Goal: Task Accomplishment & Management: Manage account settings

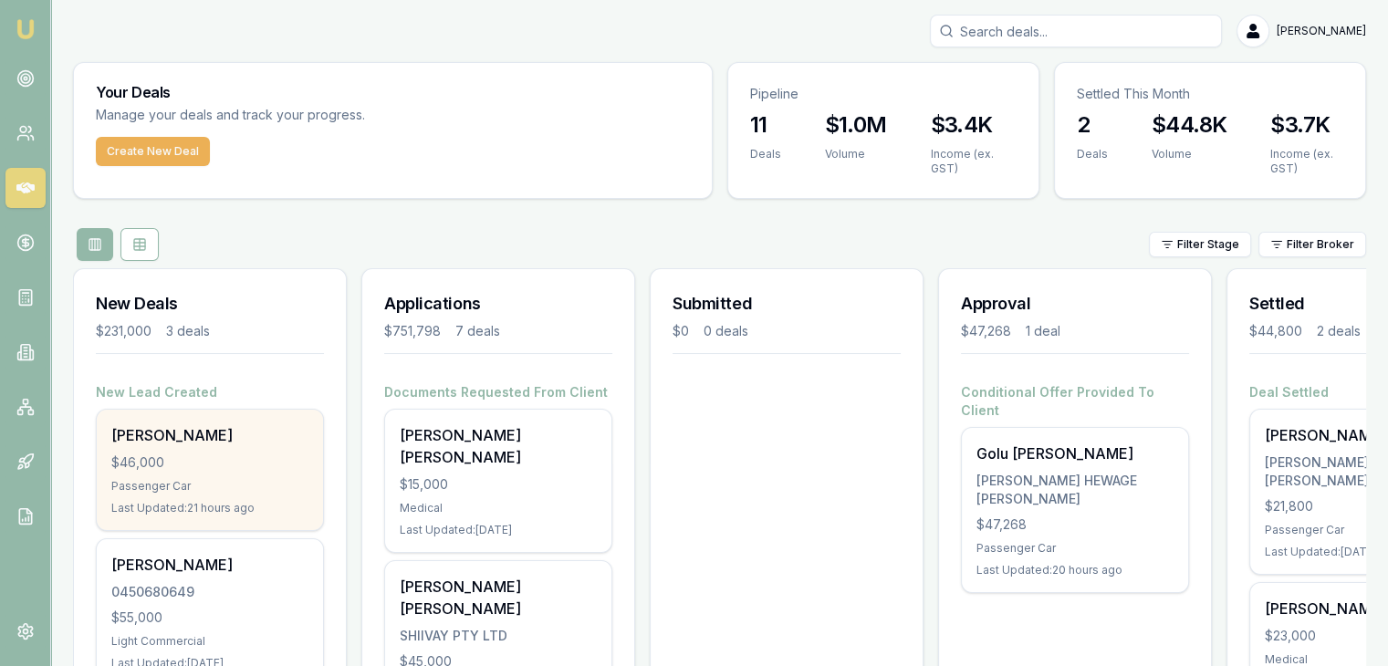
drag, startPoint x: 182, startPoint y: 447, endPoint x: 187, endPoint y: 455, distance: 9.9
click at [187, 455] on div "Sanjay Khadka $46,000 Passenger Car Last Updated: 21 hours ago" at bounding box center [210, 470] width 226 height 120
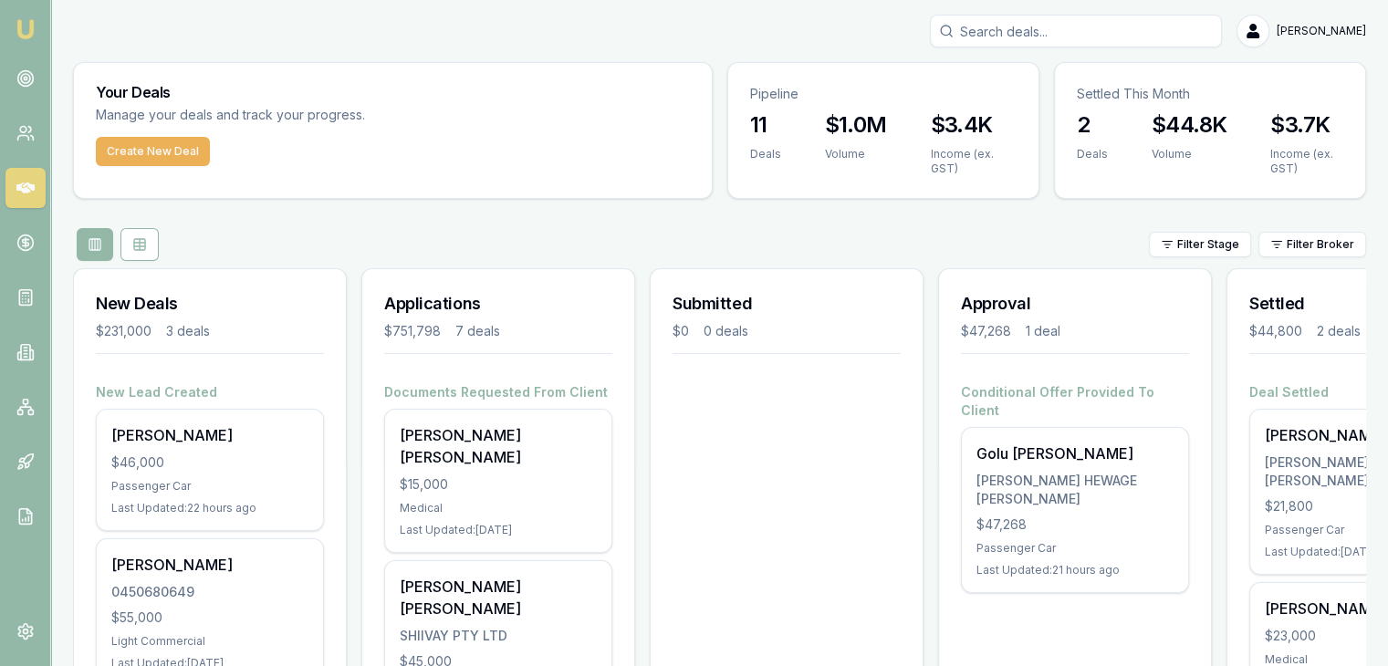
click at [566, 230] on div "Filter Stage Filter Broker" at bounding box center [719, 244] width 1293 height 33
click at [33, 74] on icon at bounding box center [25, 78] width 18 height 18
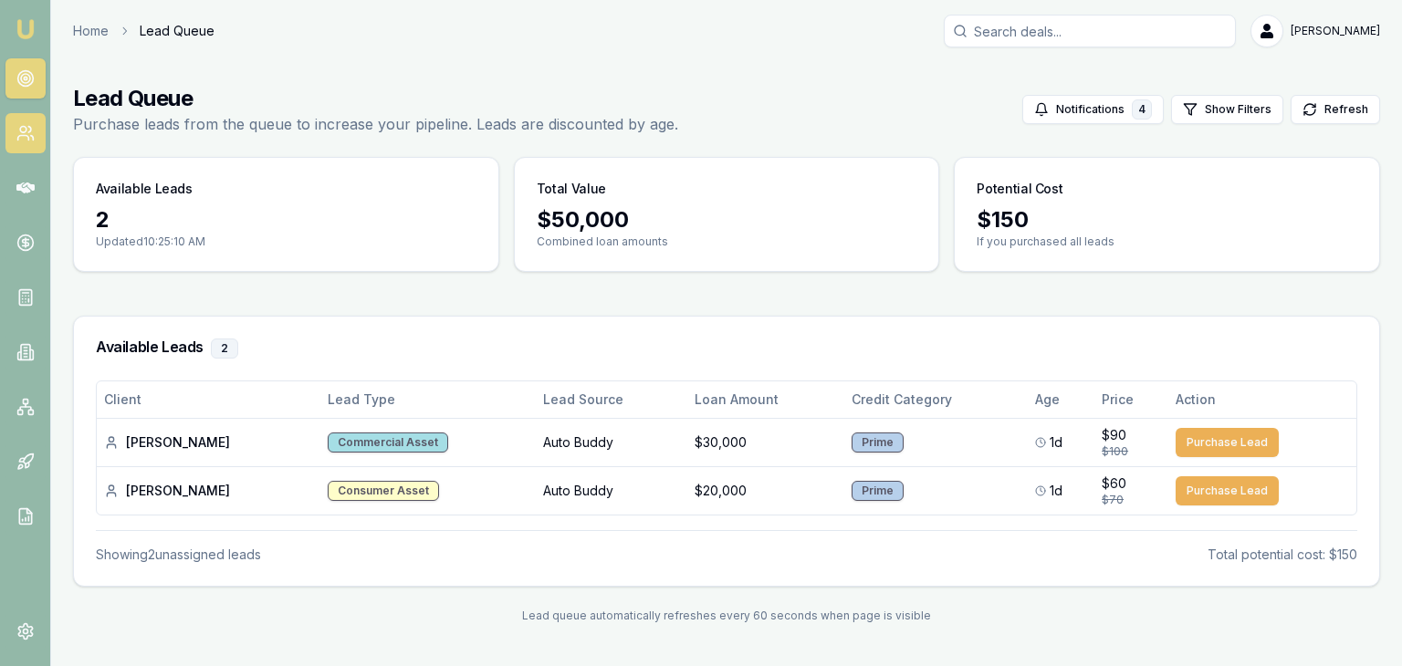
click at [20, 130] on circle at bounding box center [23, 130] width 6 height 6
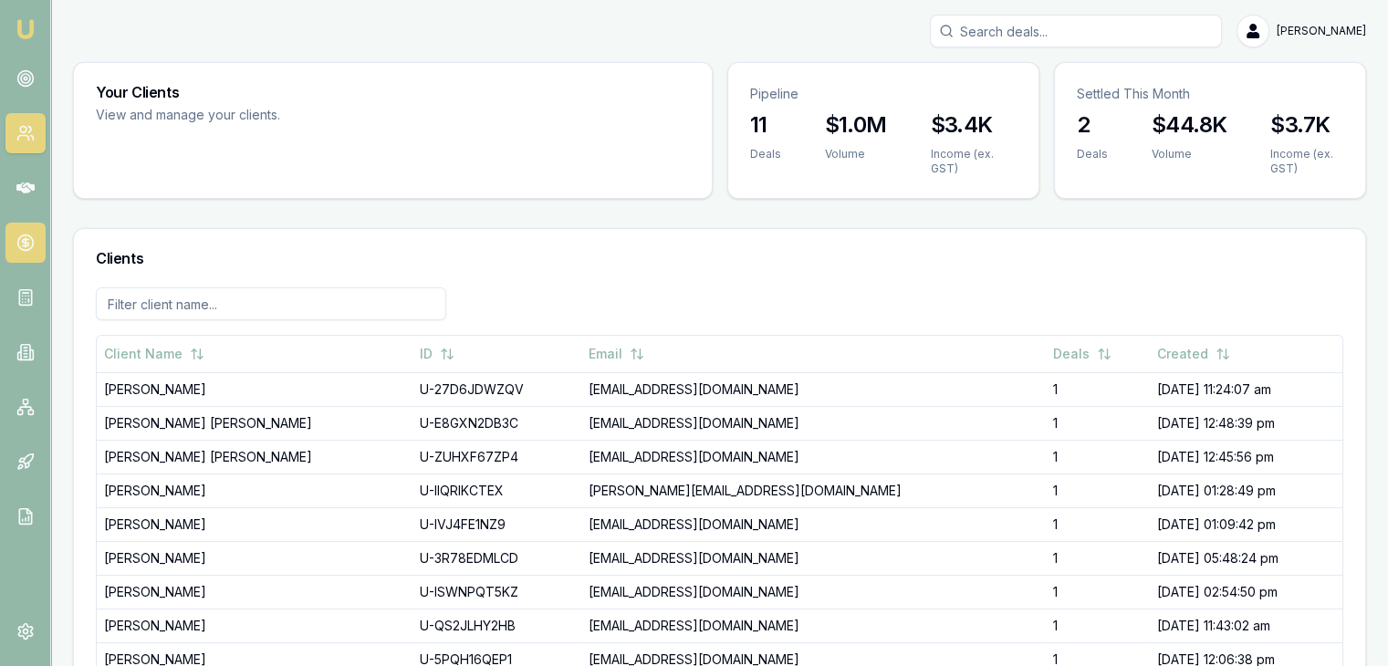
click at [29, 232] on link at bounding box center [25, 243] width 40 height 40
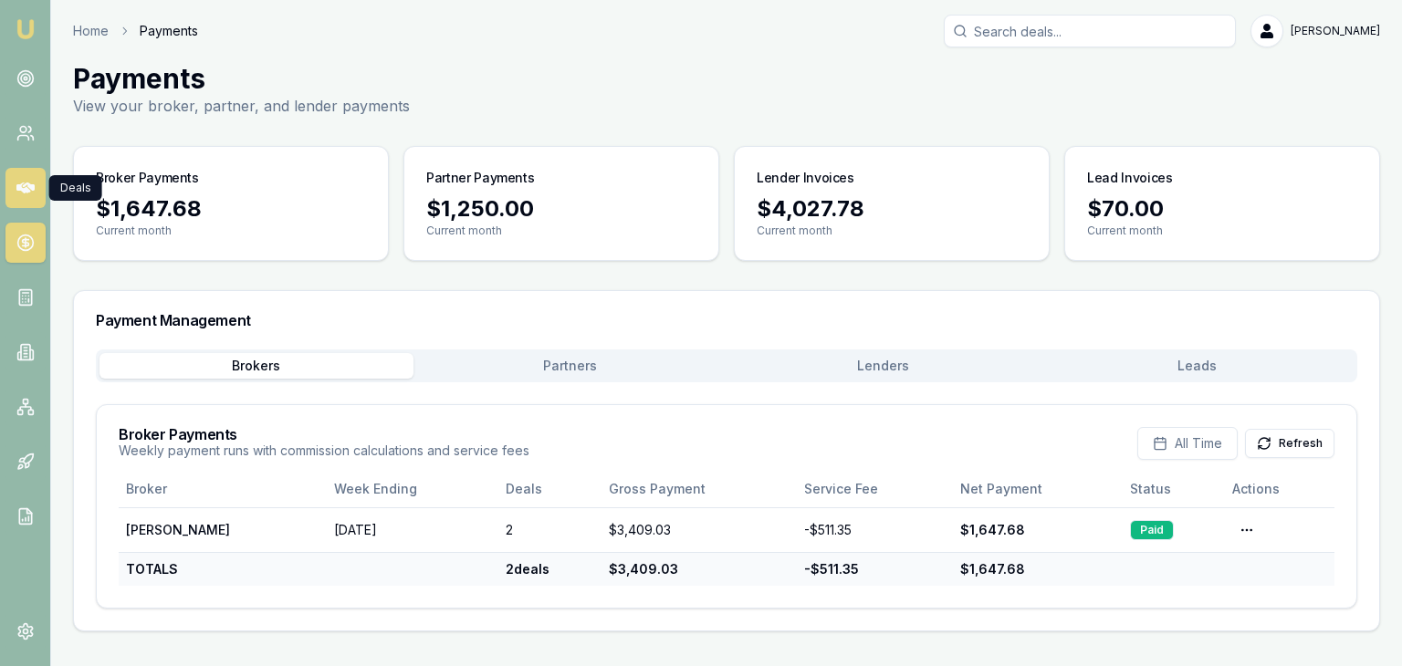
click at [23, 188] on icon at bounding box center [25, 187] width 18 height 11
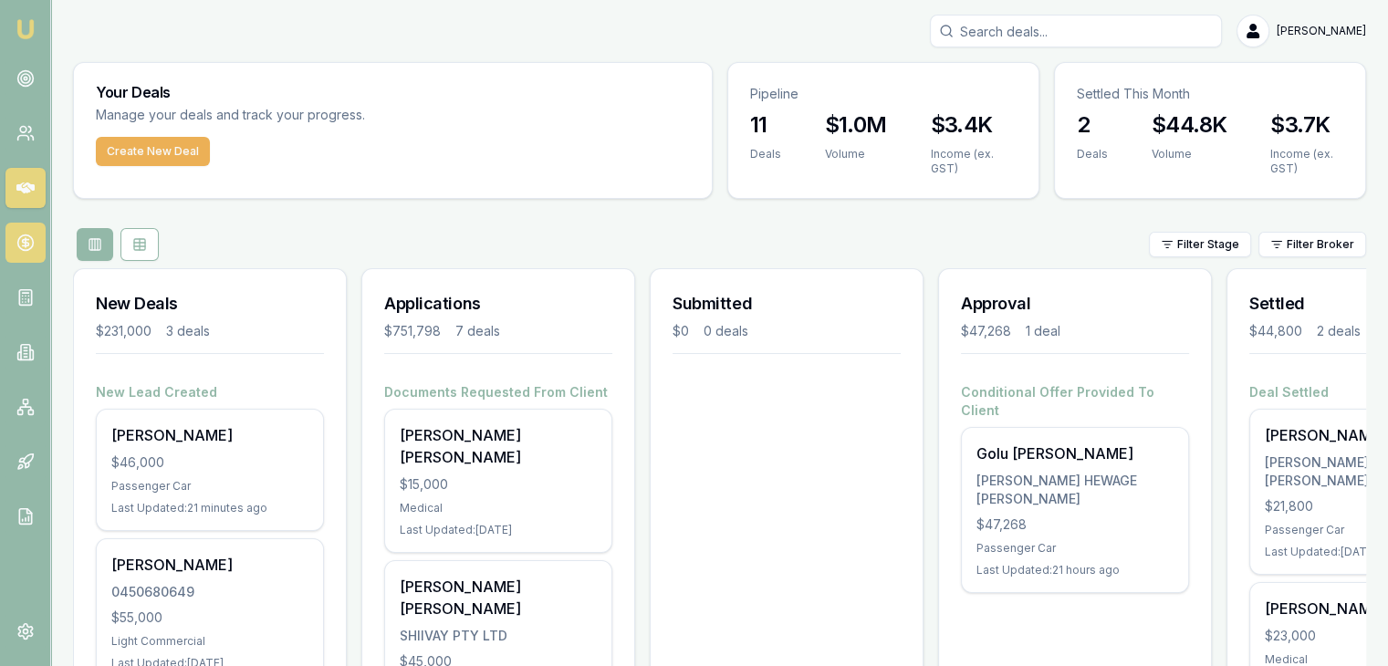
click at [25, 235] on circle at bounding box center [25, 243] width 16 height 16
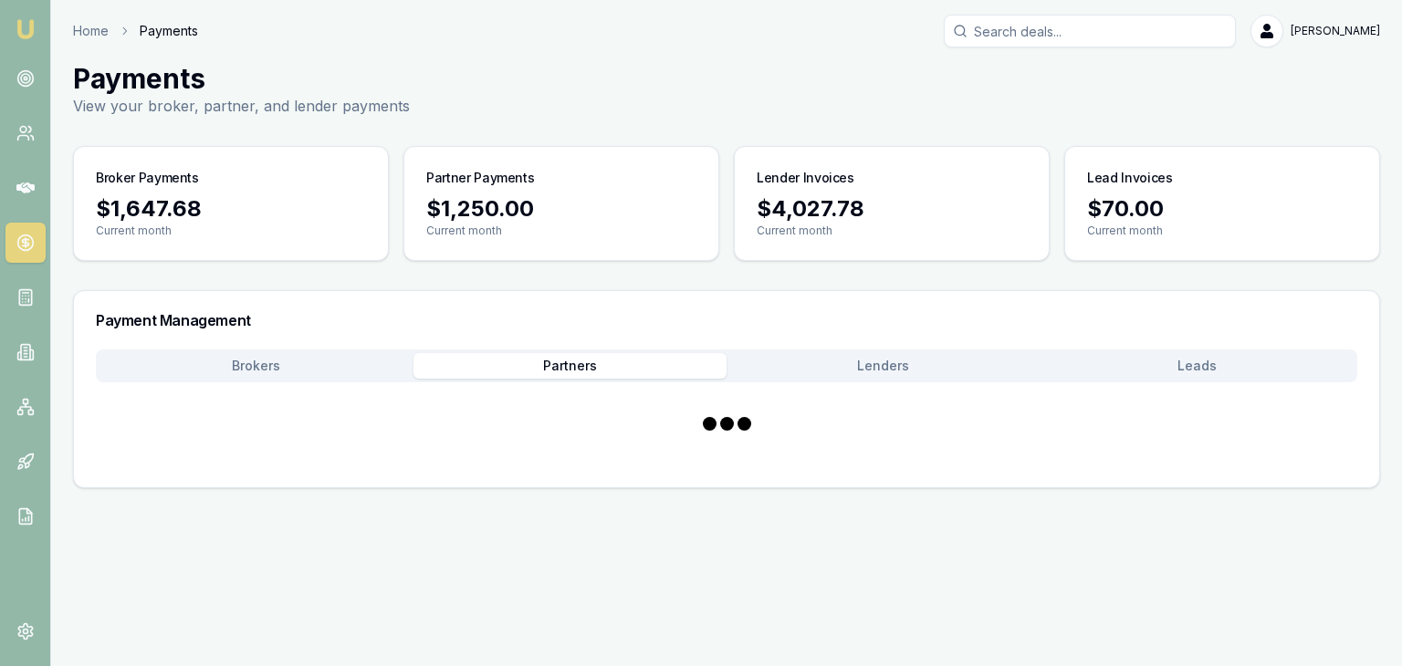
click at [558, 360] on button "Partners" at bounding box center [570, 366] width 314 height 26
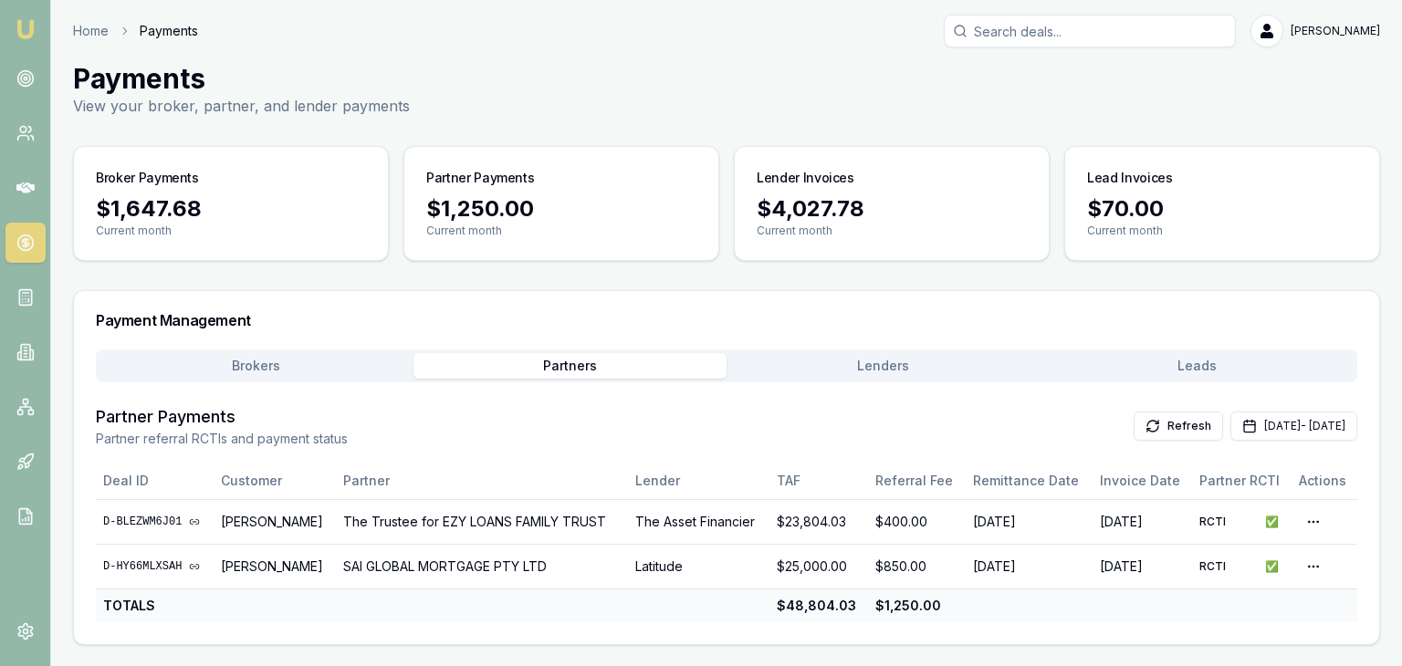
click at [351, 379] on div "Brokers Partners Lenders Leads" at bounding box center [726, 365] width 1261 height 33
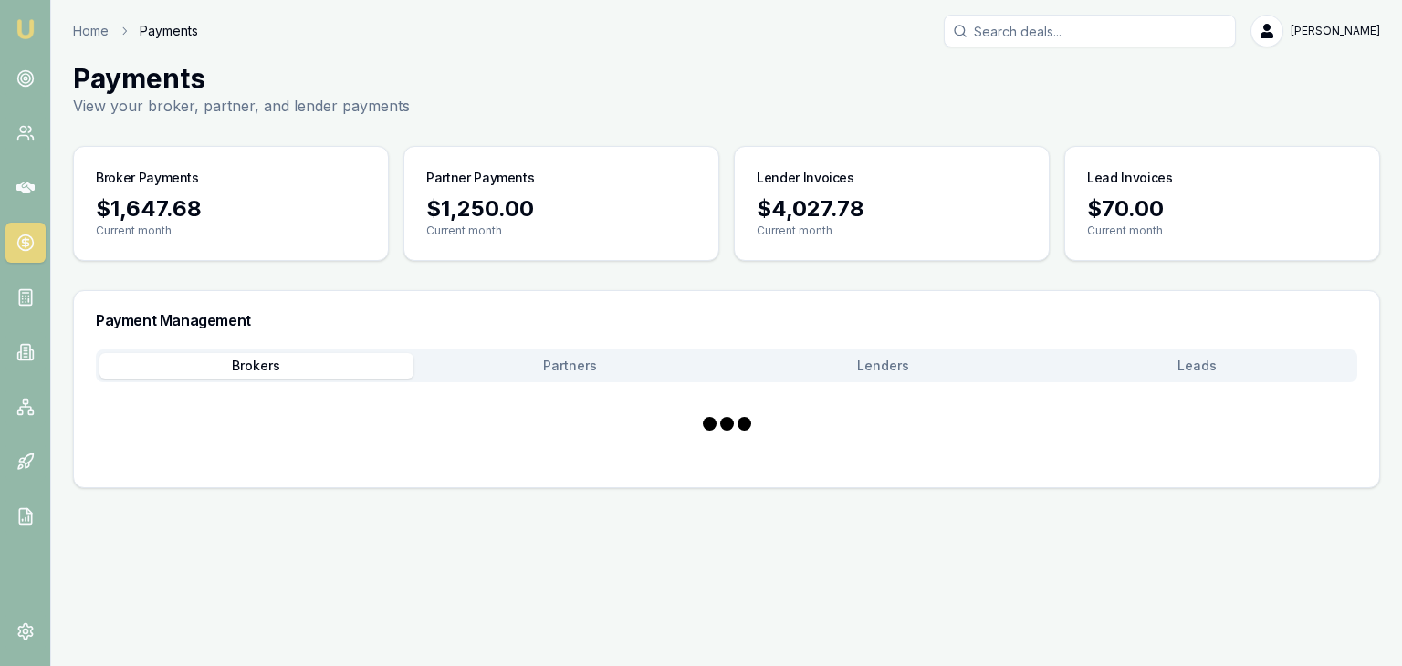
click at [306, 361] on button "Brokers" at bounding box center [256, 366] width 314 height 26
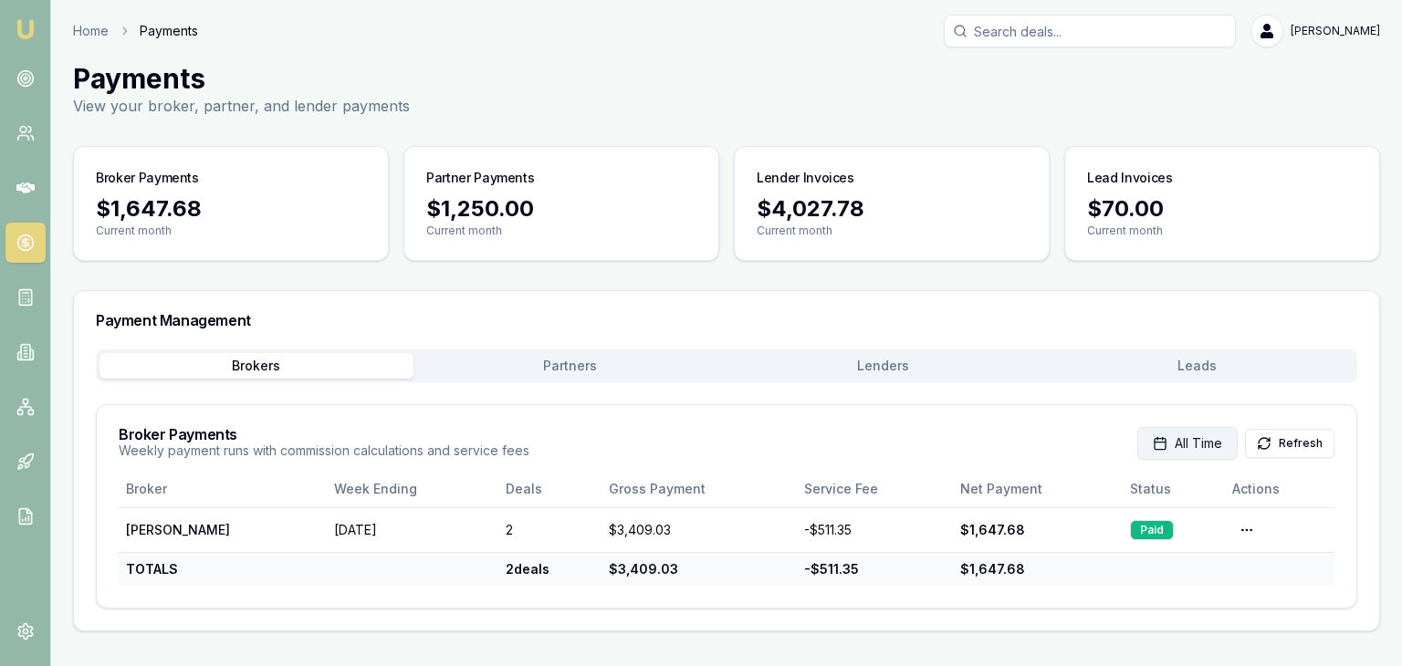
click at [1172, 443] on button "All Time" at bounding box center [1187, 443] width 100 height 33
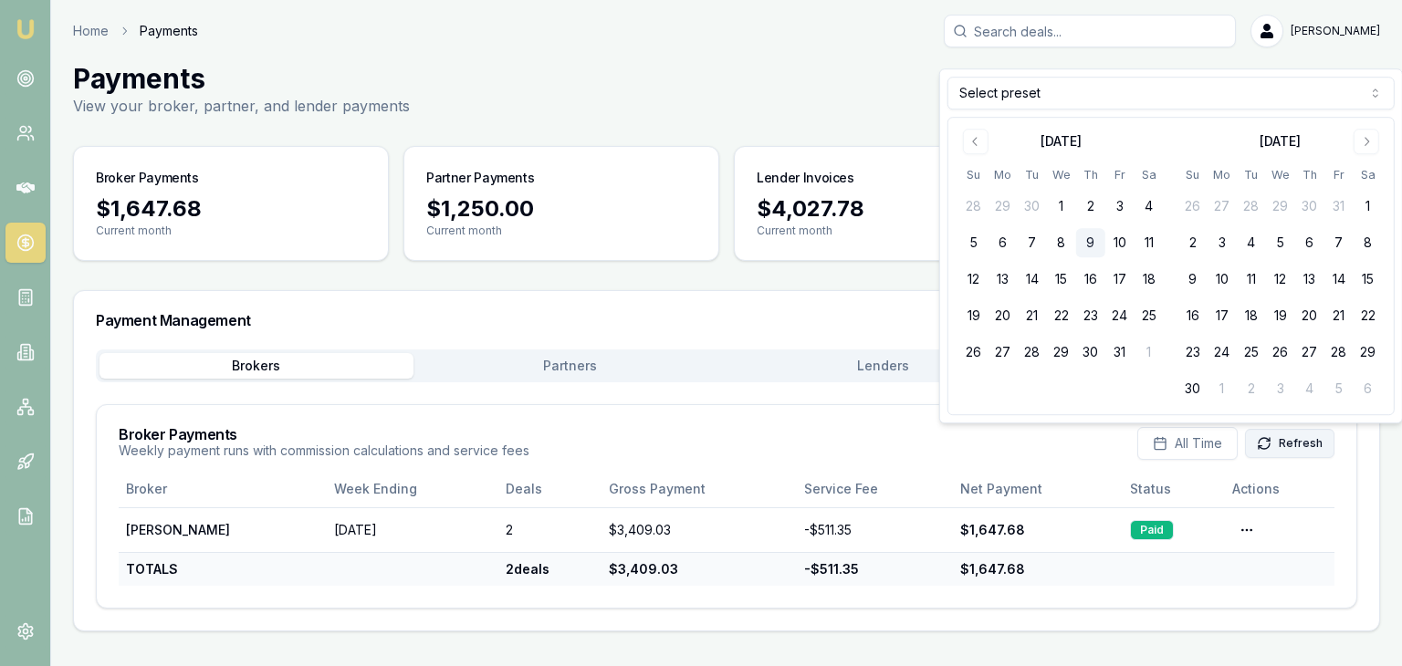
click at [1266, 443] on icon at bounding box center [1263, 443] width 15 height 15
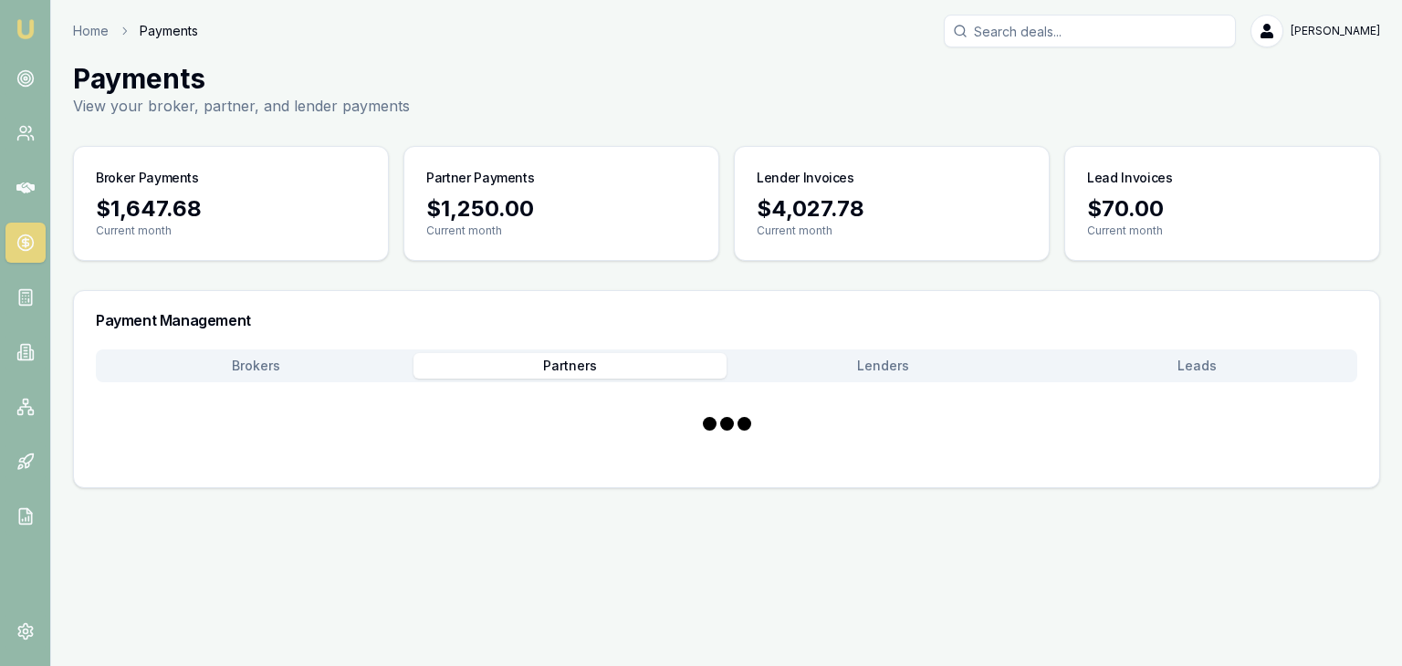
click at [568, 362] on button "Partners" at bounding box center [570, 366] width 314 height 26
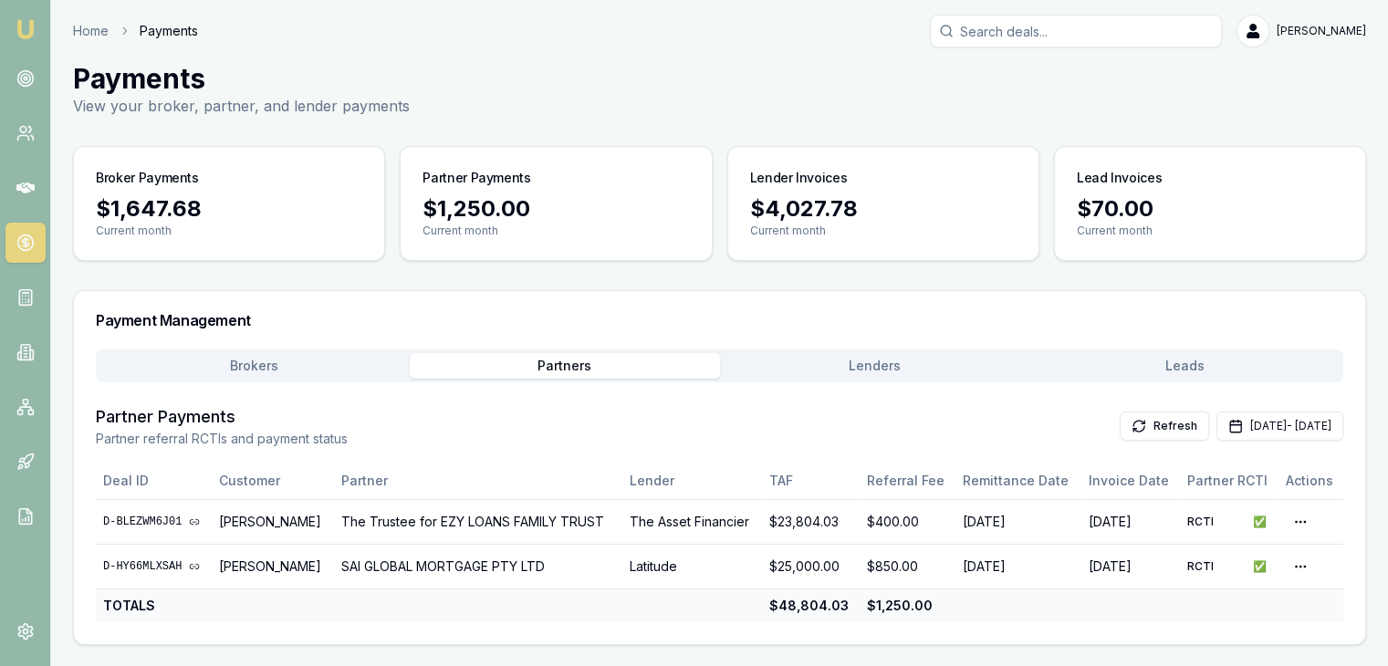
click at [890, 353] on button "Lenders" at bounding box center [875, 366] width 310 height 26
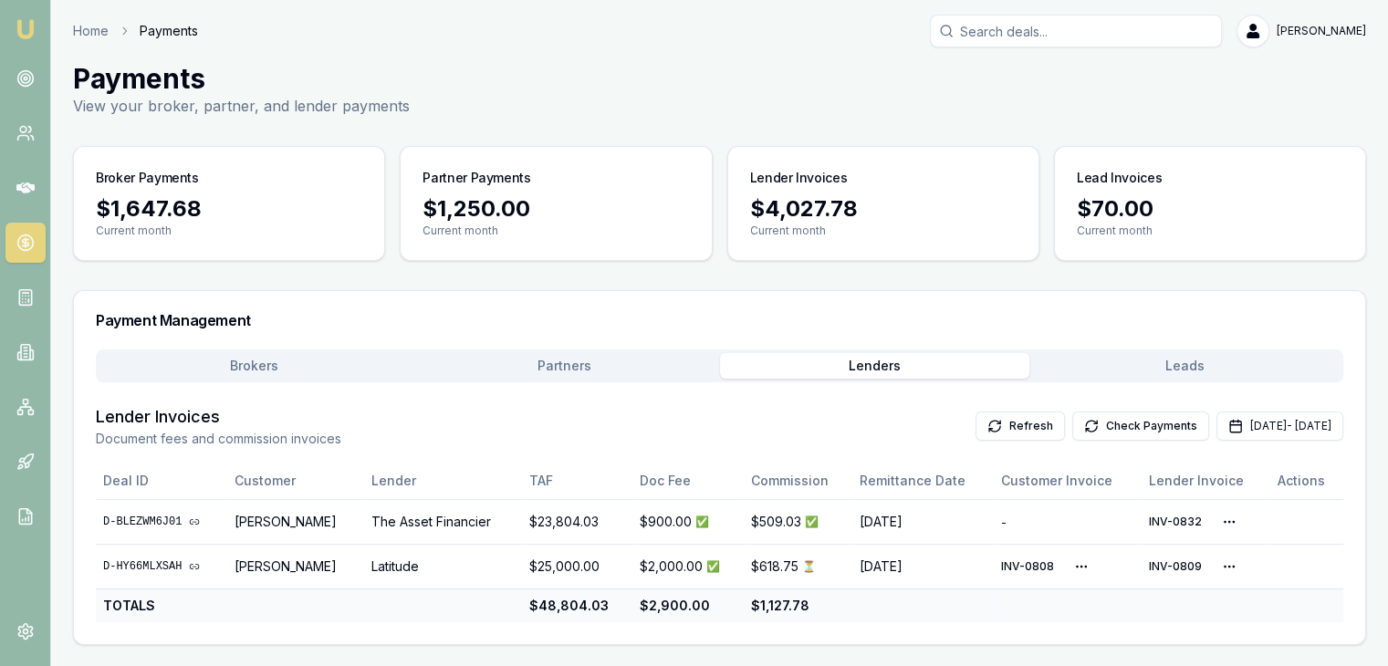
click at [1199, 361] on button "Leads" at bounding box center [1184, 366] width 310 height 26
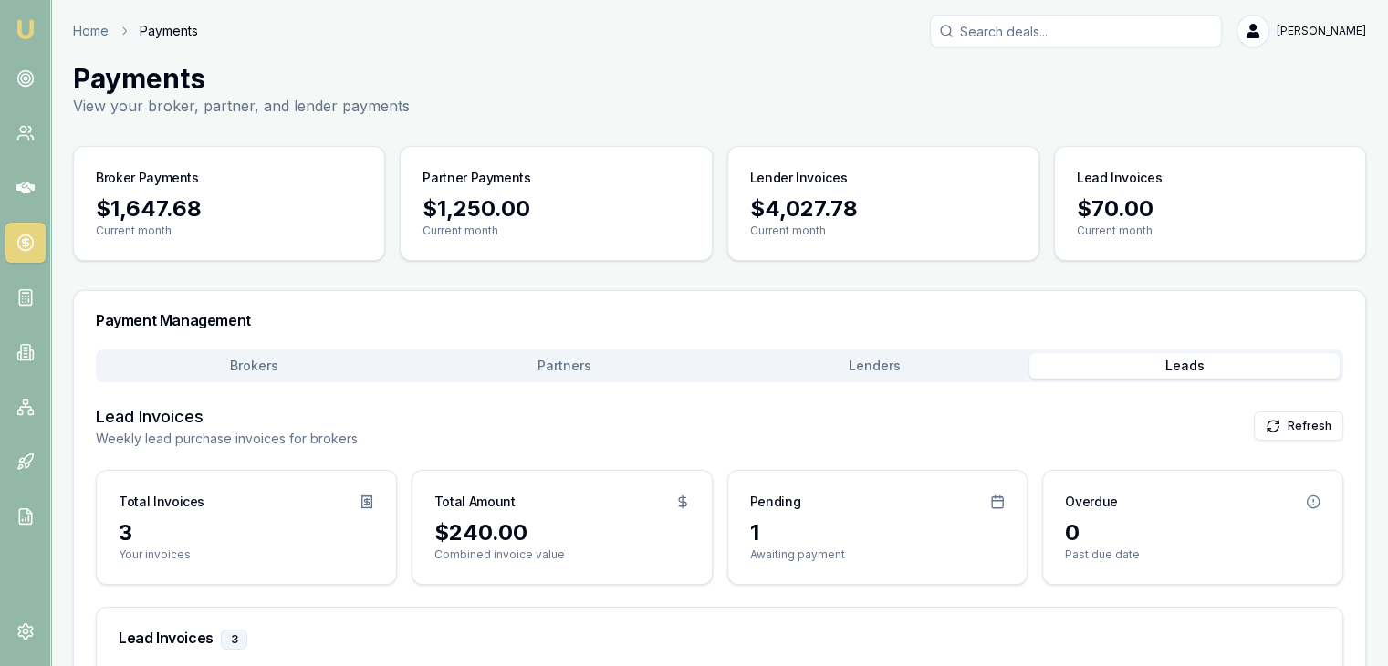
click at [558, 539] on div "$240.00" at bounding box center [561, 532] width 255 height 29
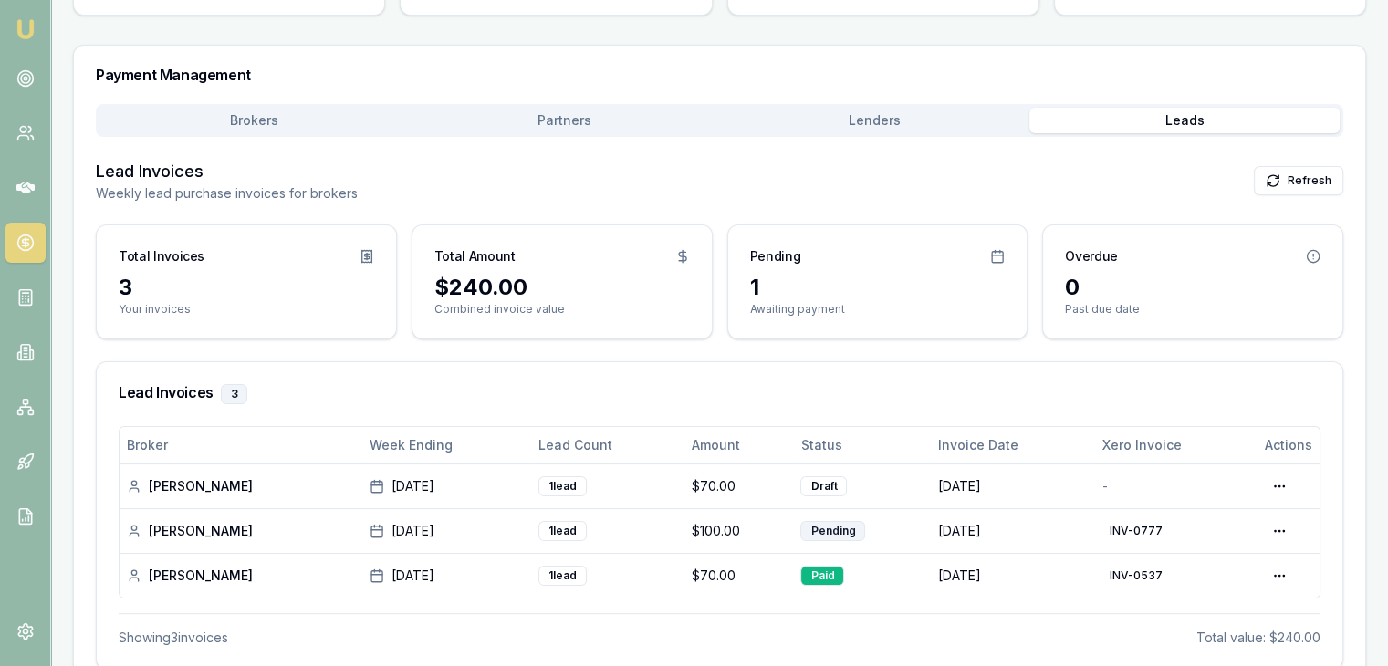
scroll to position [284, 0]
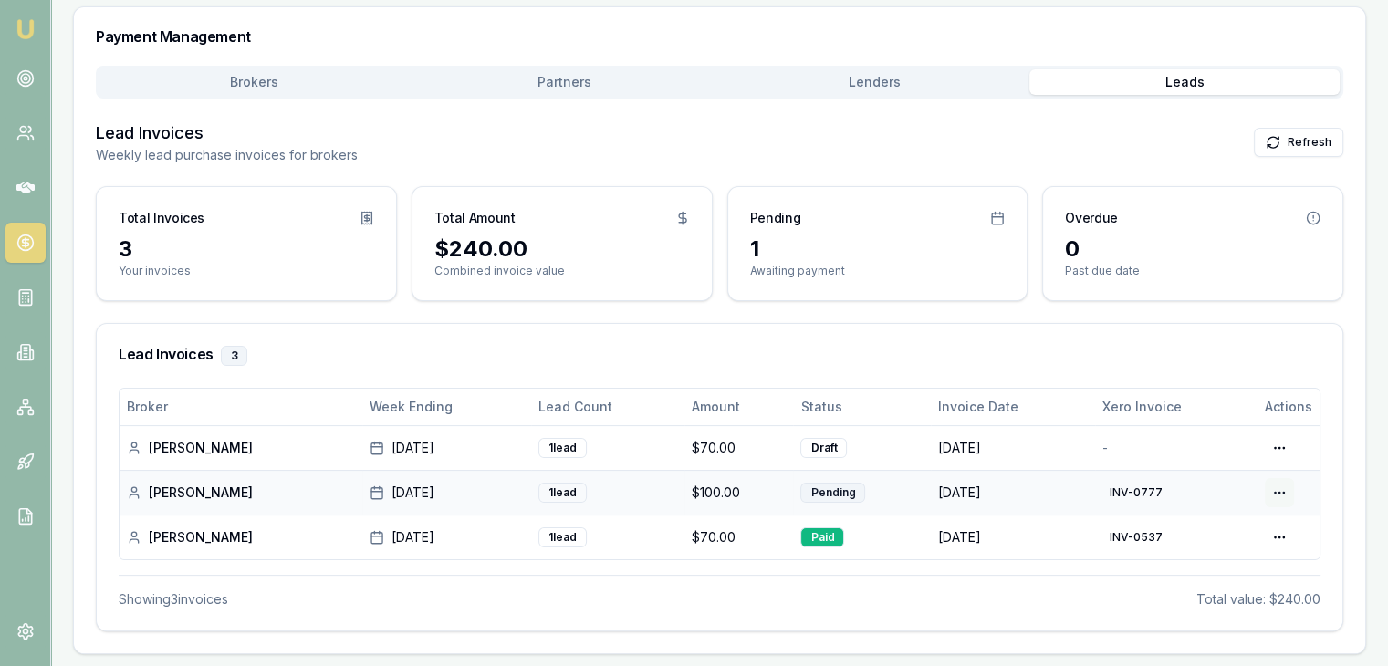
click at [1288, 382] on html "Emu Broker Home Payments Pinkesh Patel Toggle Menu Payments View your broker, p…" at bounding box center [694, 49] width 1388 height 666
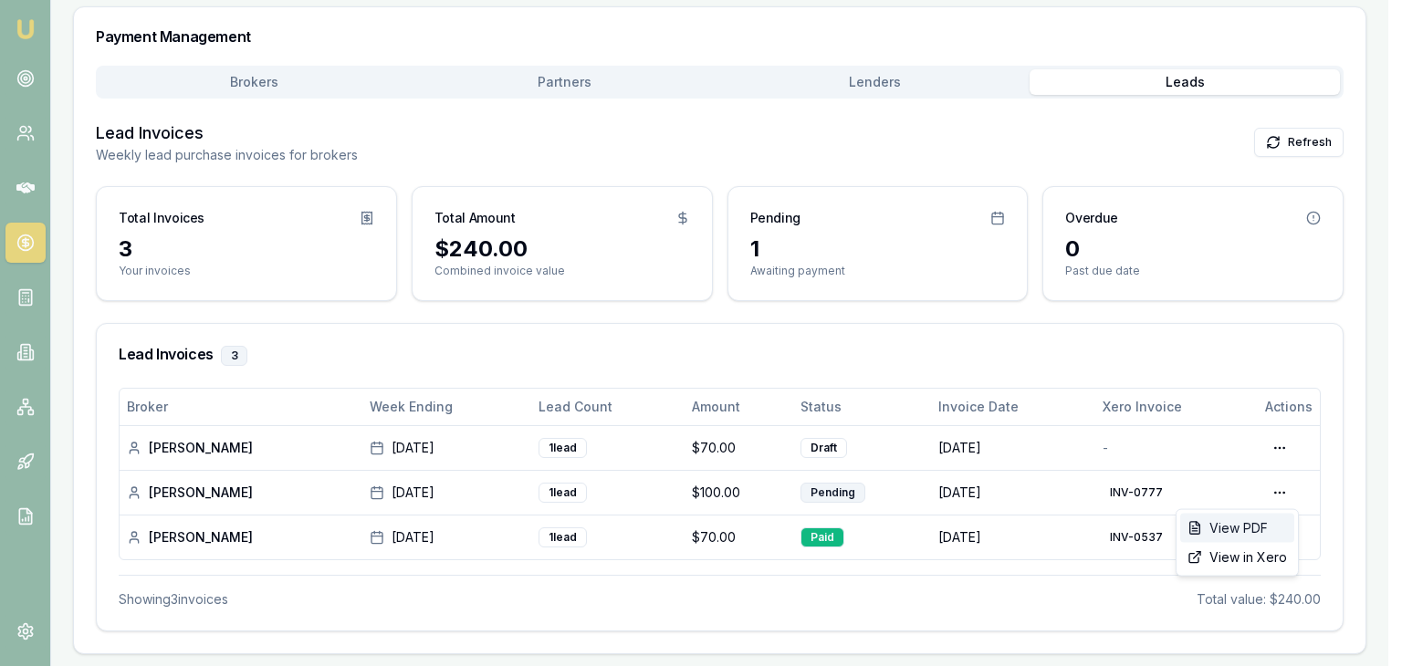
click at [1245, 517] on div "View PDF" at bounding box center [1237, 528] width 114 height 29
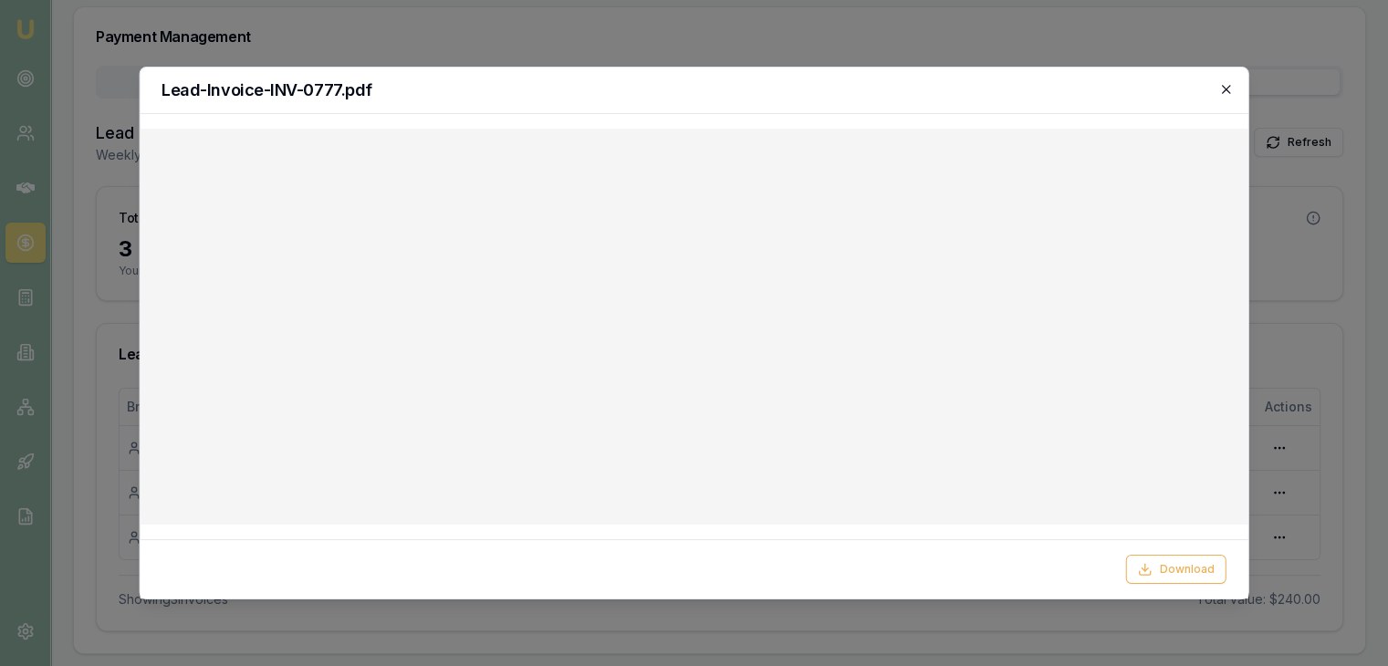
click at [1232, 84] on icon "button" at bounding box center [1226, 89] width 15 height 15
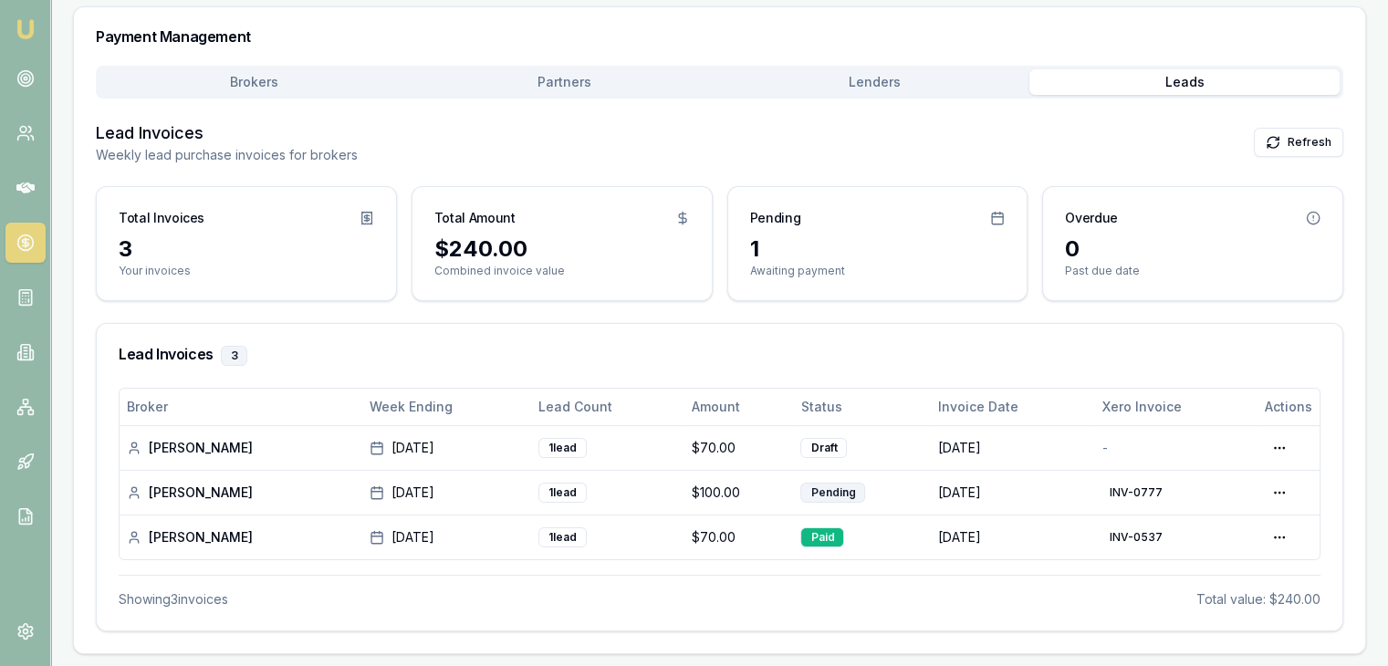
click at [453, 368] on div "Lead Invoices 3" at bounding box center [719, 356] width 1245 height 64
click at [32, 23] on img at bounding box center [26, 29] width 22 height 22
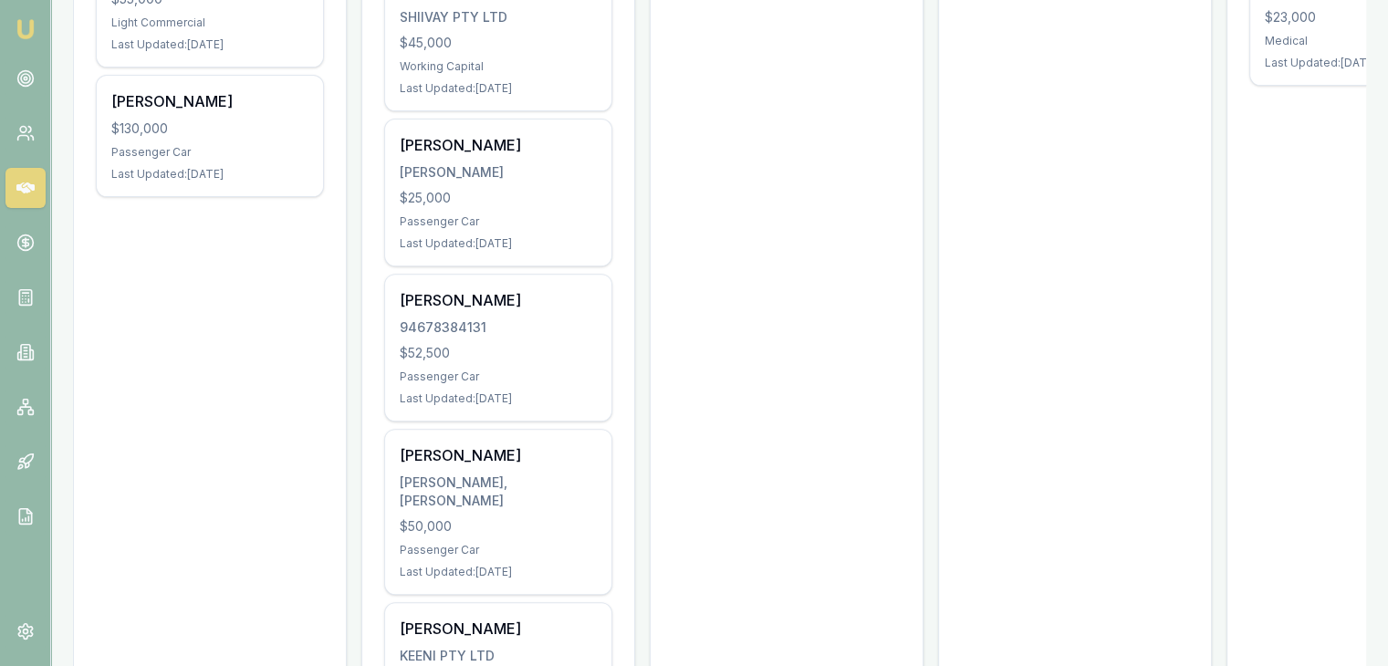
scroll to position [639, 0]
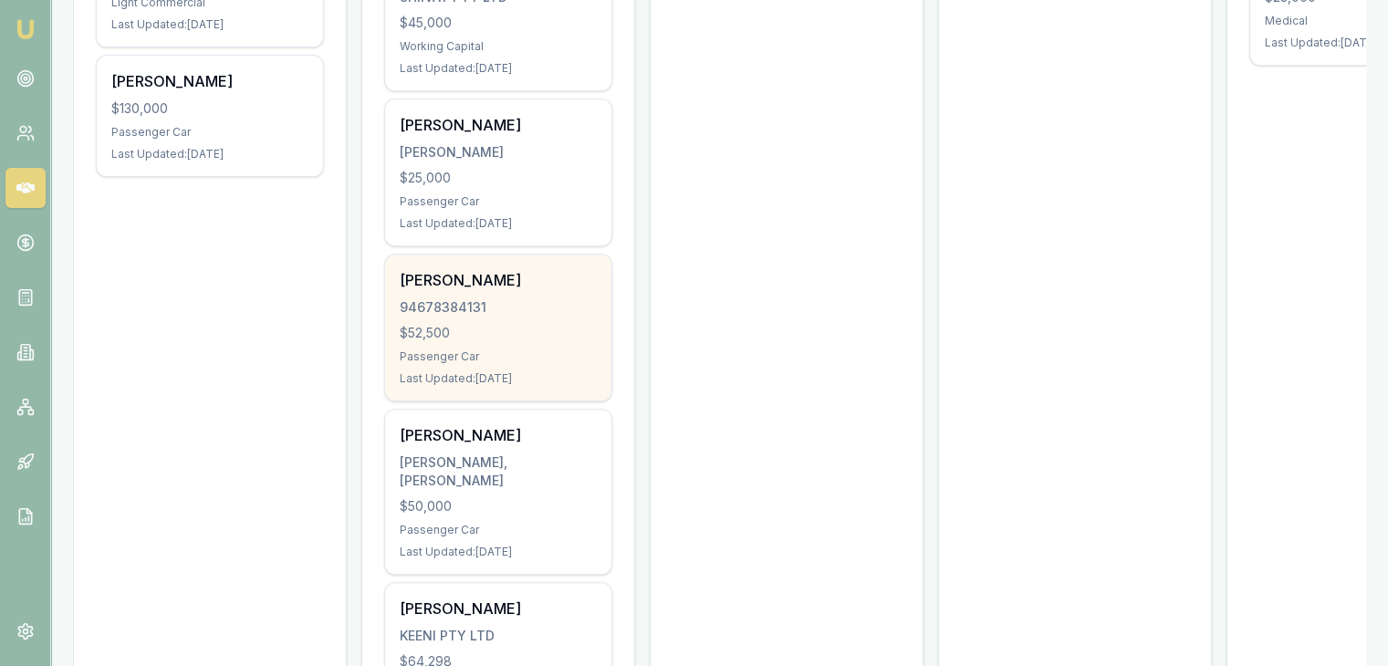
click at [437, 269] on div "Rutul Patel 94678384131 $52,500 Passenger Car Last Updated: 4 days ago" at bounding box center [498, 328] width 226 height 146
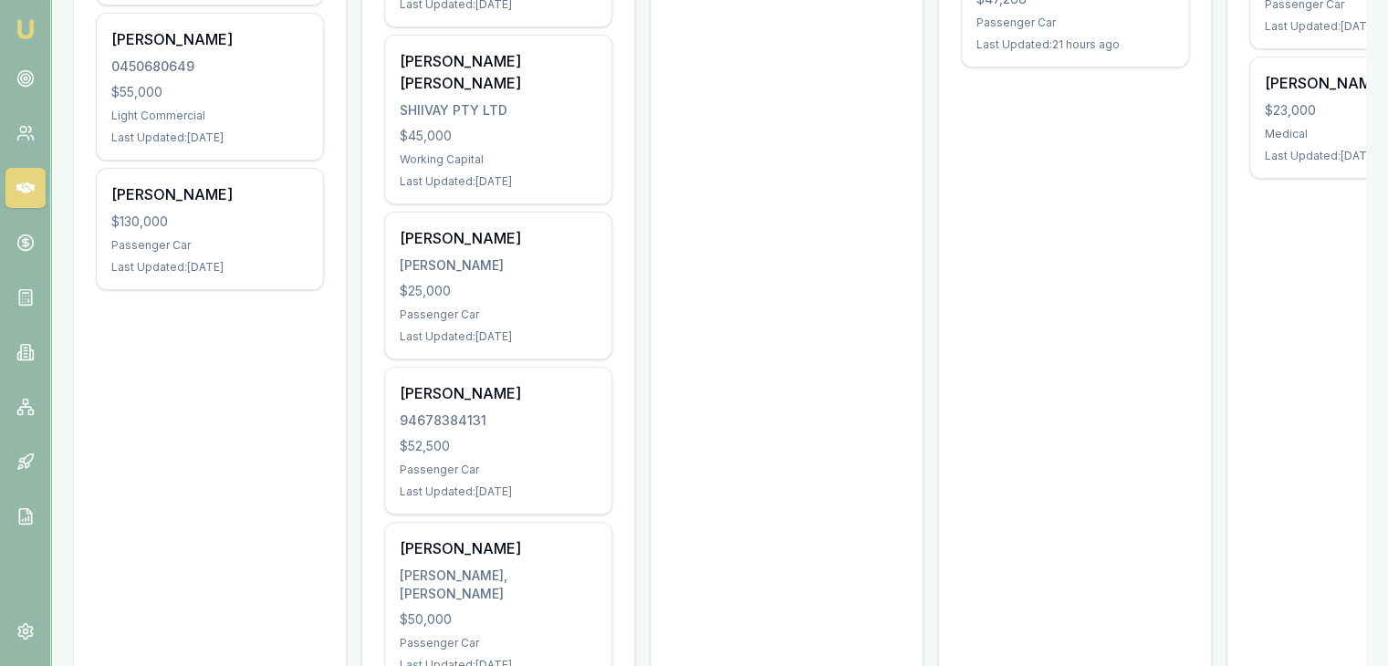
scroll to position [434, 0]
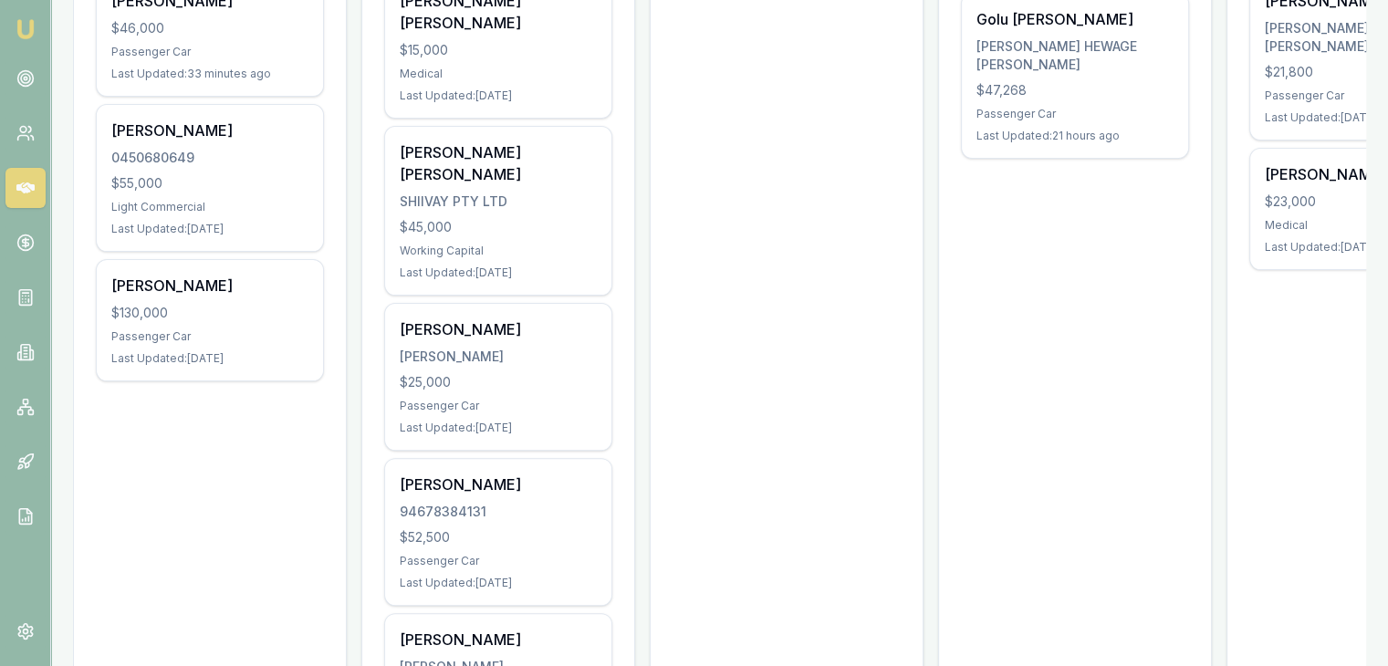
click at [23, 20] on img at bounding box center [26, 29] width 22 height 22
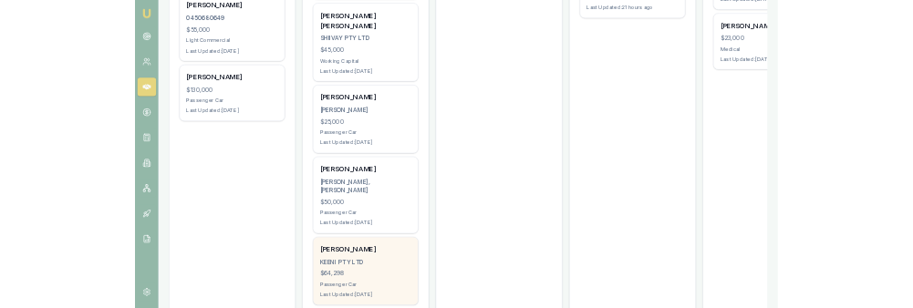
scroll to position [645, 0]
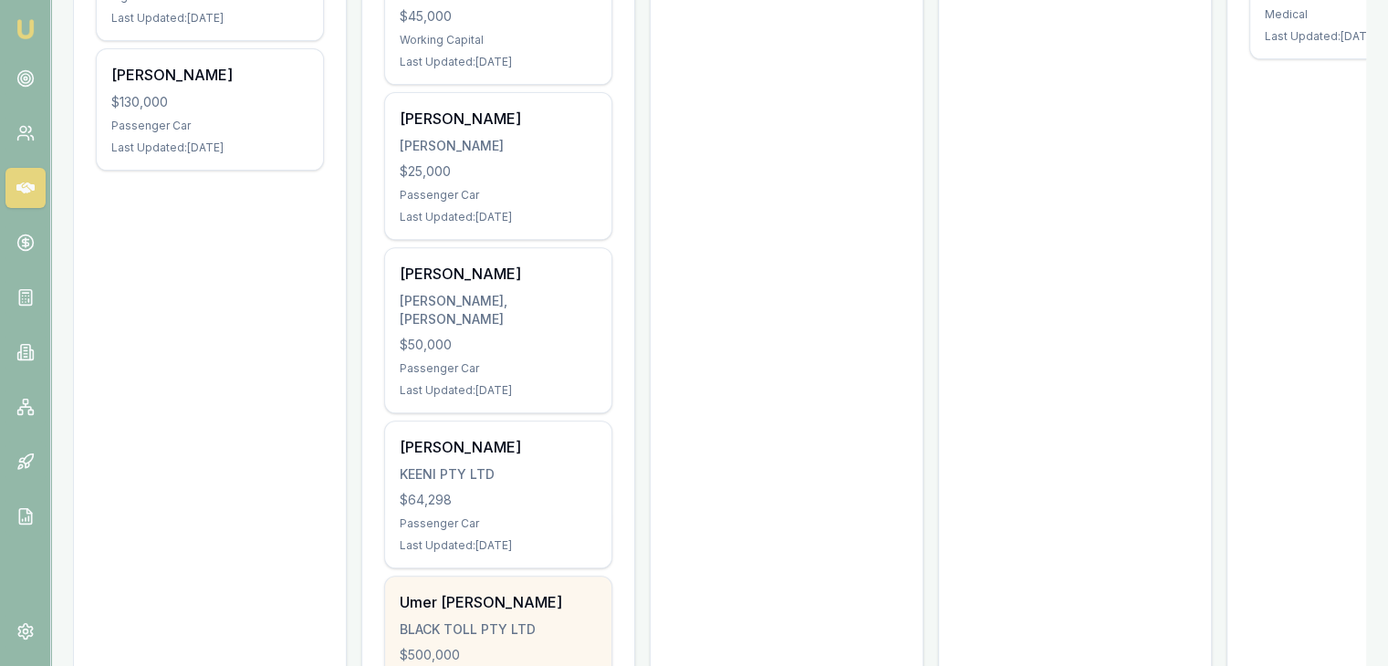
click at [464, 620] on div "BLACK TOLL PTY LTD" at bounding box center [498, 629] width 197 height 18
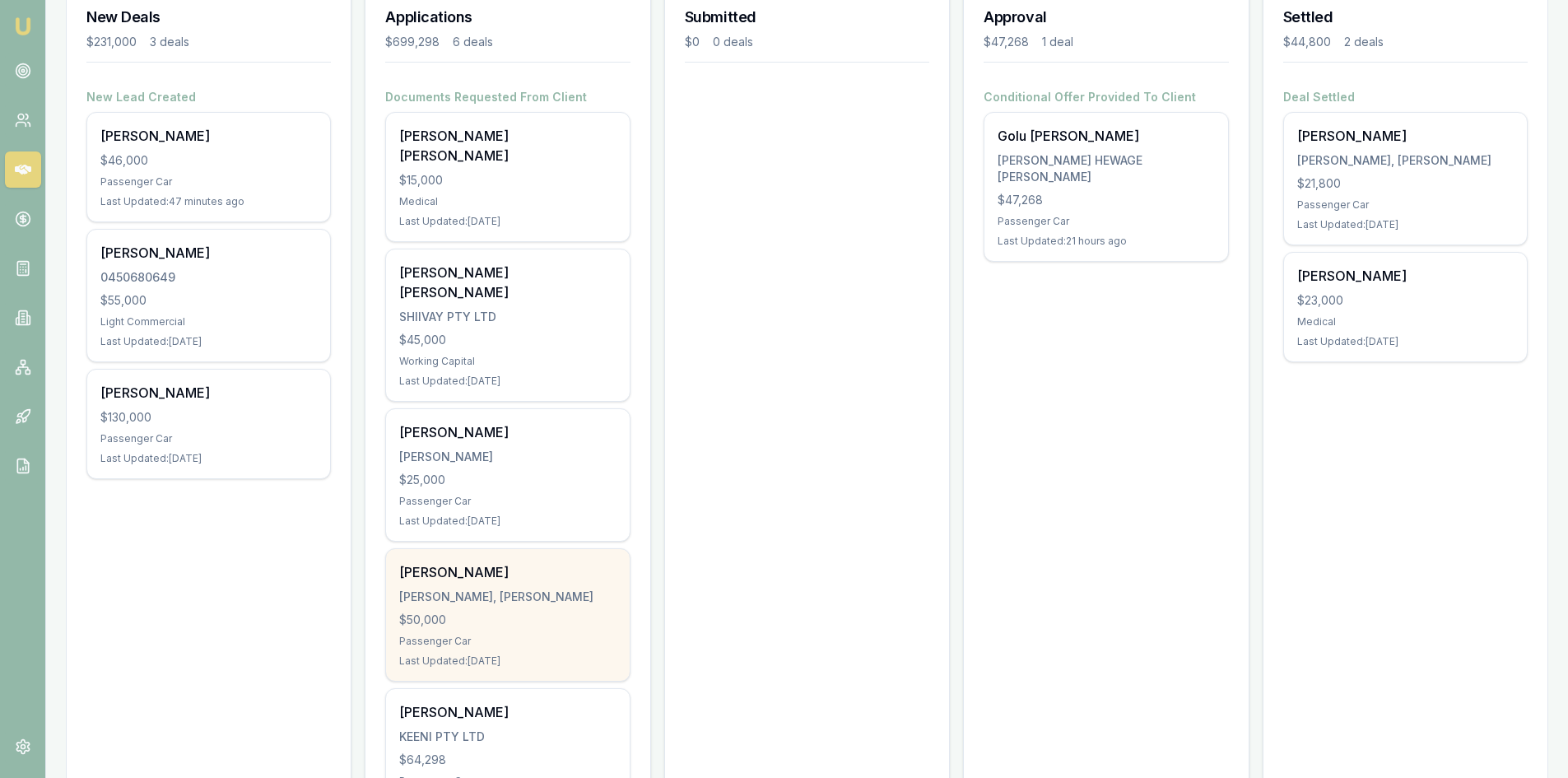
scroll to position [205, 0]
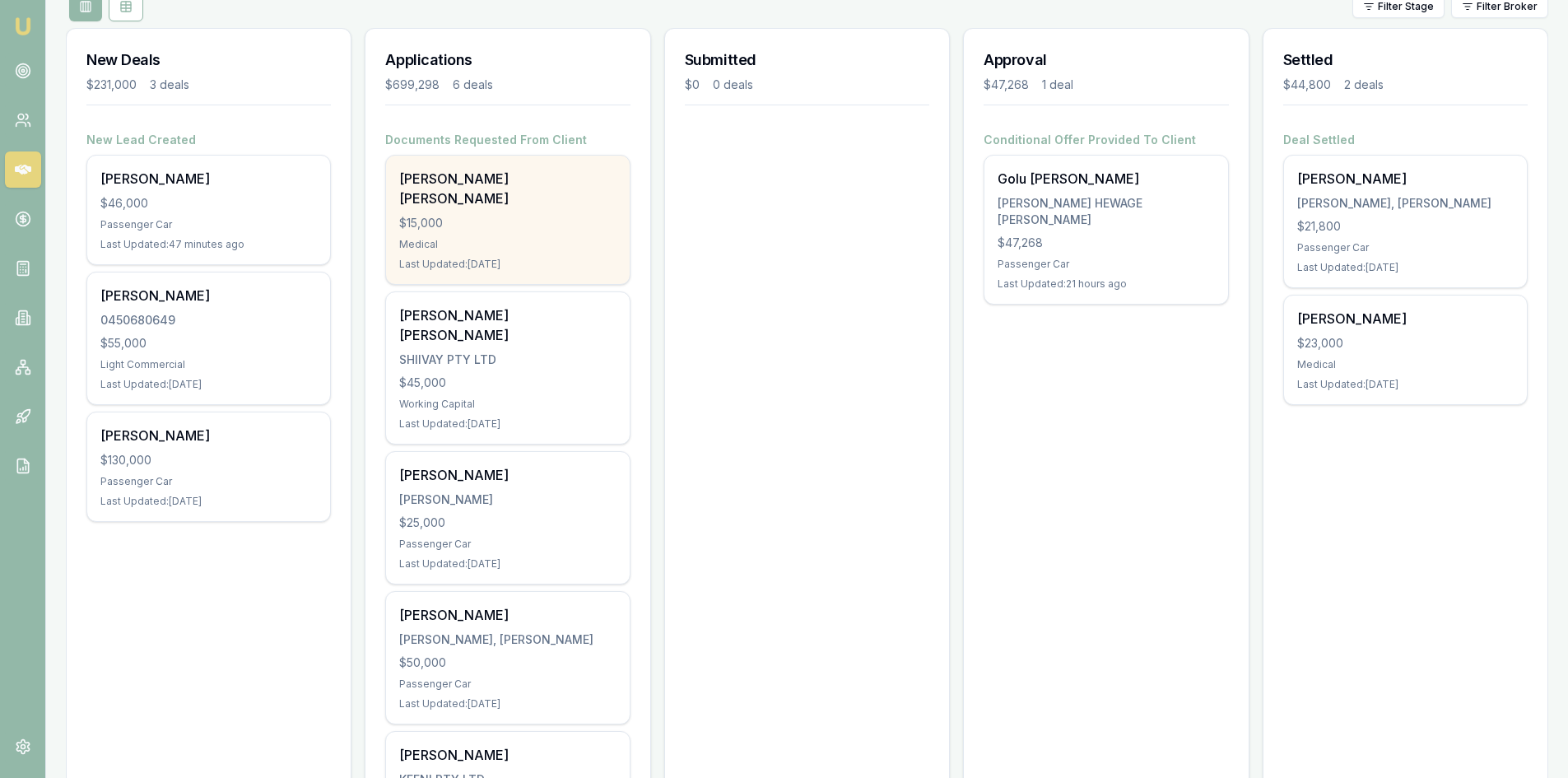
click at [508, 189] on div "Tejashkumar Kanubhai Patel $15,000 Medical Last Updated: 1 day ago" at bounding box center [507, 219] width 243 height 128
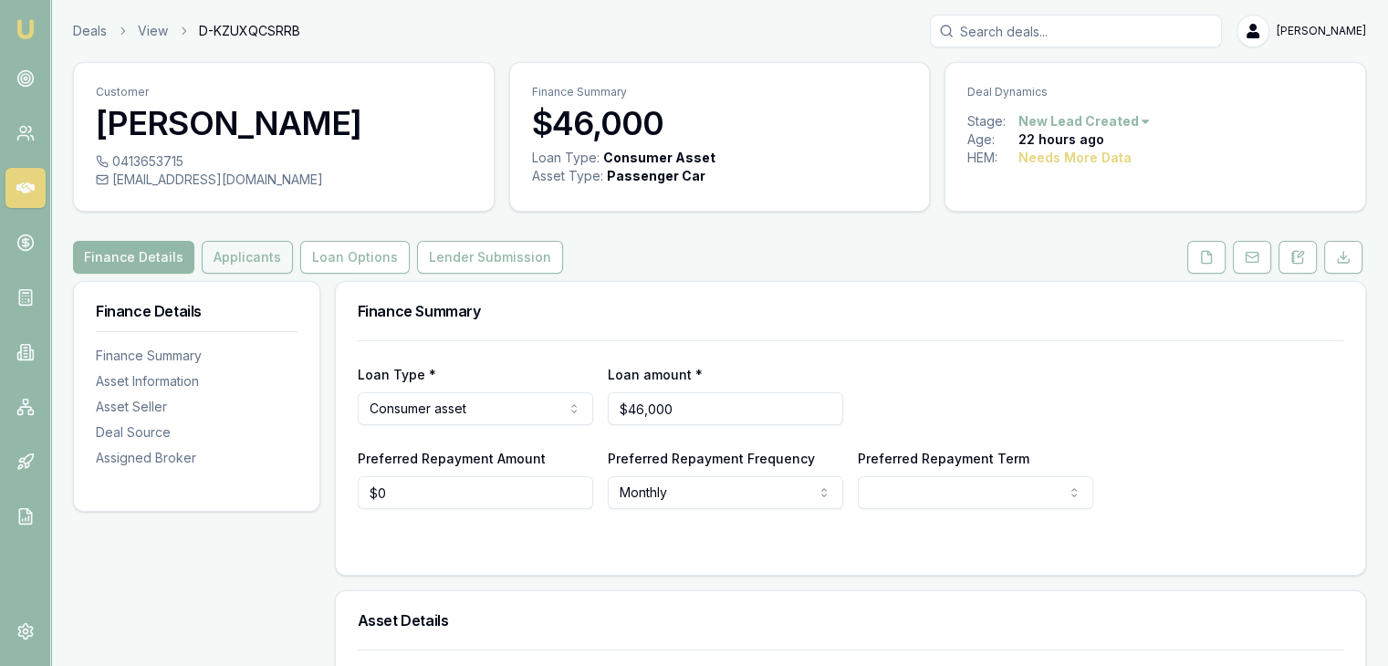
click at [255, 271] on button "Applicants" at bounding box center [247, 257] width 91 height 33
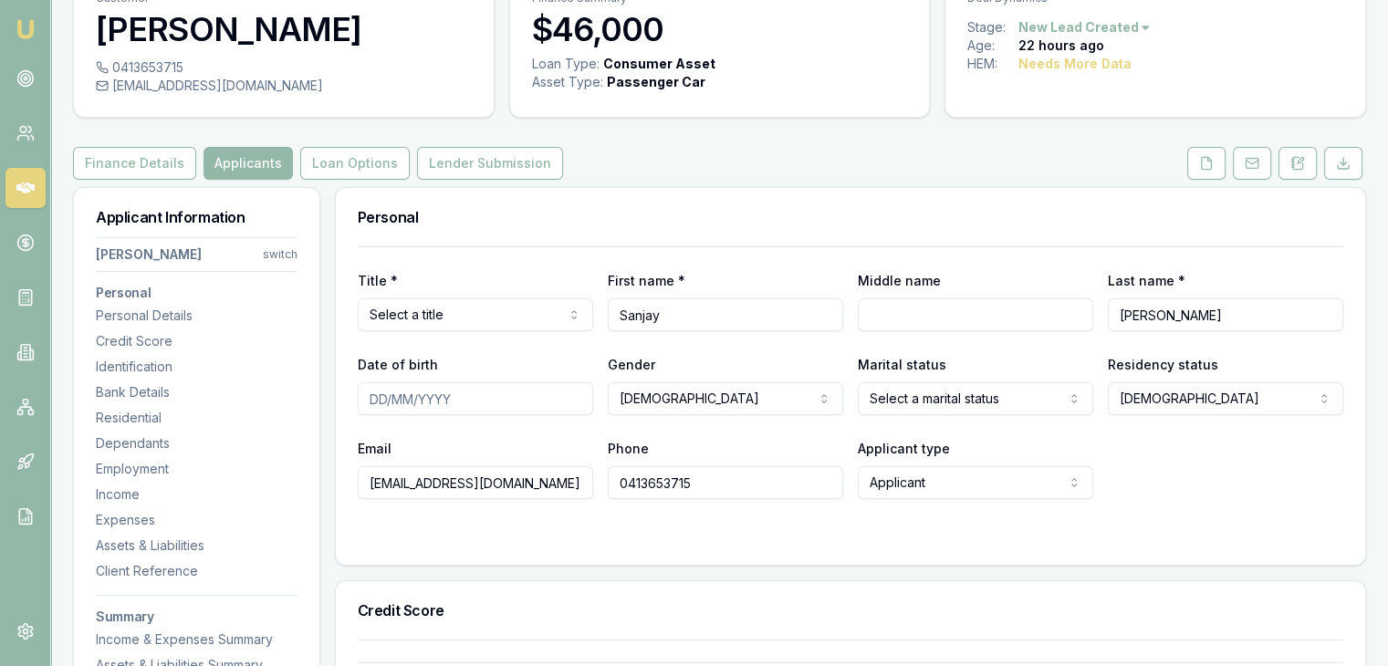
scroll to position [182, 0]
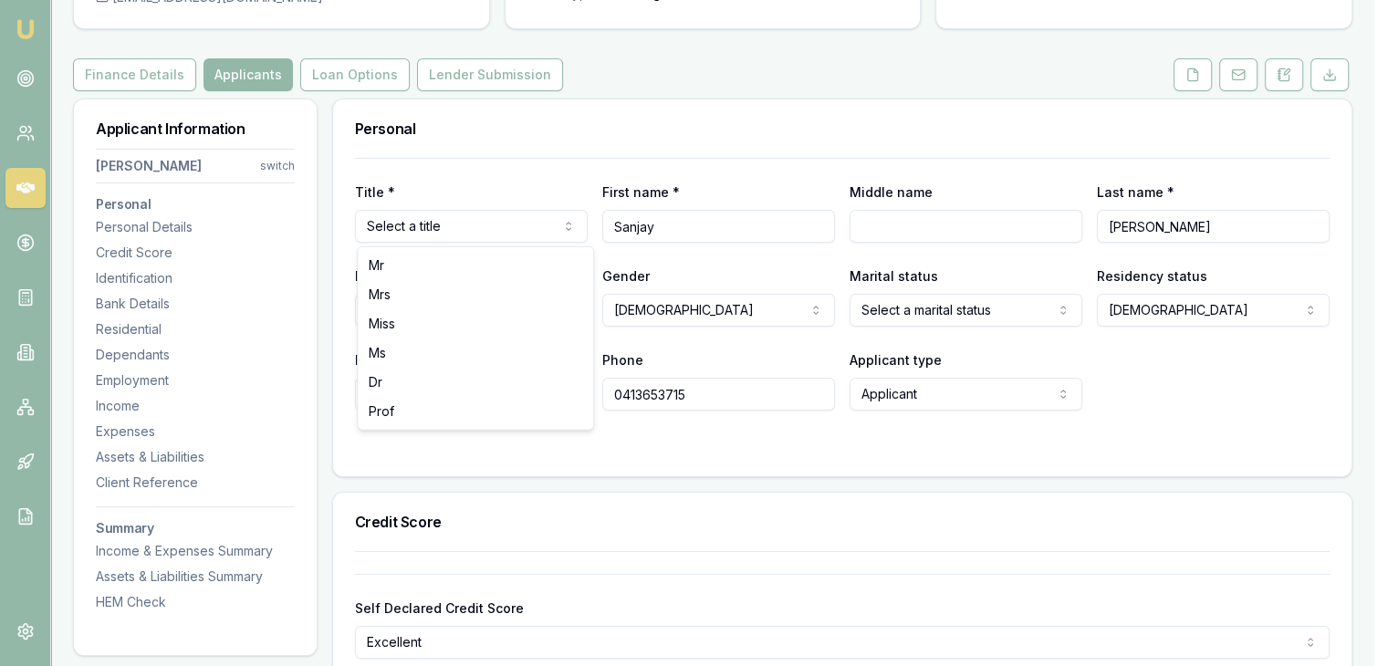
click at [420, 212] on html "Emu Broker Deals View D-KZUXQCSRRB Pinkesh Patel Toggle Menu Customer Sanjay Kh…" at bounding box center [694, 151] width 1388 height 666
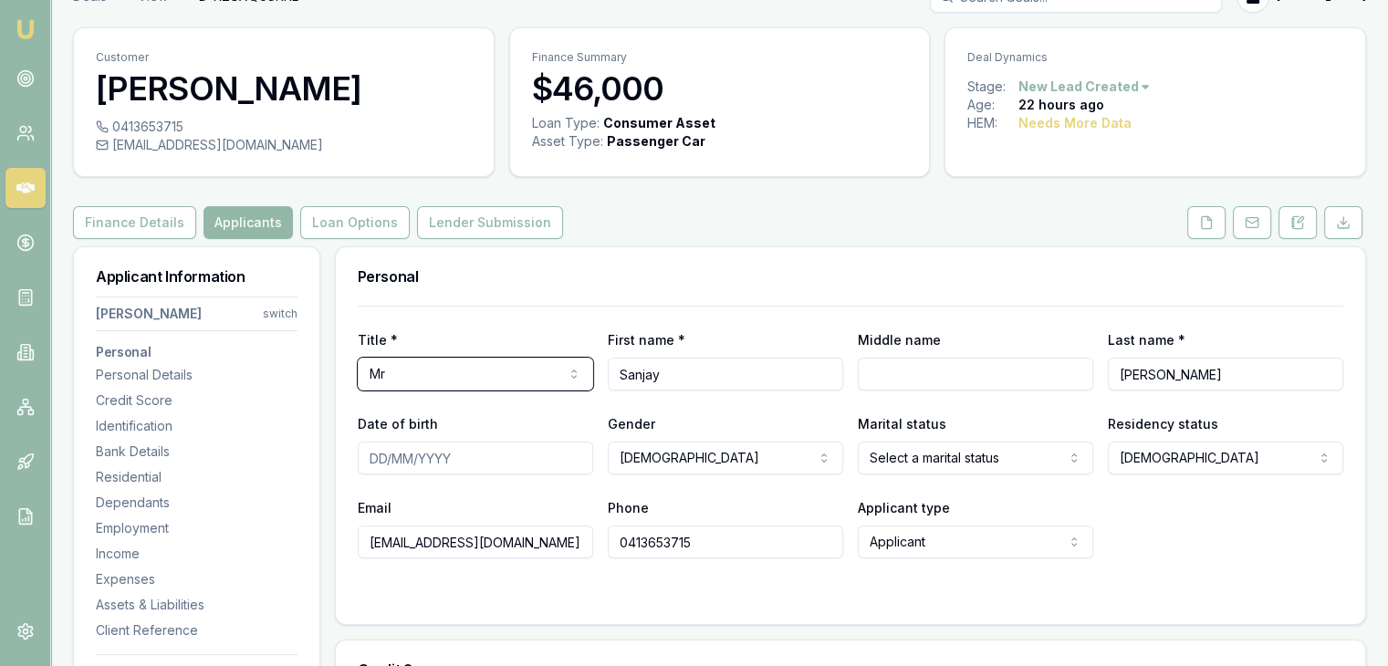
scroll to position [0, 0]
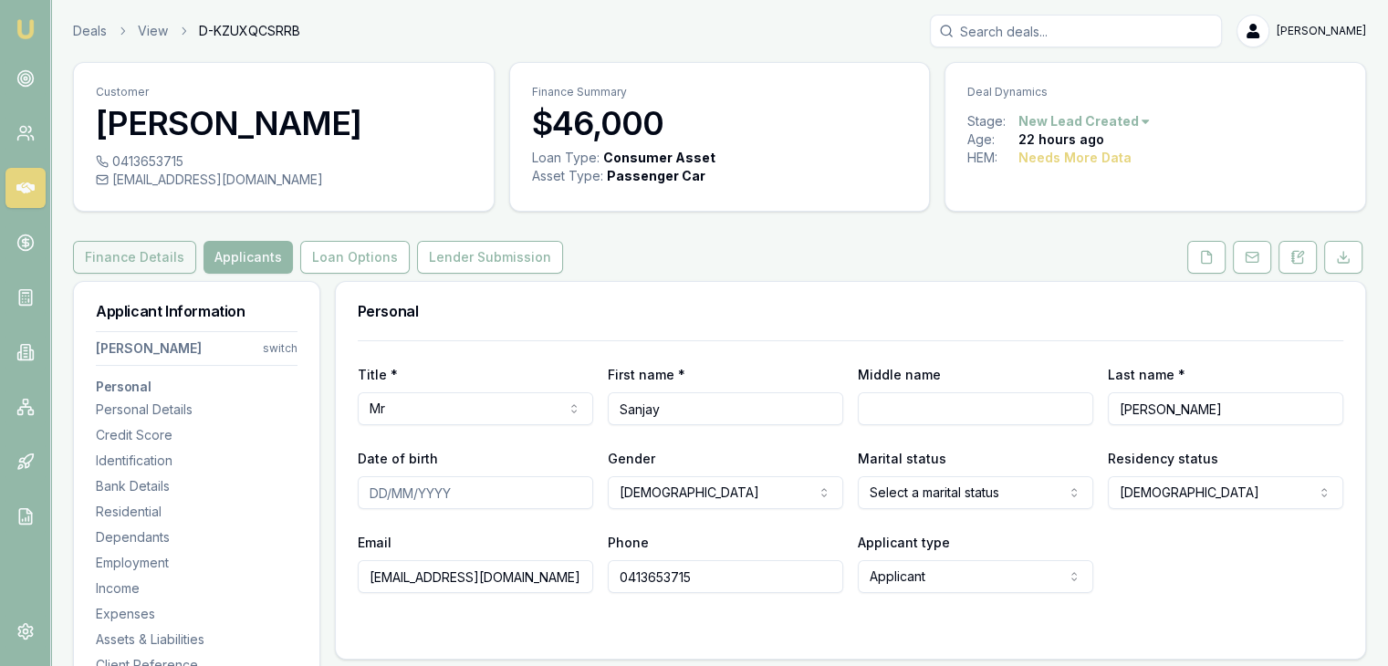
click at [164, 260] on button "Finance Details" at bounding box center [134, 257] width 123 height 33
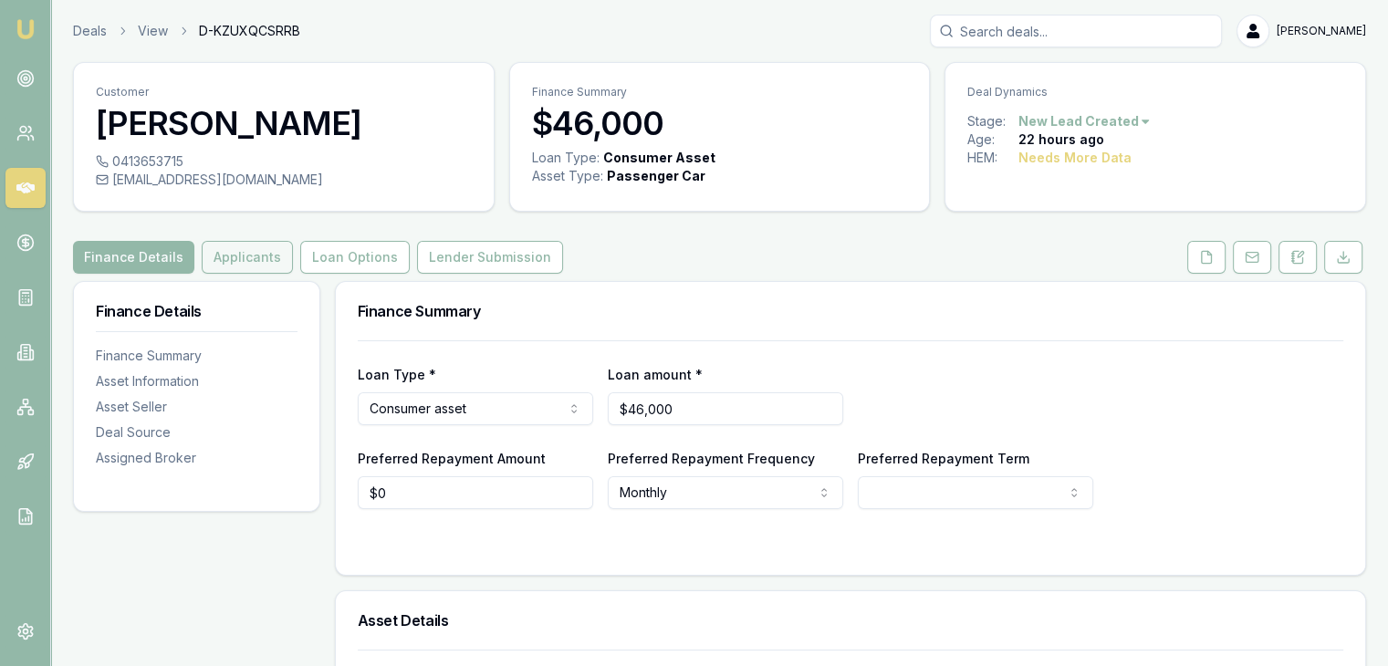
click at [228, 251] on button "Applicants" at bounding box center [247, 257] width 91 height 33
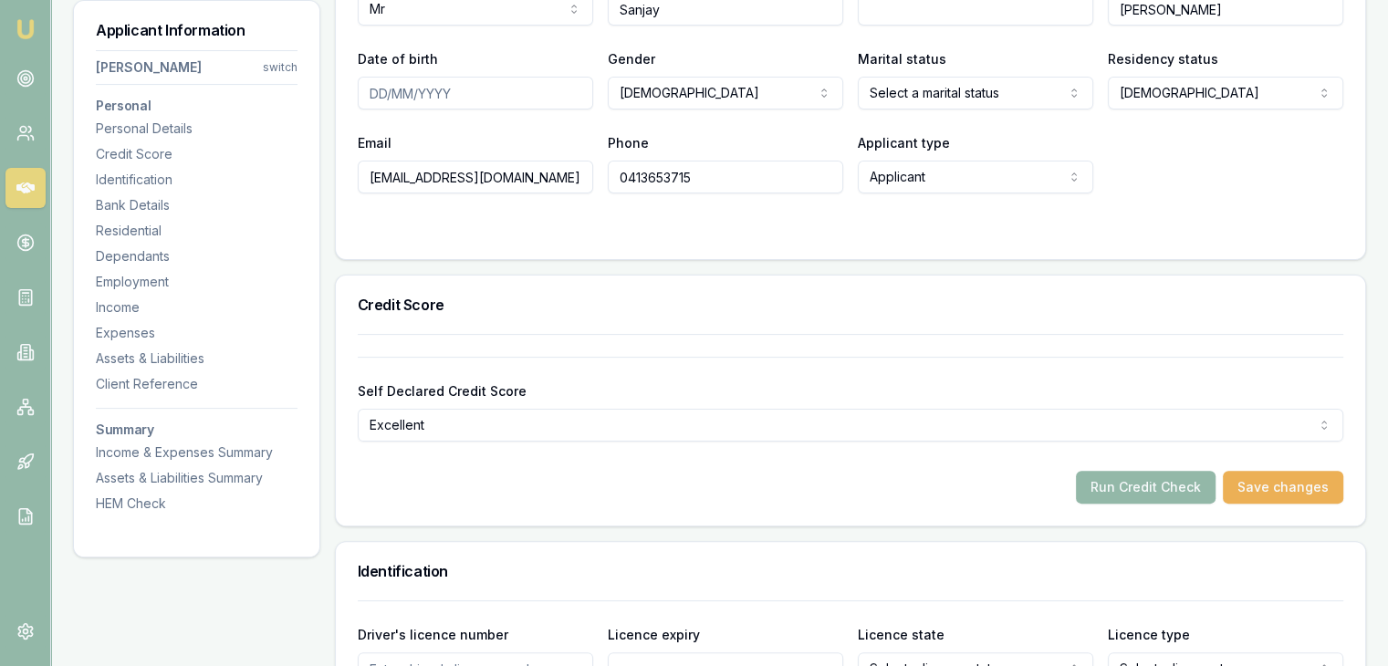
scroll to position [401, 0]
click at [10, 28] on nav "Emu Broker" at bounding box center [25, 275] width 50 height 551
click at [22, 26] on img at bounding box center [26, 29] width 22 height 22
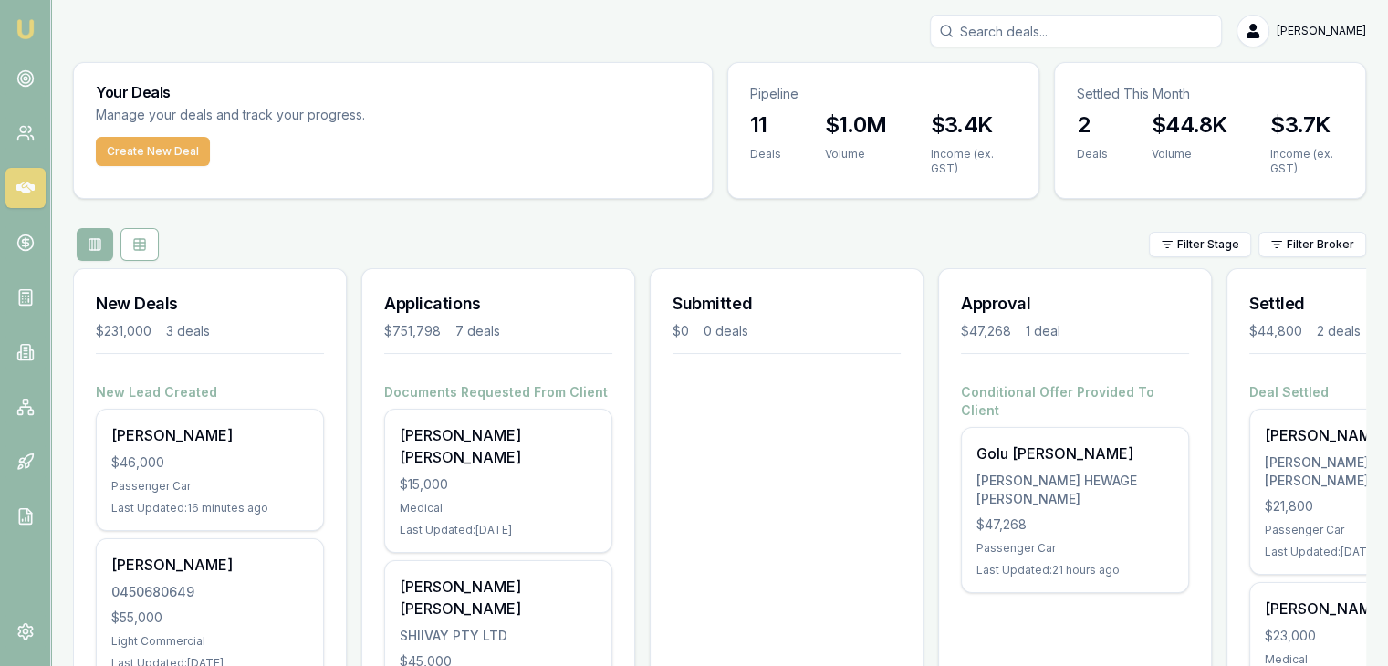
click at [460, 253] on div "Filter Stage Filter Broker" at bounding box center [719, 244] width 1293 height 33
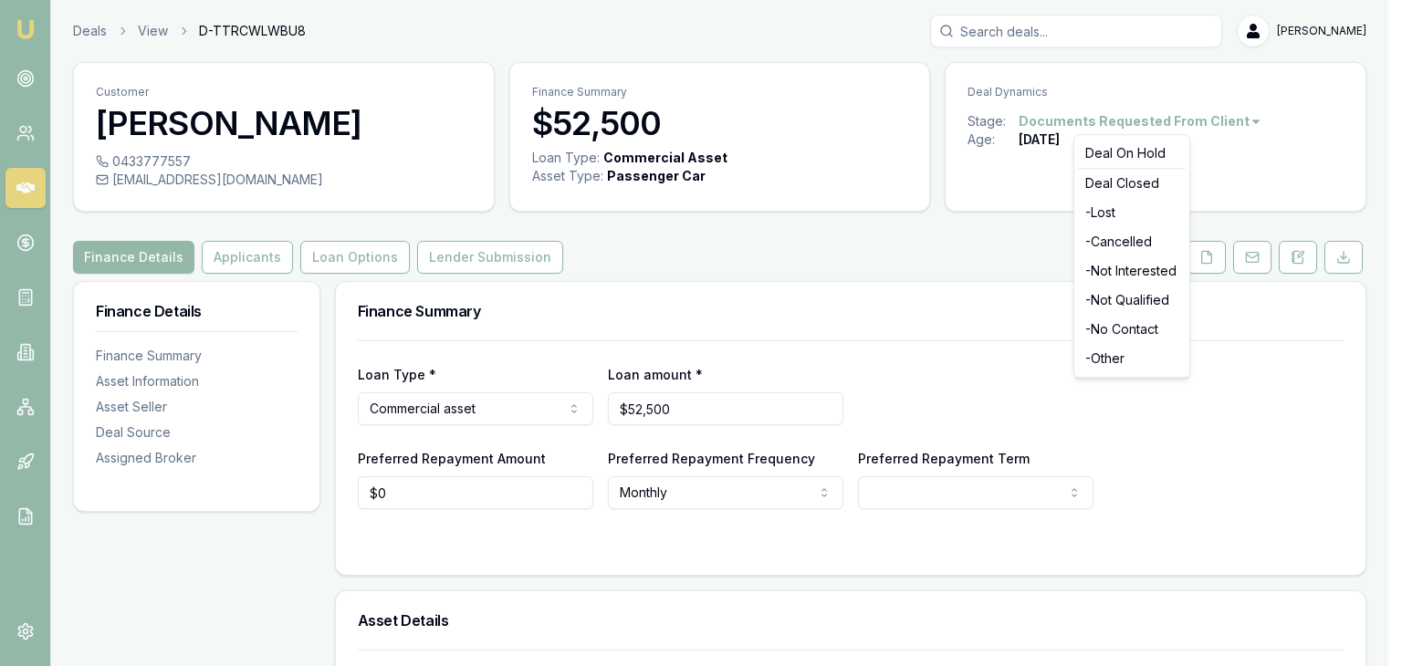
click at [1152, 121] on html "Emu Broker Deals View D-TTRCWLWBU8 Pinkesh Patel Toggle Menu Customer Rutul Pat…" at bounding box center [701, 333] width 1402 height 666
click at [1110, 271] on div "- Not Interested" at bounding box center [1132, 270] width 108 height 29
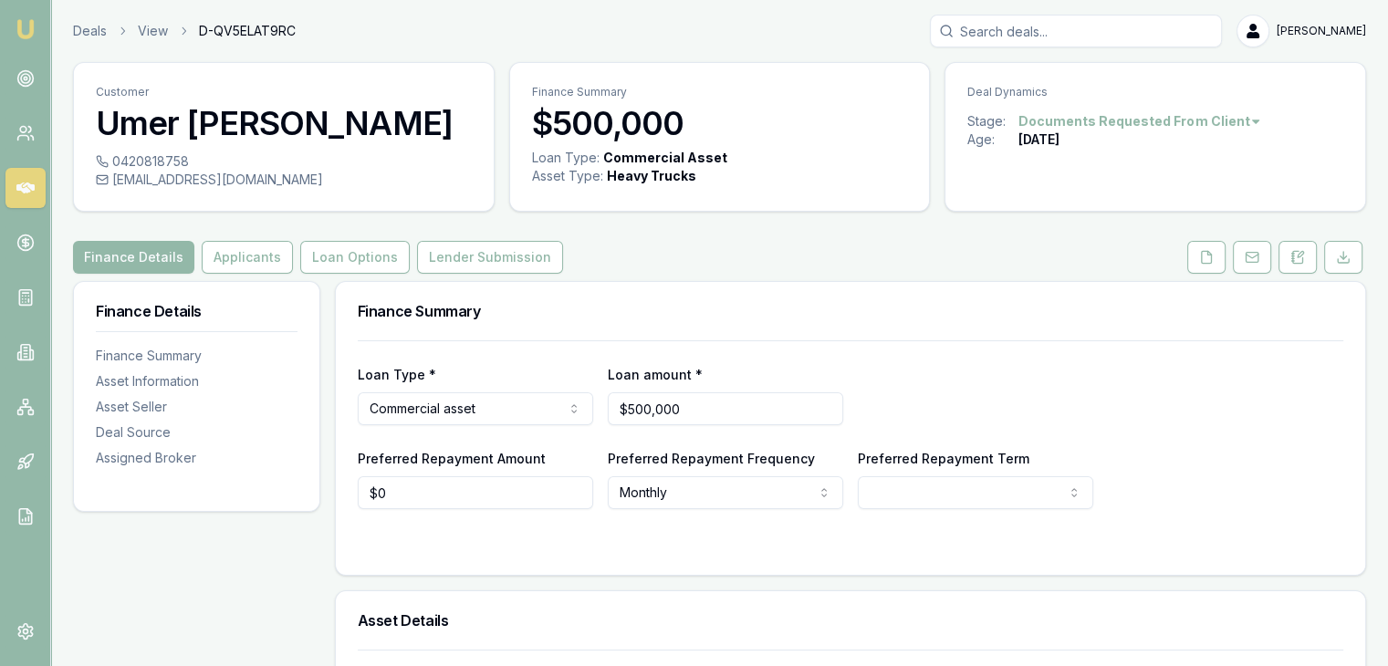
click at [32, 22] on img at bounding box center [26, 29] width 22 height 22
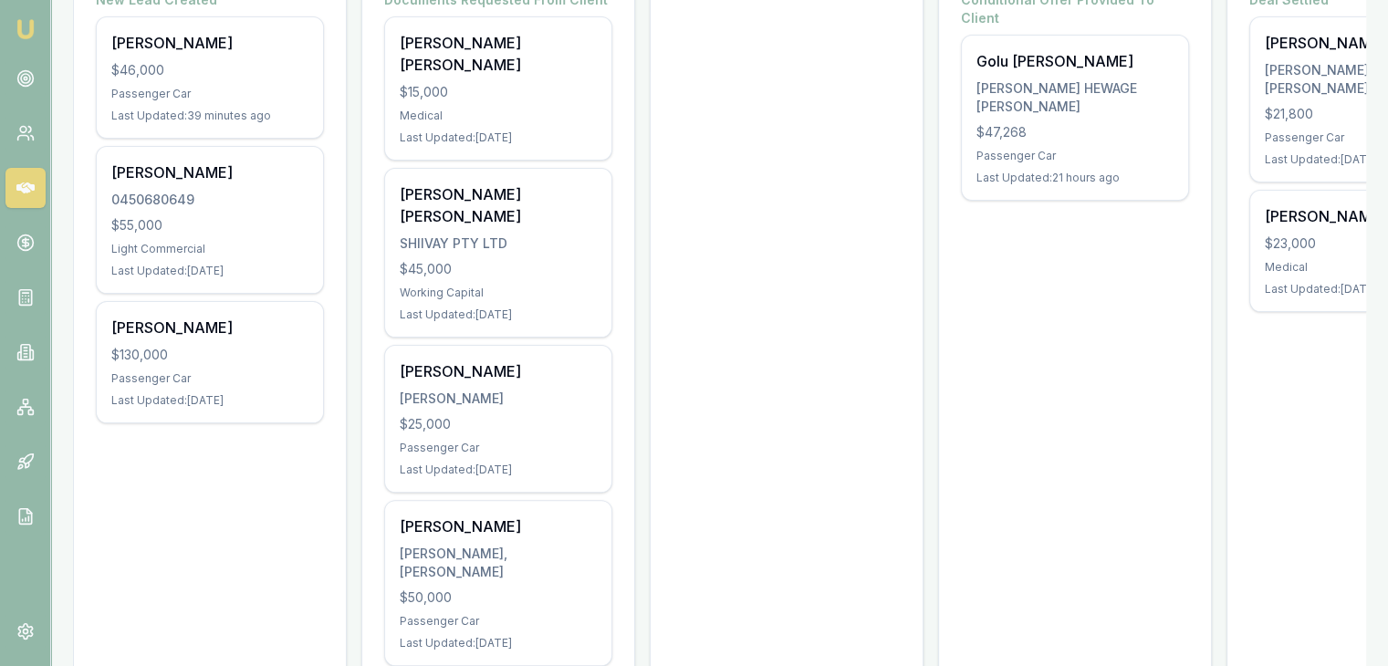
scroll to position [365, 0]
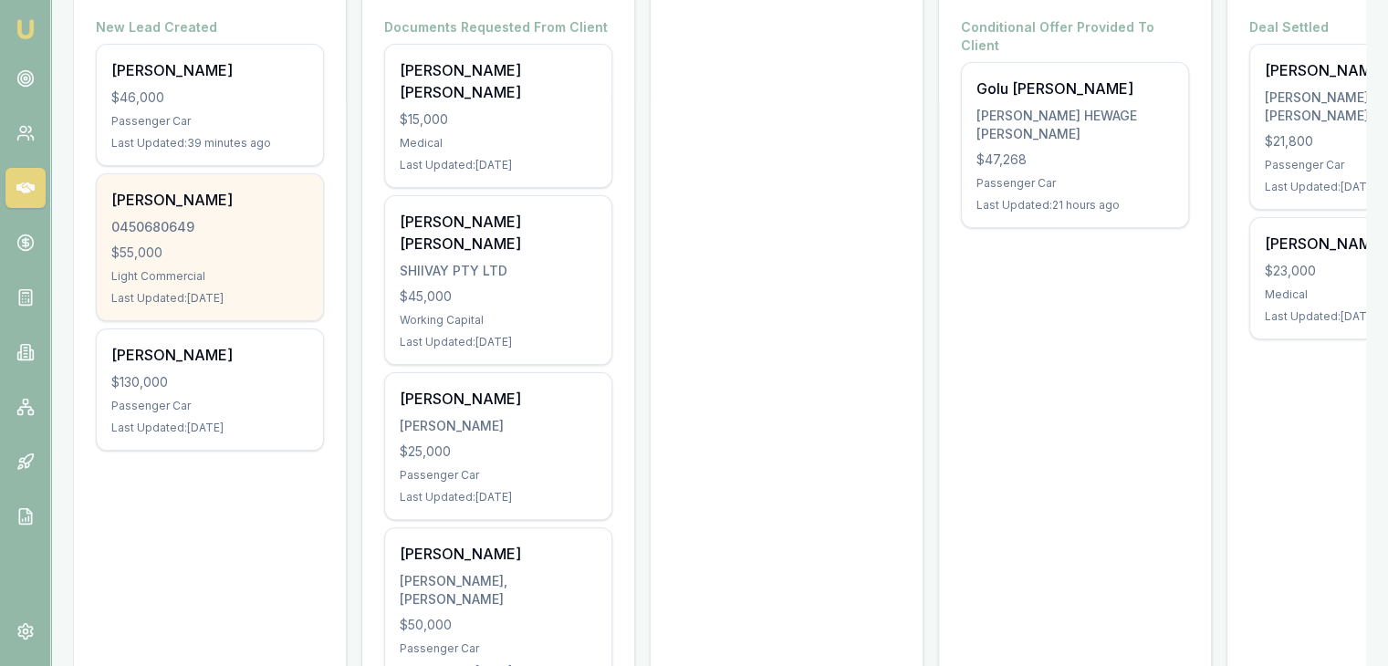
click at [206, 254] on div "$55,000" at bounding box center [209, 253] width 197 height 18
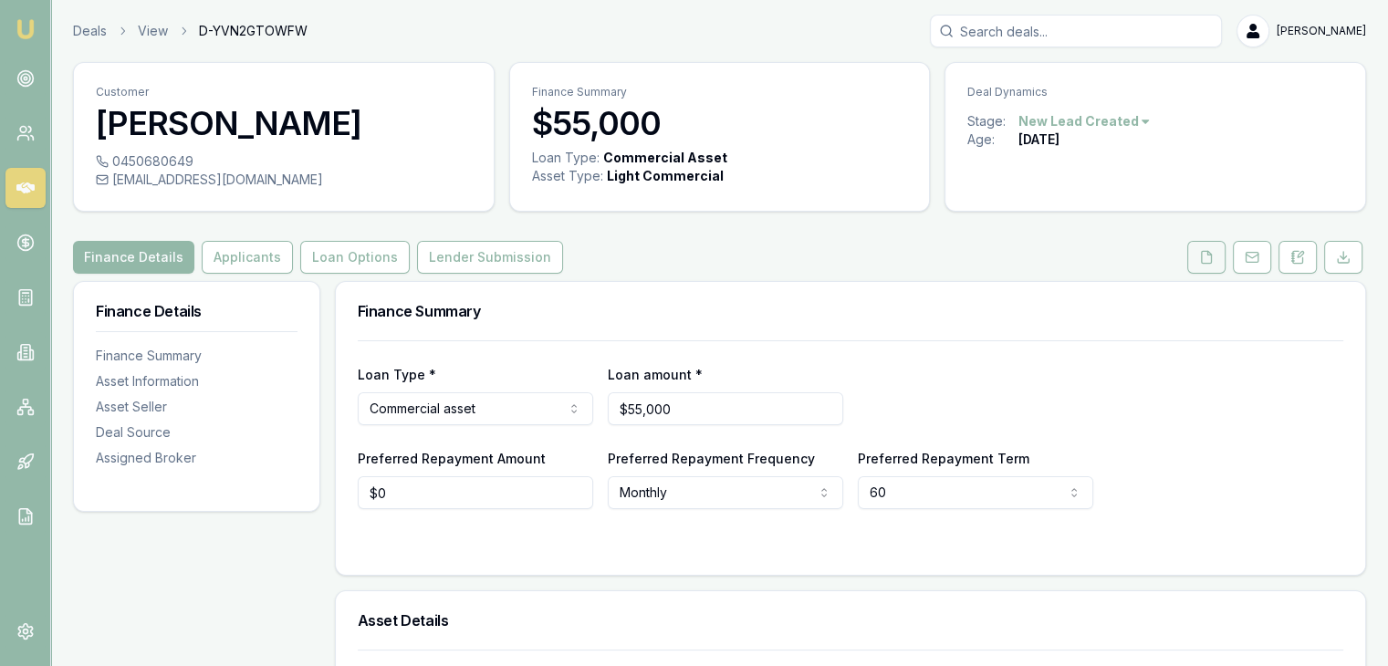
click at [1213, 256] on icon at bounding box center [1206, 257] width 15 height 15
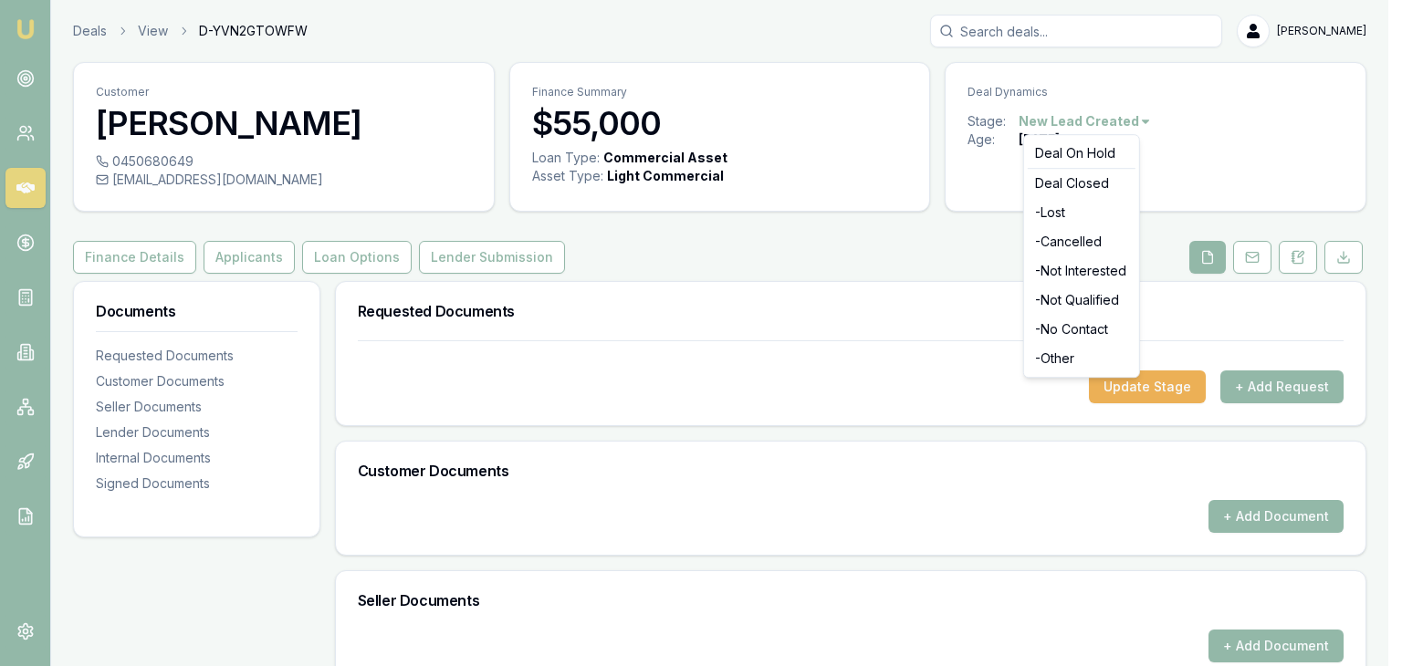
click at [1094, 114] on html "Emu Broker Deals View D-YVN2GTOWFW Pinkesh Patel Toggle Menu Customer Jankibahe…" at bounding box center [701, 333] width 1402 height 666
click at [906, 244] on html "Emu Broker Deals View D-YVN2GTOWFW Pinkesh Patel Toggle Menu Customer Jankibahe…" at bounding box center [701, 333] width 1402 height 666
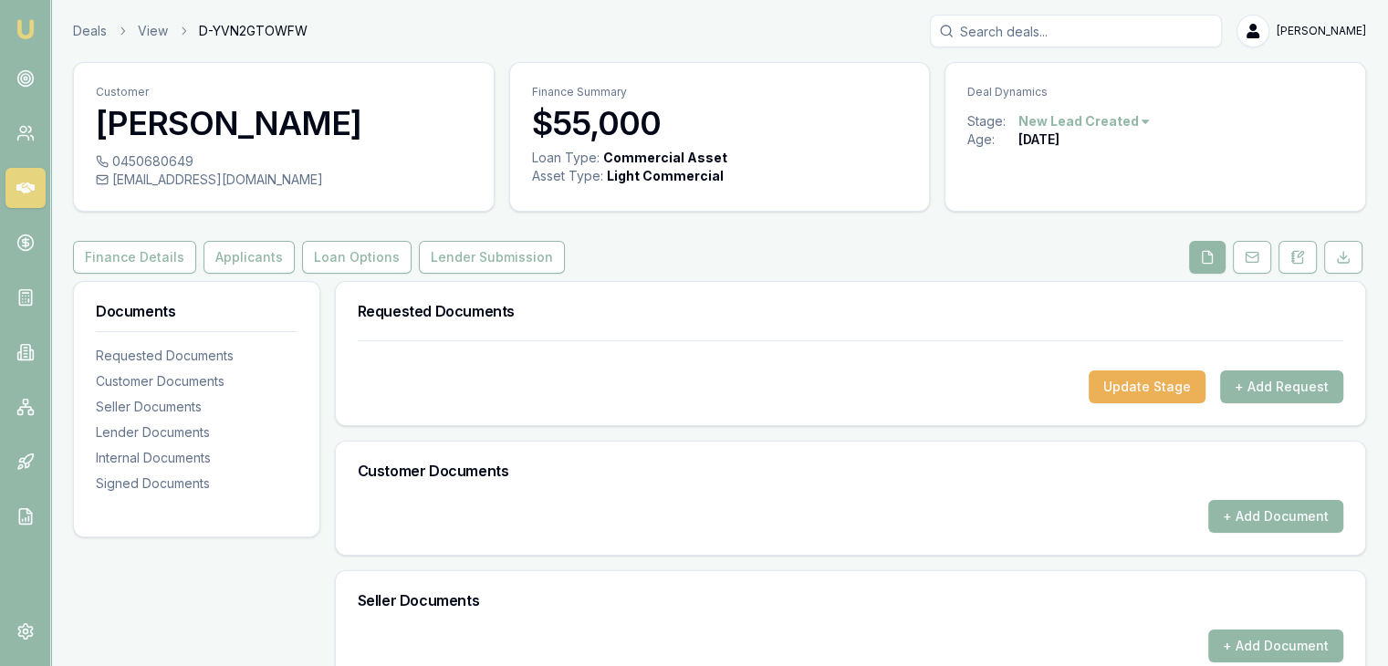
click at [16, 35] on img at bounding box center [26, 29] width 22 height 22
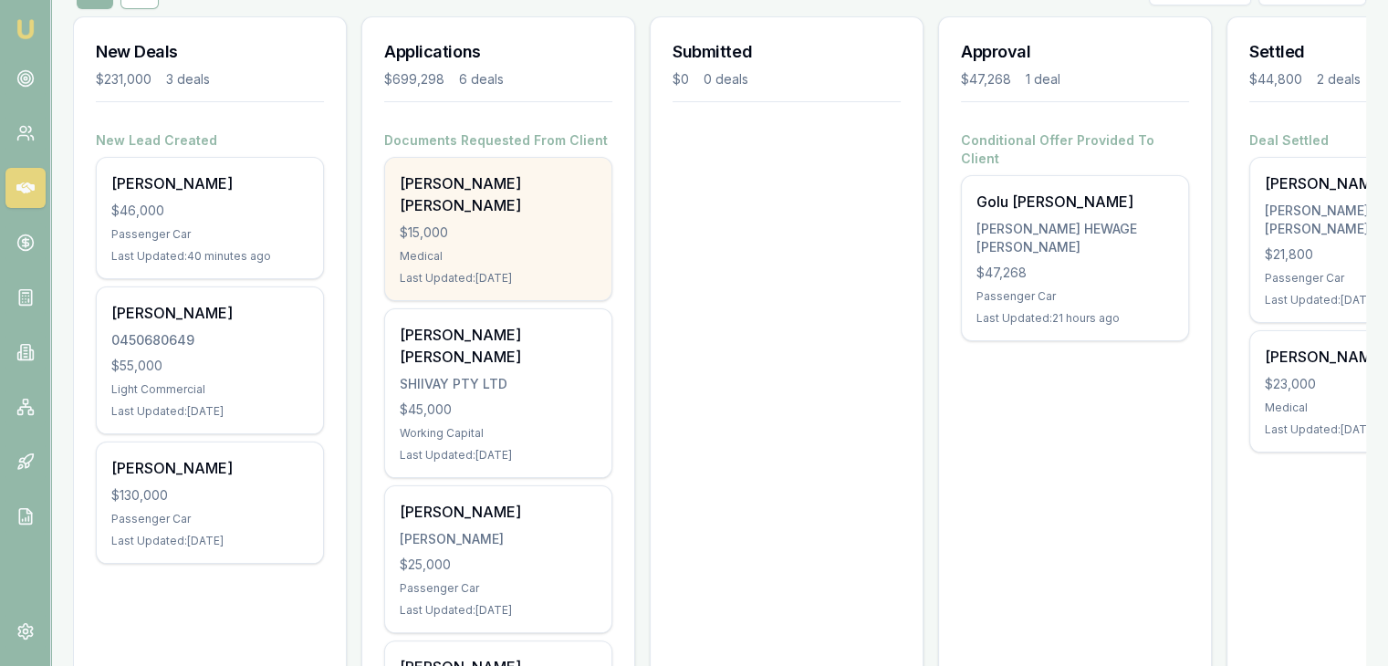
scroll to position [274, 0]
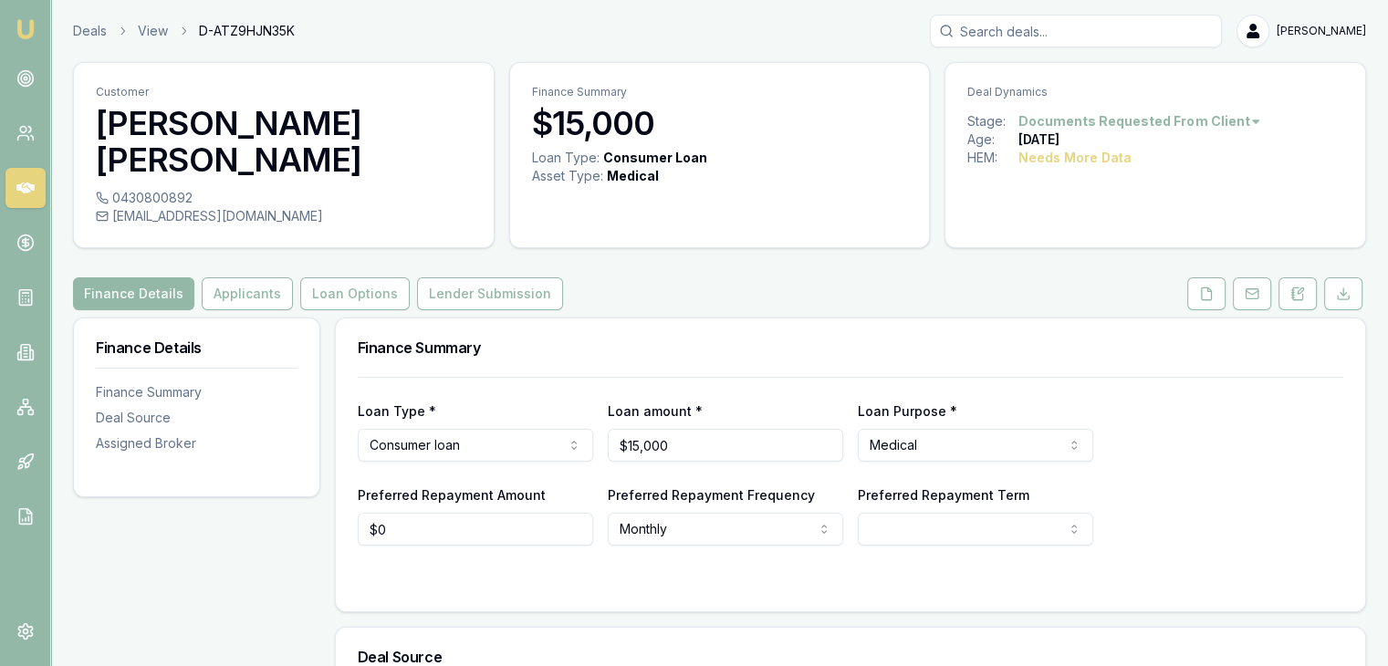
scroll to position [2, 0]
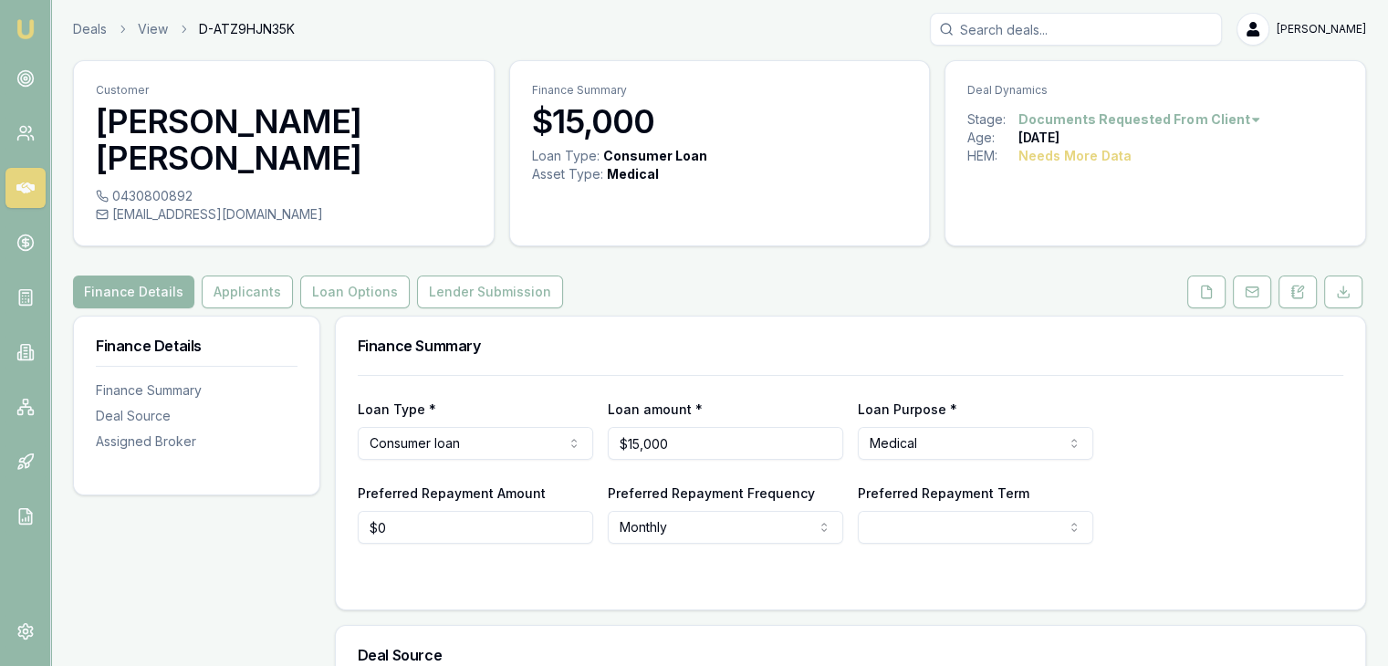
drag, startPoint x: 782, startPoint y: 610, endPoint x: 660, endPoint y: 276, distance: 356.5
click at [660, 276] on div "Finance Details Applicants Loan Options Lender Submission" at bounding box center [719, 292] width 1293 height 33
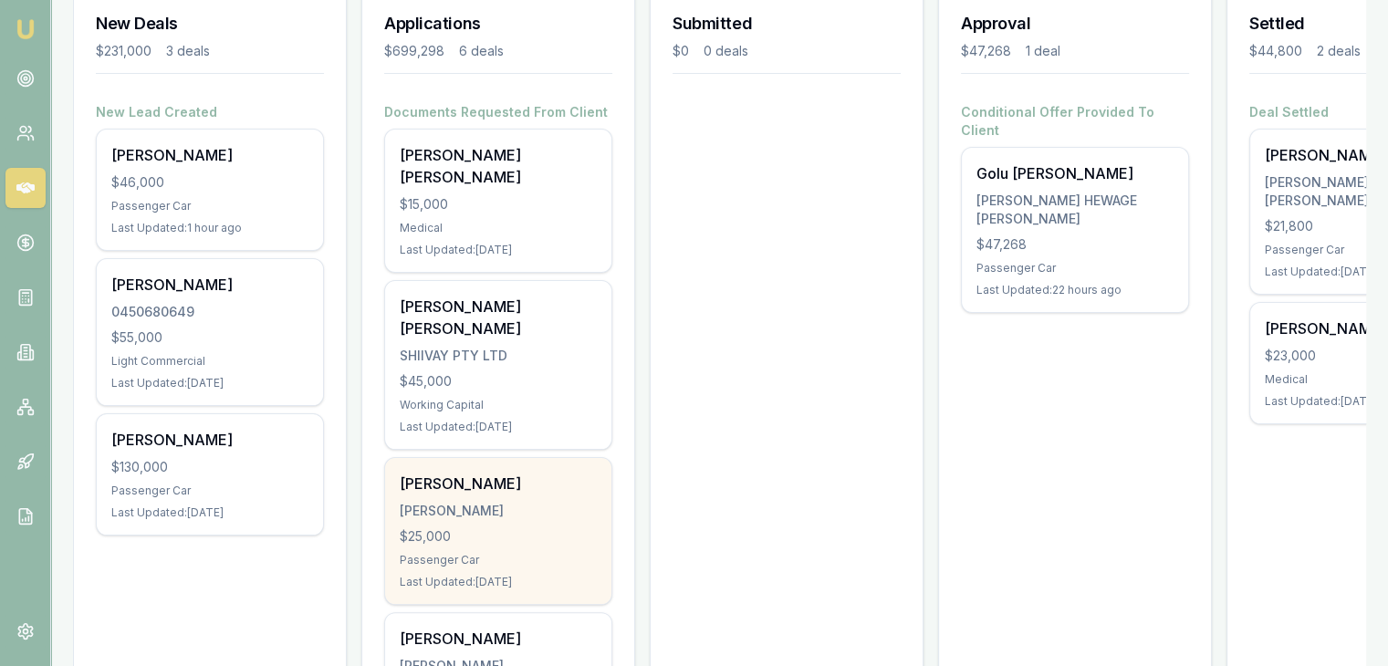
scroll to position [371, 0]
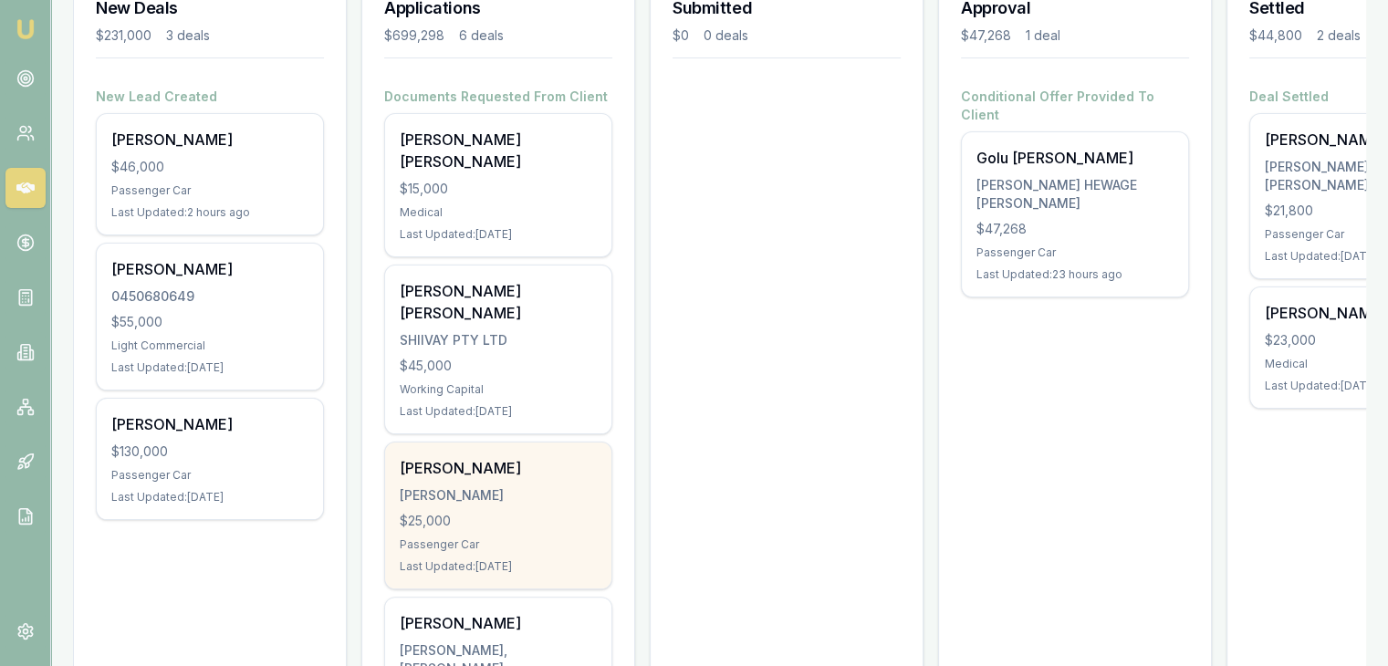
scroll to position [280, 0]
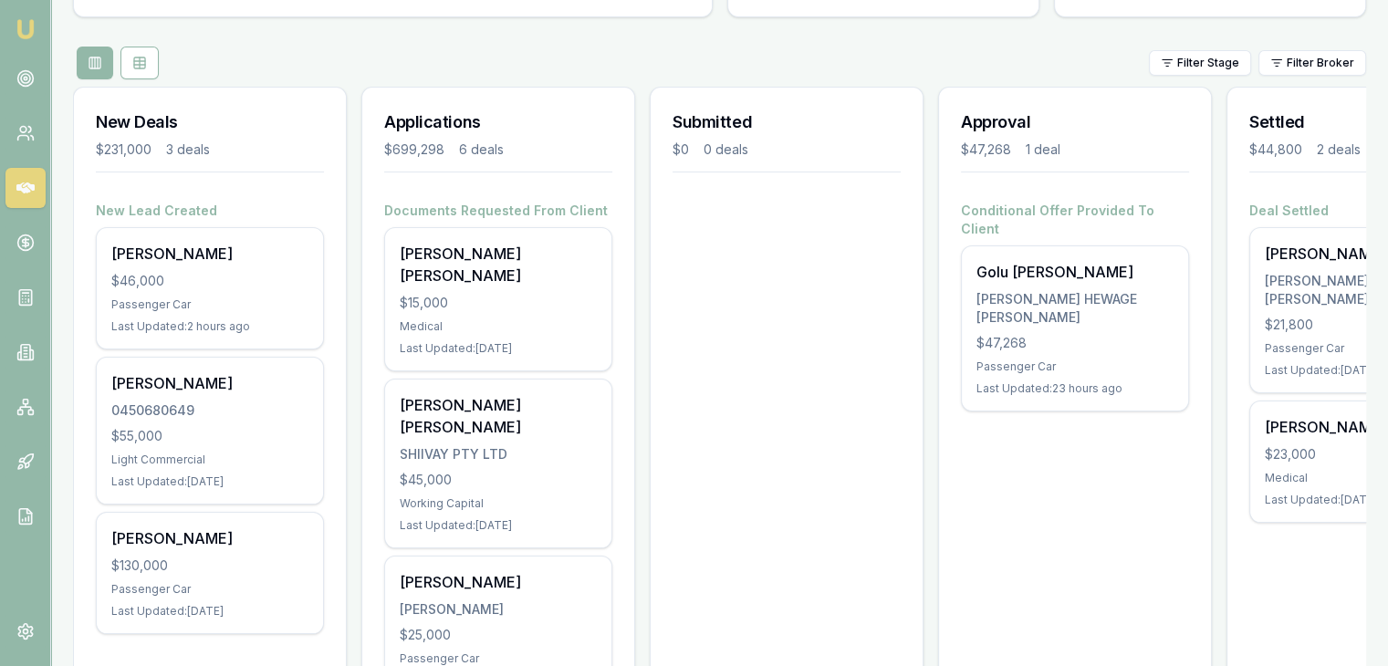
scroll to position [182, 0]
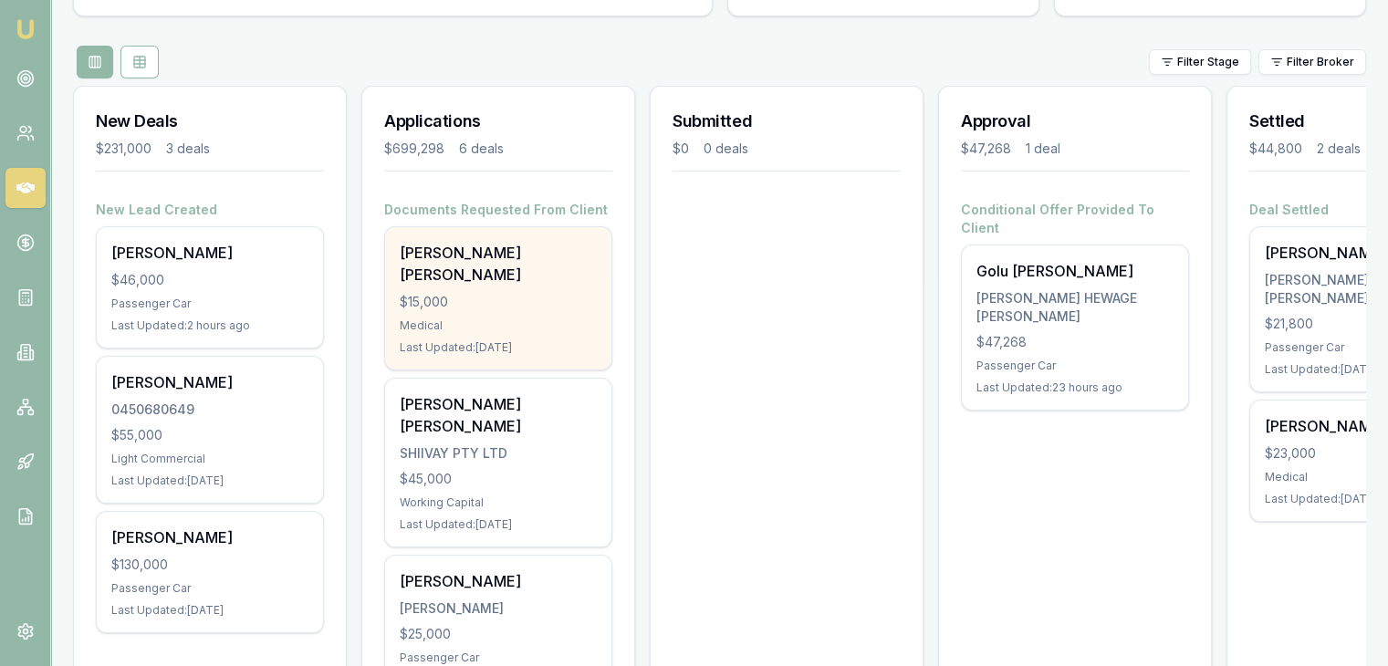
click at [506, 293] on div "$15,000" at bounding box center [498, 302] width 197 height 18
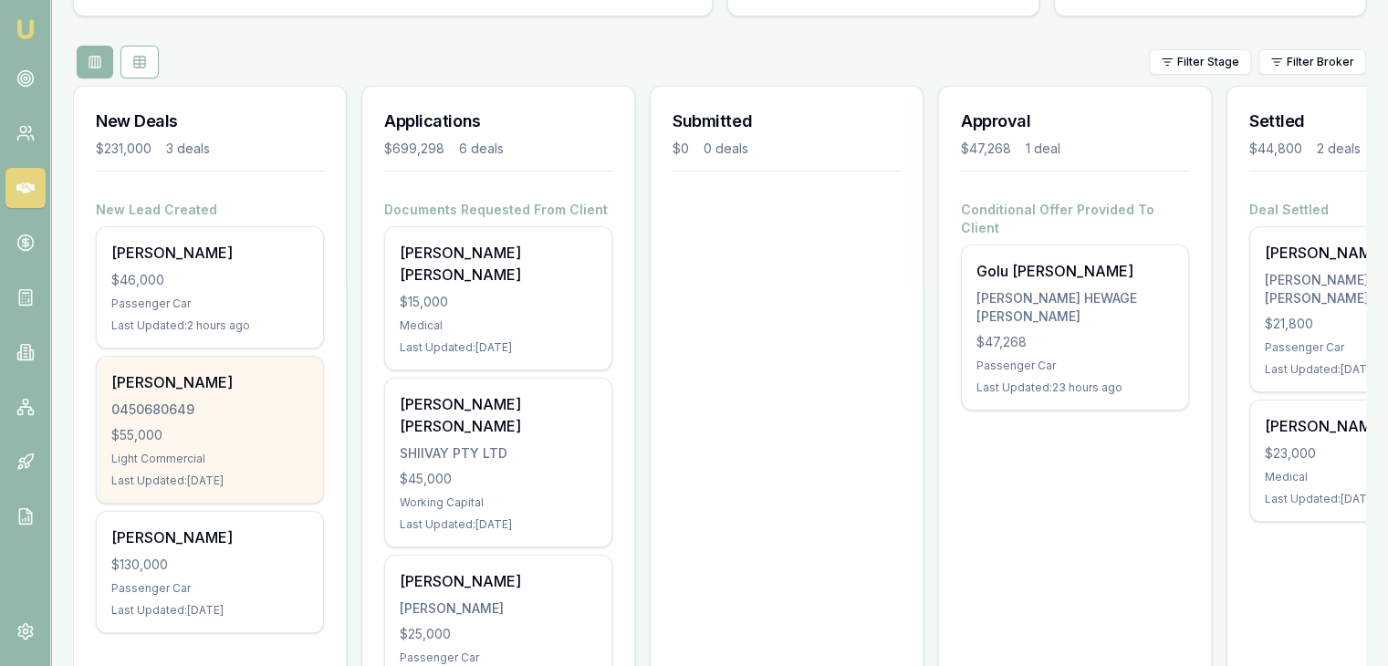
click at [190, 413] on div "0450680649" at bounding box center [209, 410] width 197 height 18
click at [124, 410] on div "0450680649" at bounding box center [209, 410] width 197 height 18
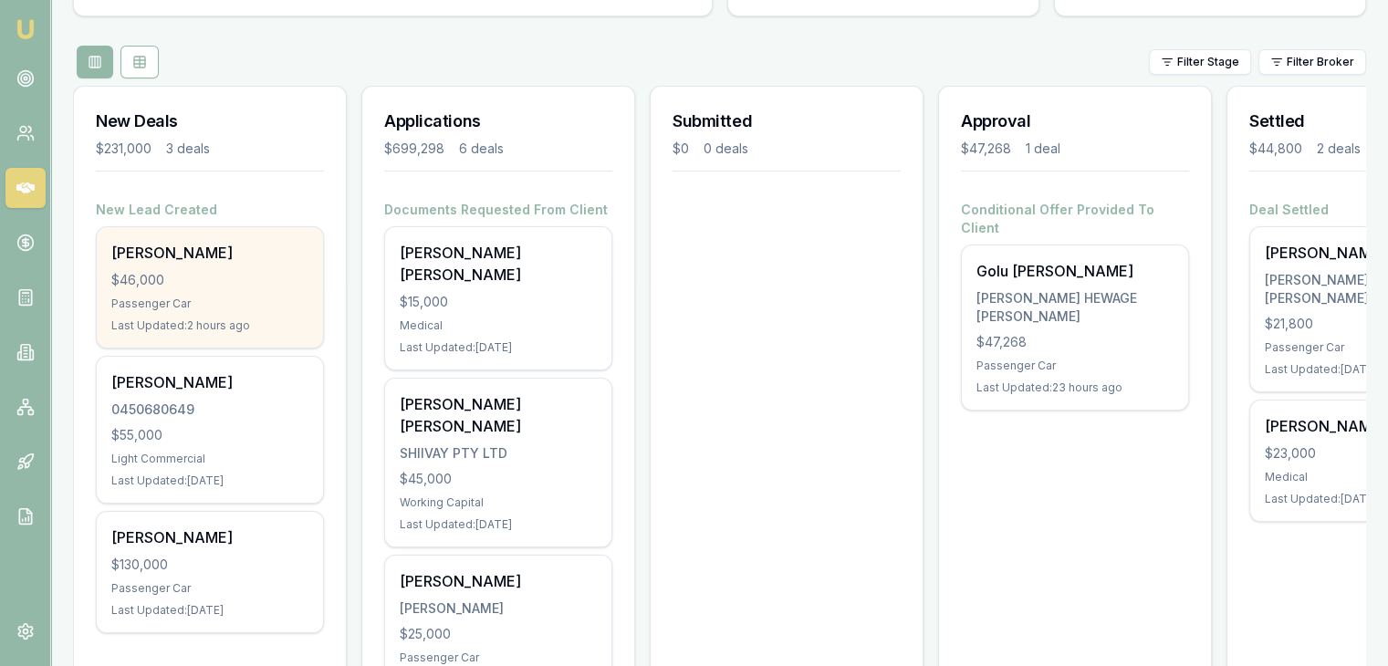
click at [240, 285] on div "$46,000" at bounding box center [209, 280] width 197 height 18
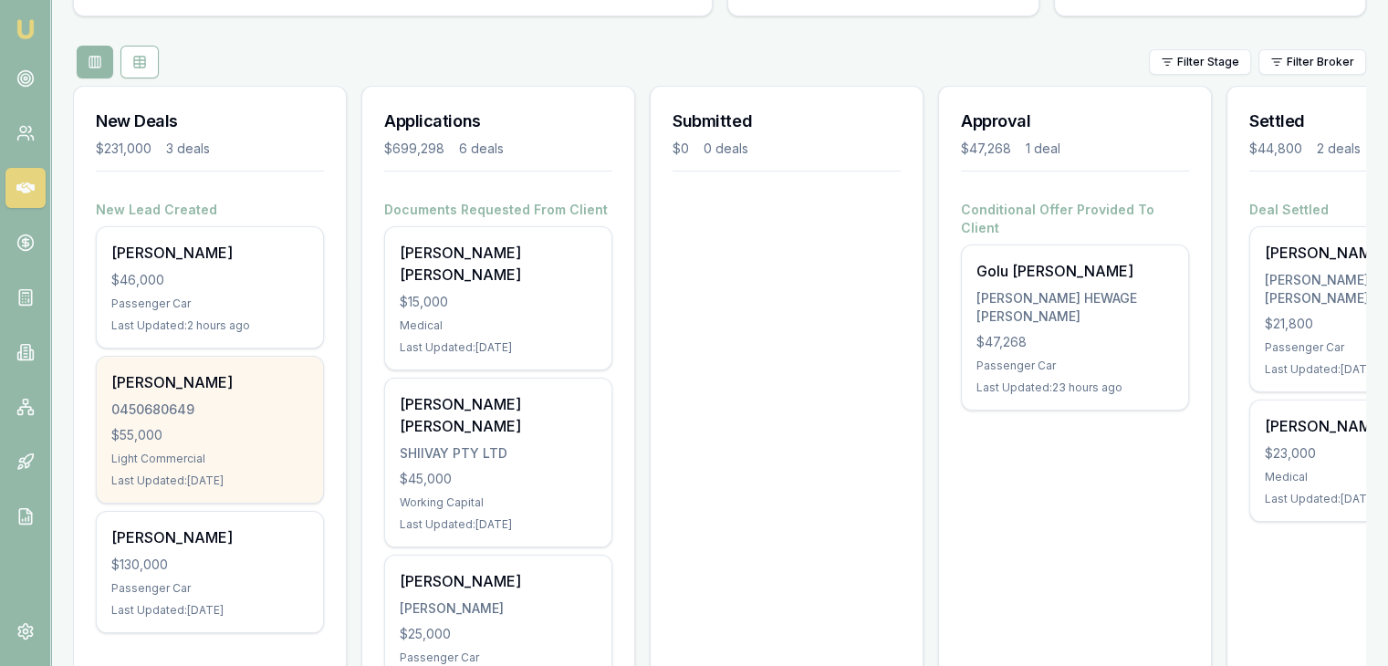
click at [187, 391] on div "Jankibahen Patel" at bounding box center [209, 382] width 197 height 22
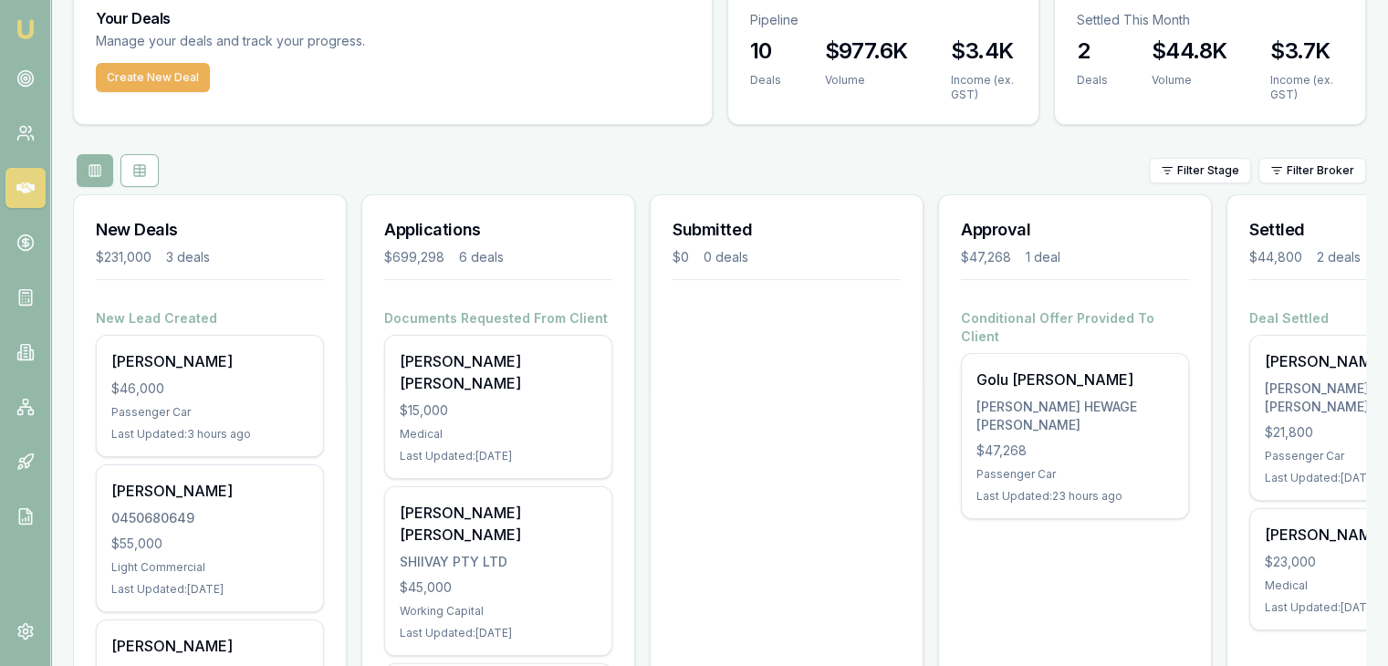
scroll to position [0, 0]
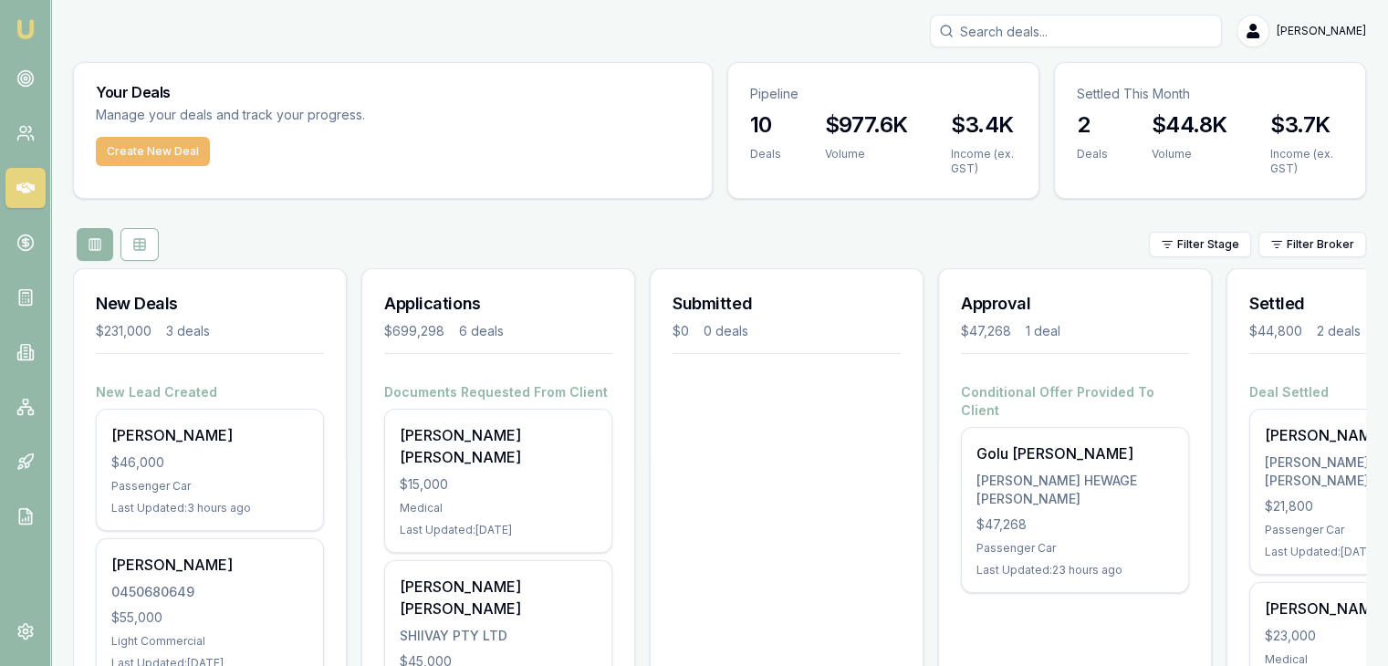
click at [153, 146] on button "Create New Deal" at bounding box center [153, 151] width 114 height 29
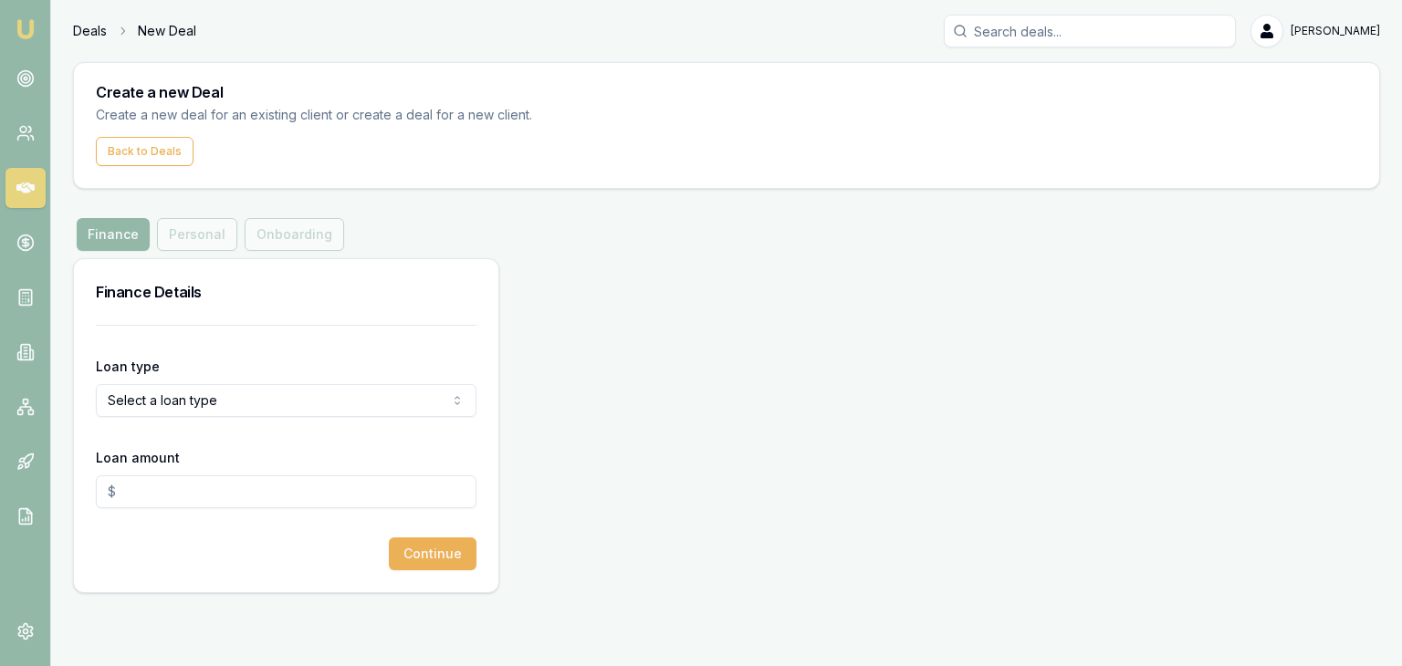
click at [89, 28] on link "Deals" at bounding box center [90, 31] width 34 height 18
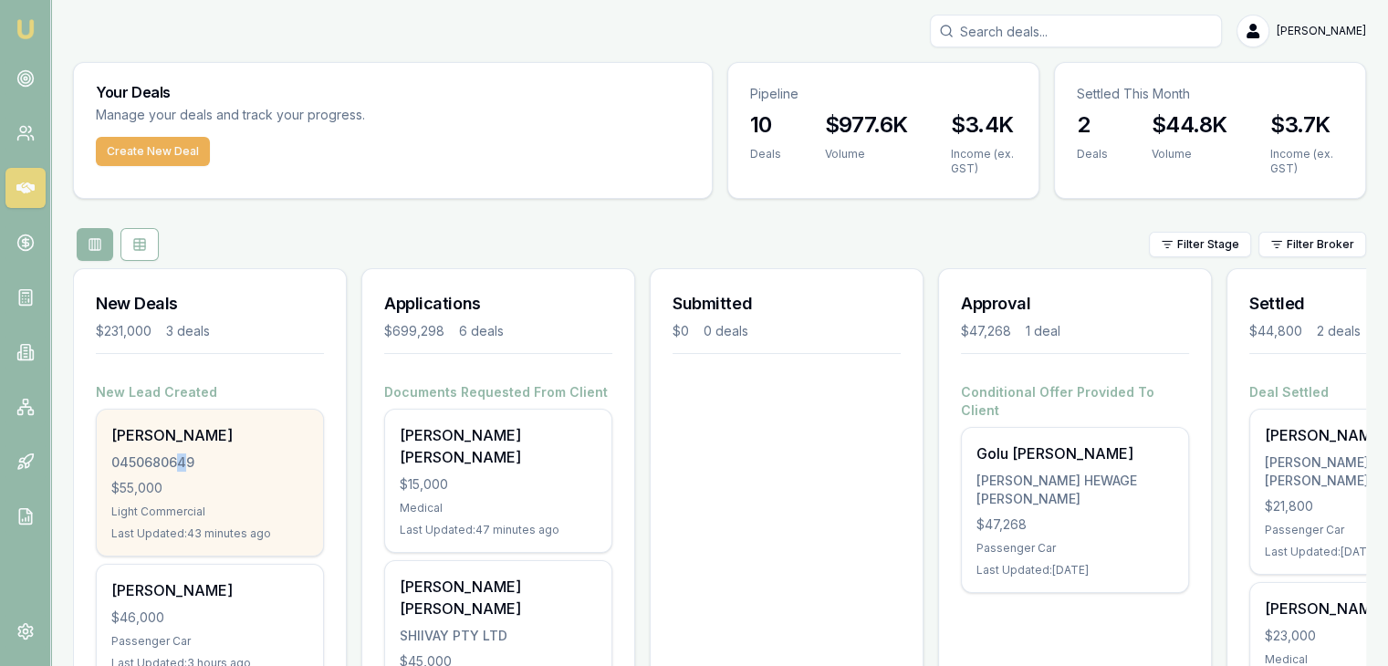
click at [180, 464] on div "0450680649" at bounding box center [209, 462] width 197 height 18
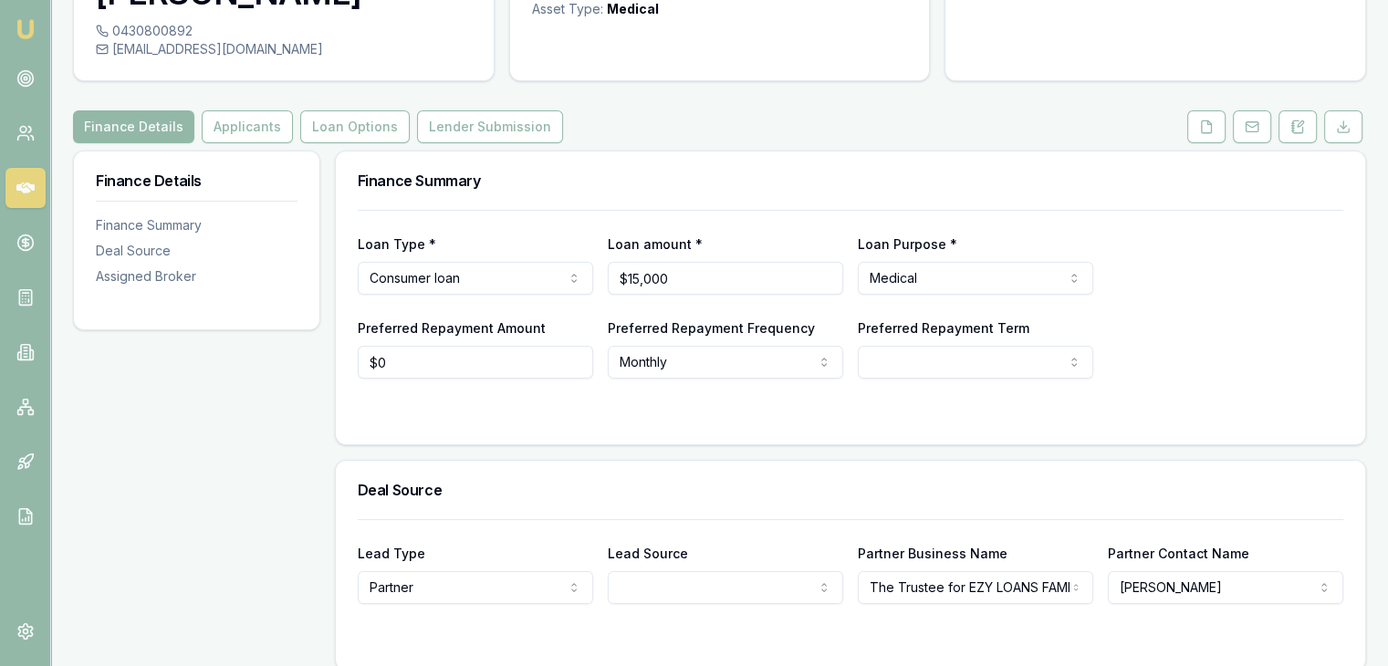
scroll to position [63, 0]
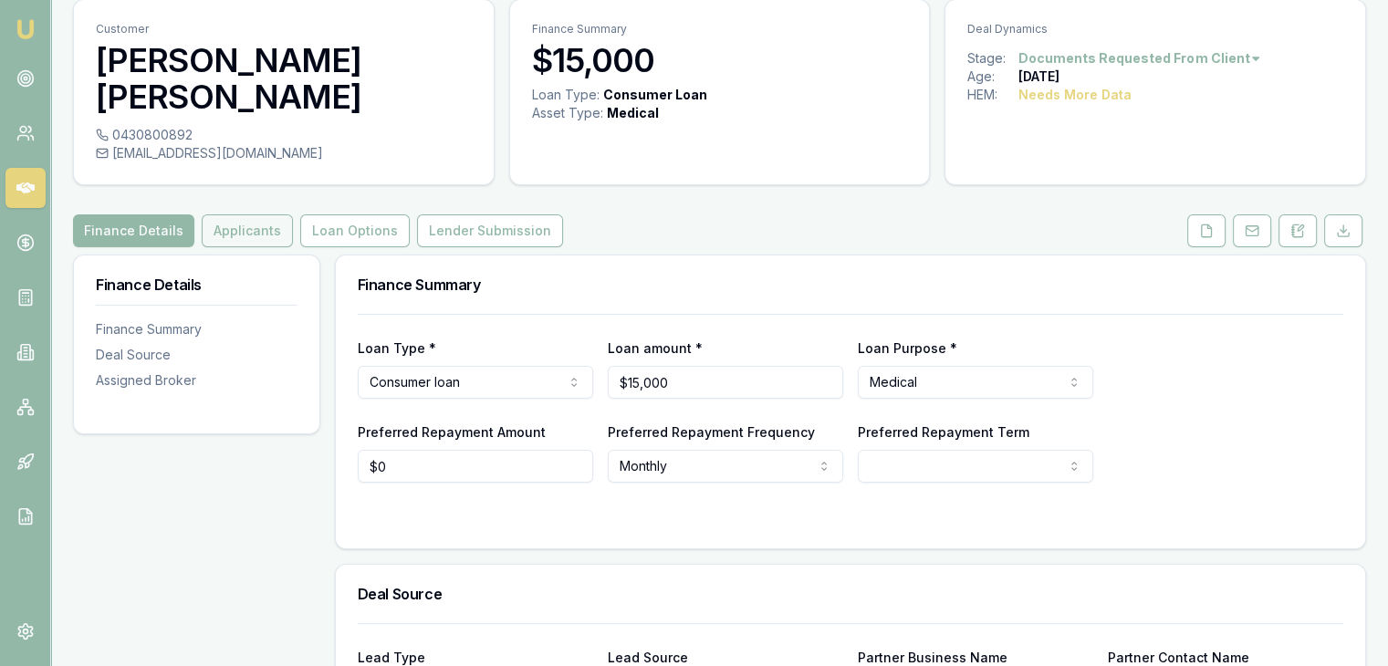
click at [252, 219] on button "Applicants" at bounding box center [247, 230] width 91 height 33
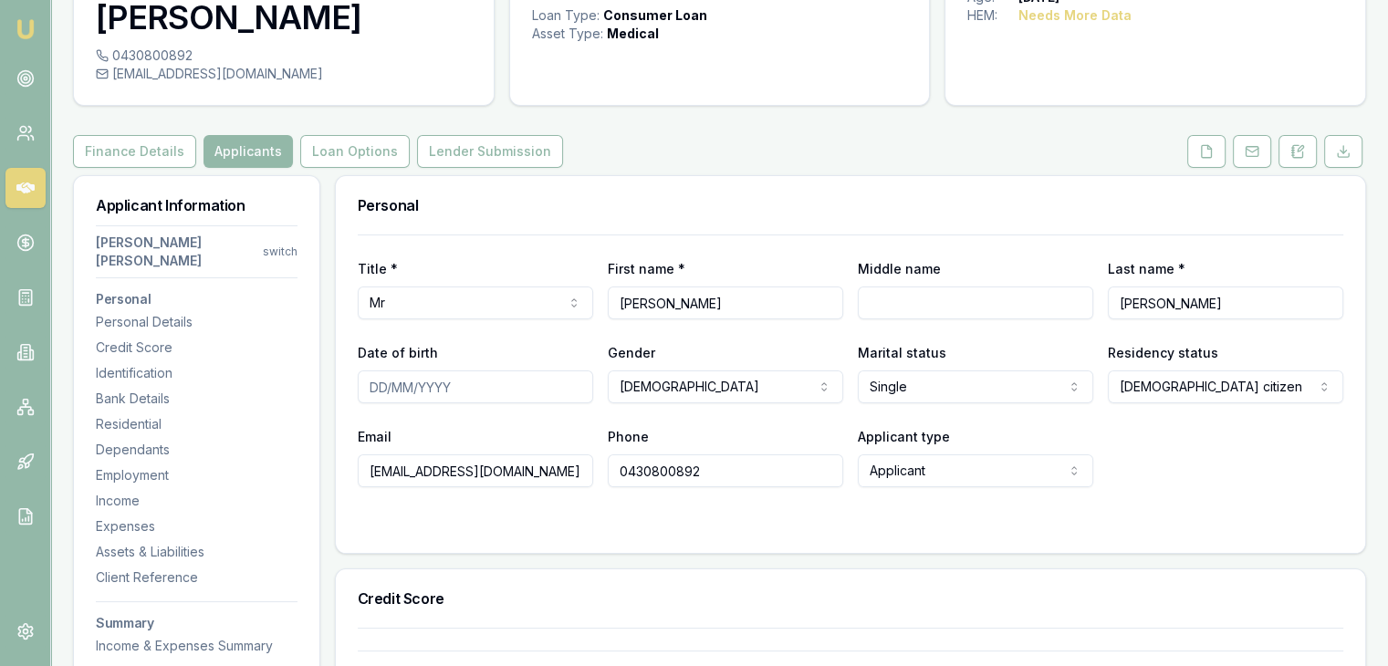
scroll to position [365, 0]
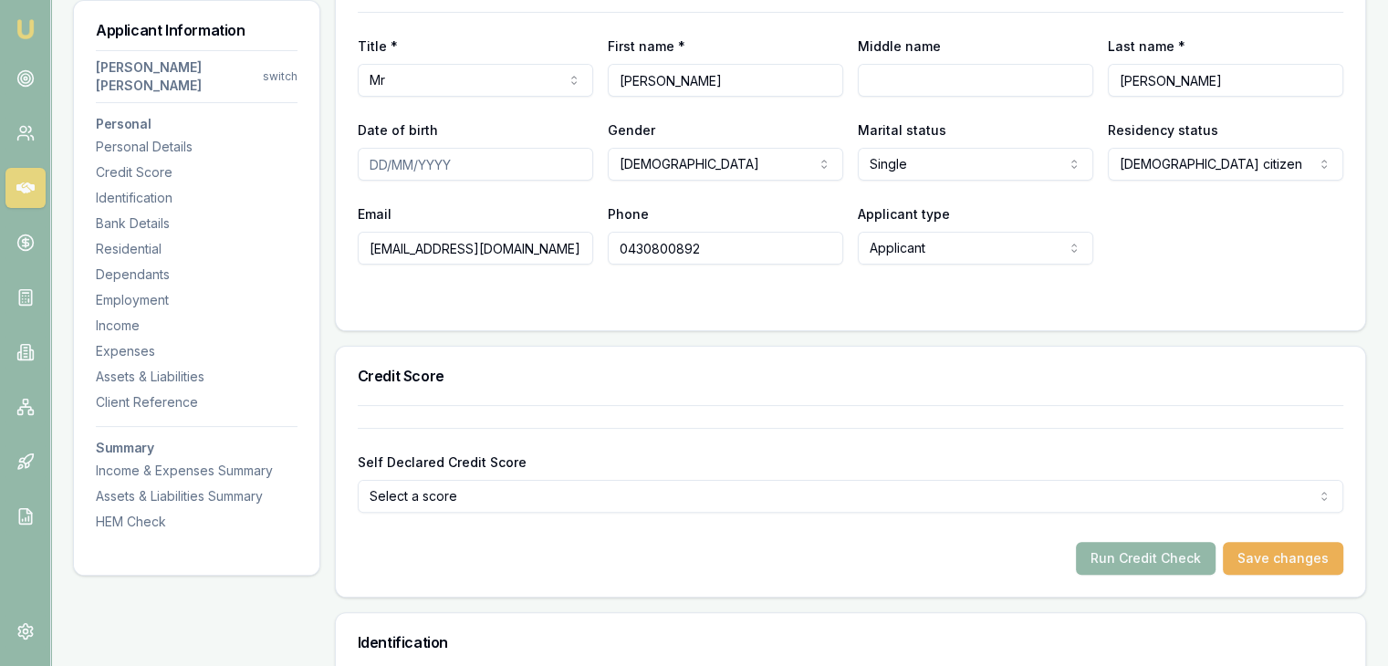
drag, startPoint x: 618, startPoint y: 245, endPoint x: 747, endPoint y: 246, distance: 129.6
click at [747, 246] on input "0430800892" at bounding box center [725, 248] width 235 height 33
drag, startPoint x: 367, startPoint y: 253, endPoint x: 524, endPoint y: 255, distance: 157.0
click at [524, 255] on input "tez_patel@yahoo.co.in" at bounding box center [475, 248] width 235 height 33
drag, startPoint x: 614, startPoint y: 250, endPoint x: 744, endPoint y: 249, distance: 129.6
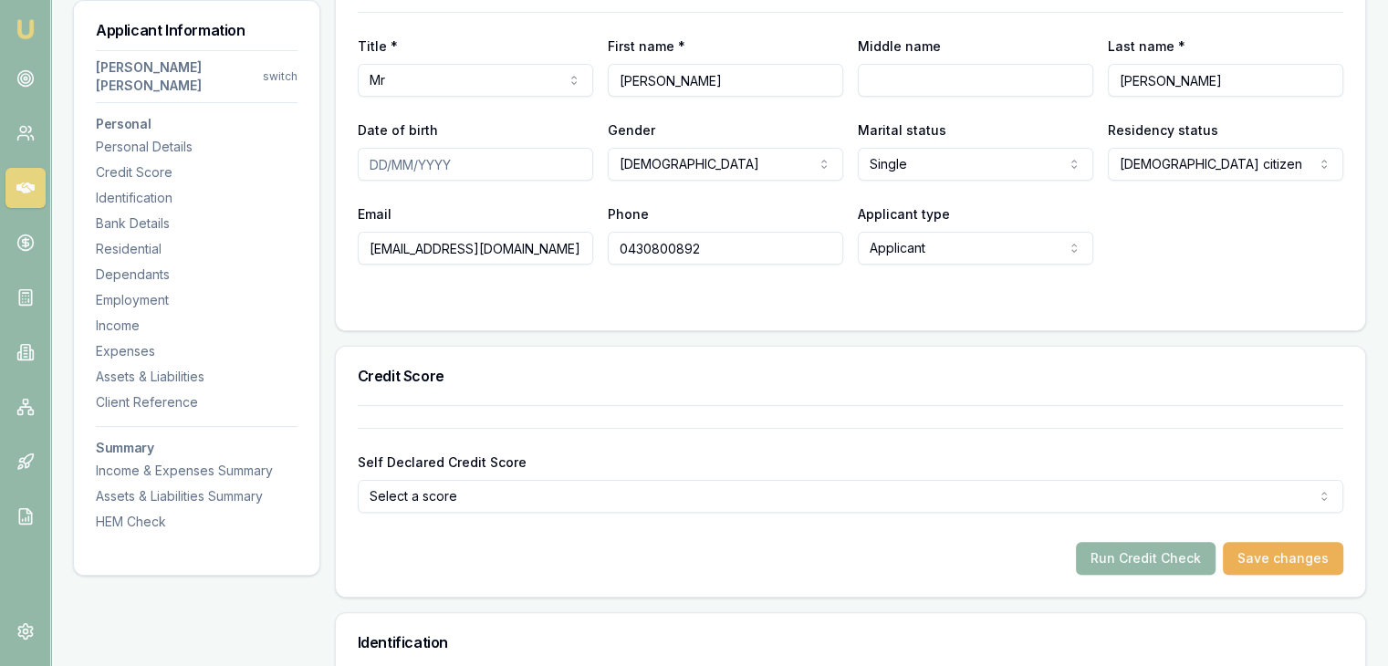
click at [744, 249] on input "0430800892" at bounding box center [725, 248] width 235 height 33
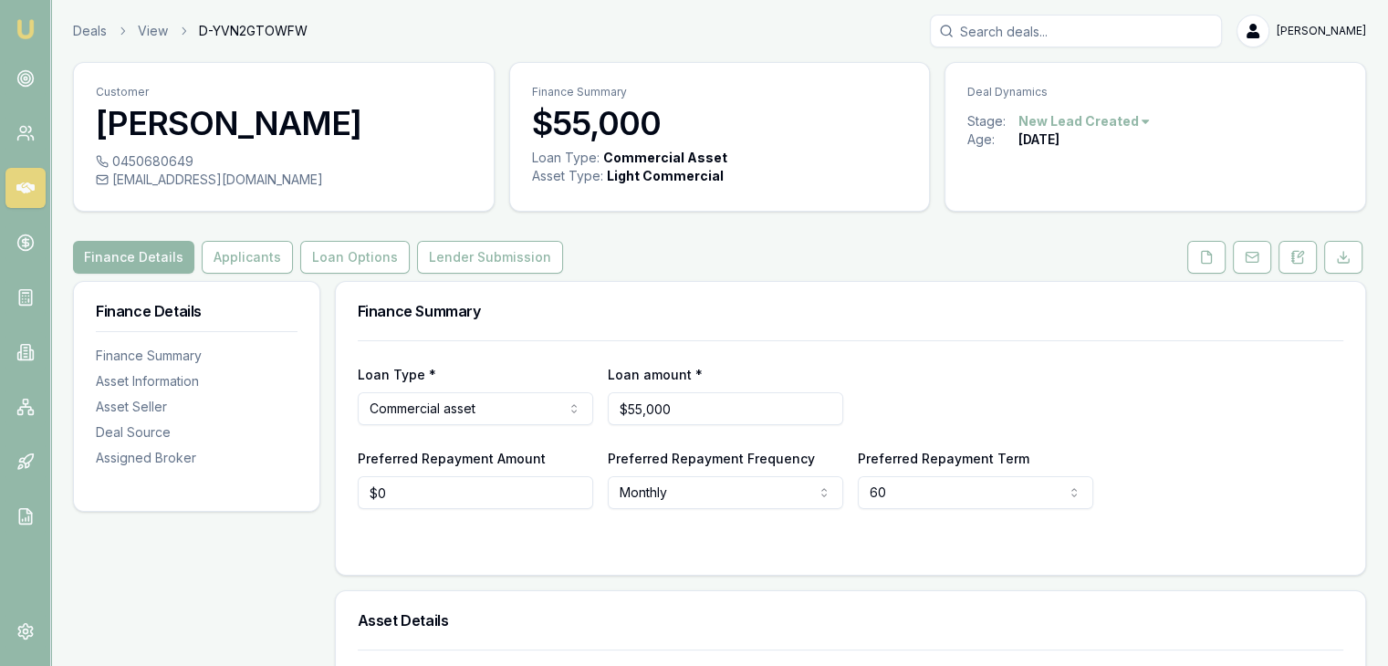
drag, startPoint x: 1201, startPoint y: 258, endPoint x: 1129, endPoint y: 277, distance: 74.6
click at [1203, 259] on icon at bounding box center [1206, 257] width 15 height 15
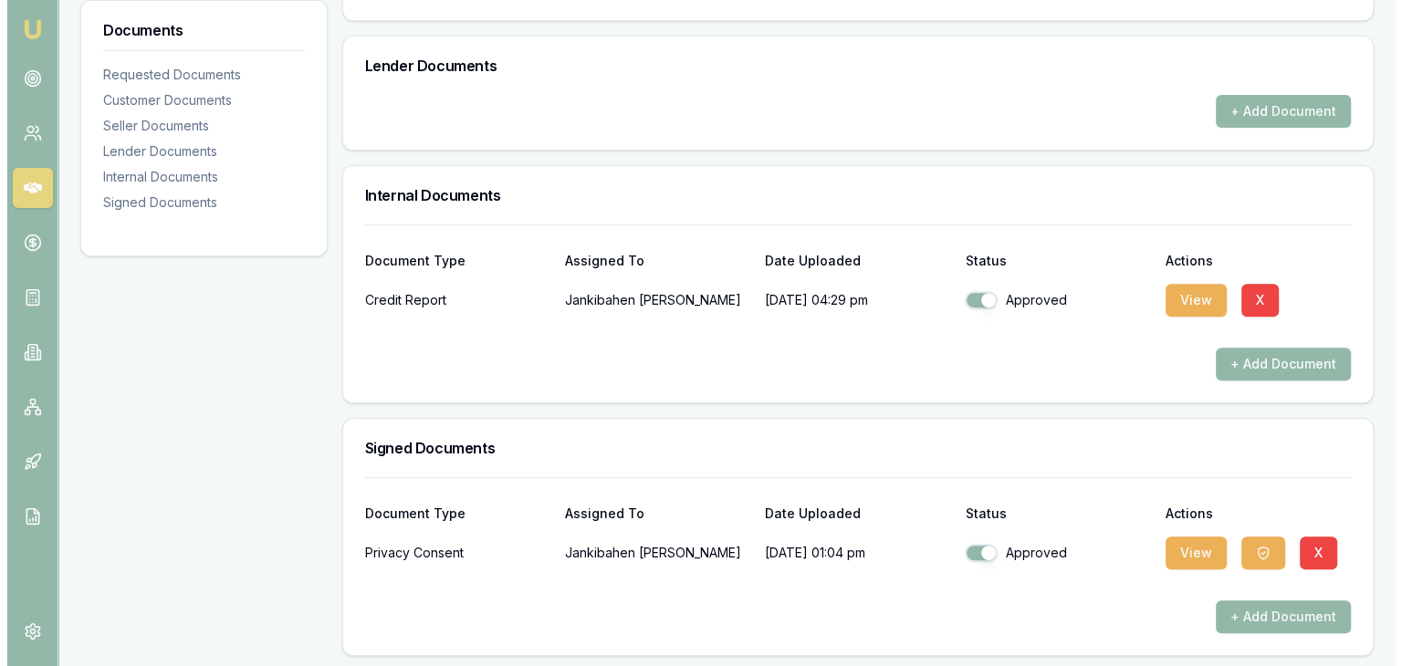
scroll to position [666, 0]
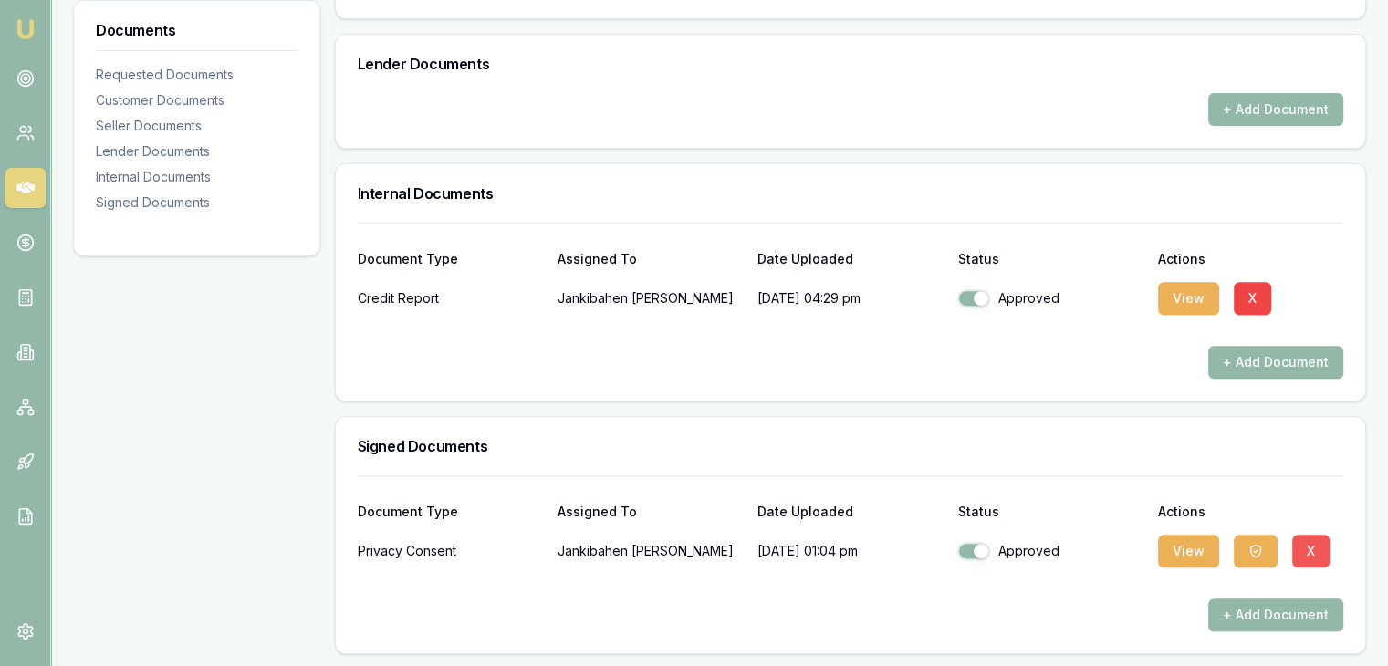
click at [1318, 547] on button "X" at bounding box center [1310, 551] width 37 height 33
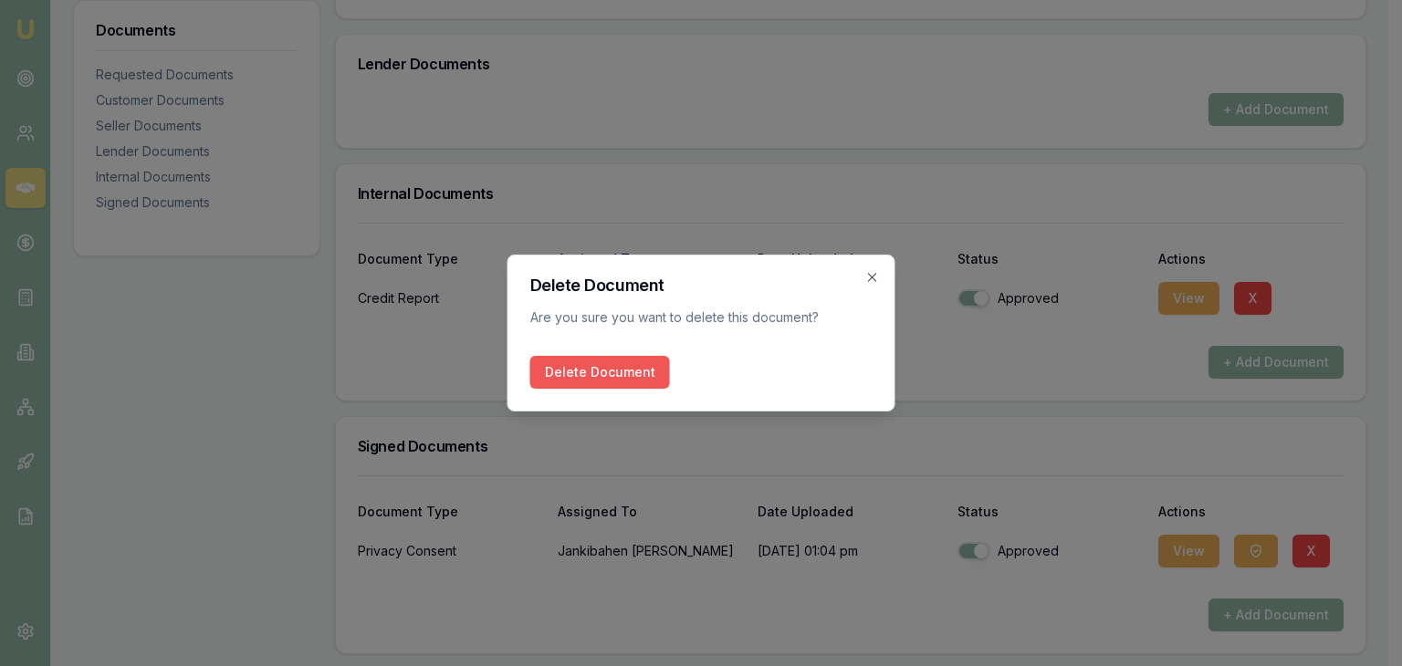
click at [571, 380] on button "Delete Document" at bounding box center [600, 372] width 140 height 33
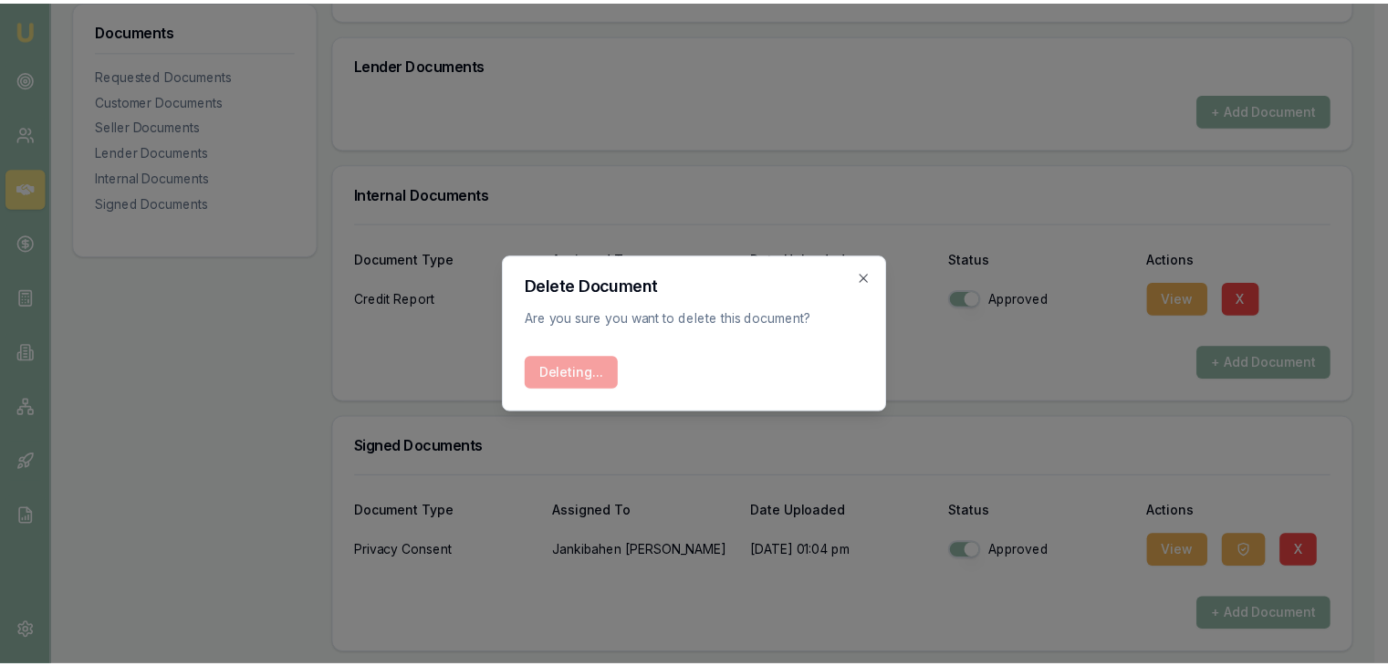
scroll to position [544, 0]
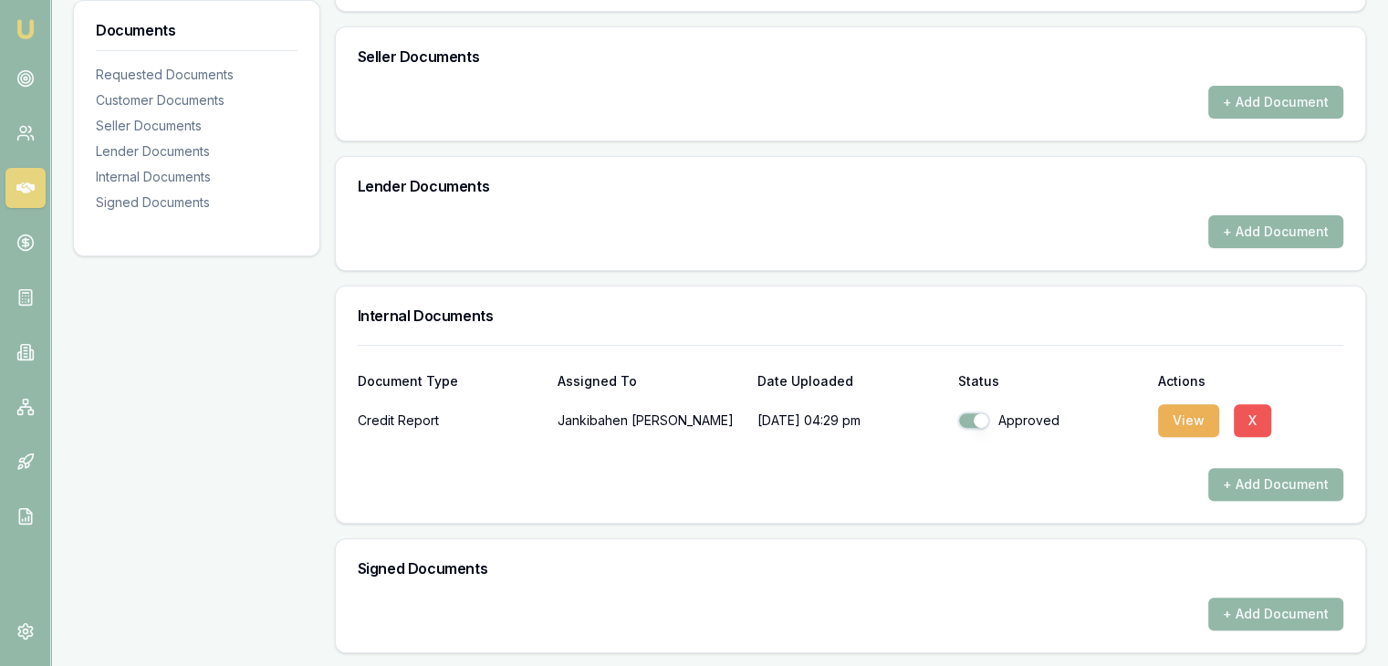
click at [1245, 421] on button "X" at bounding box center [1252, 420] width 37 height 33
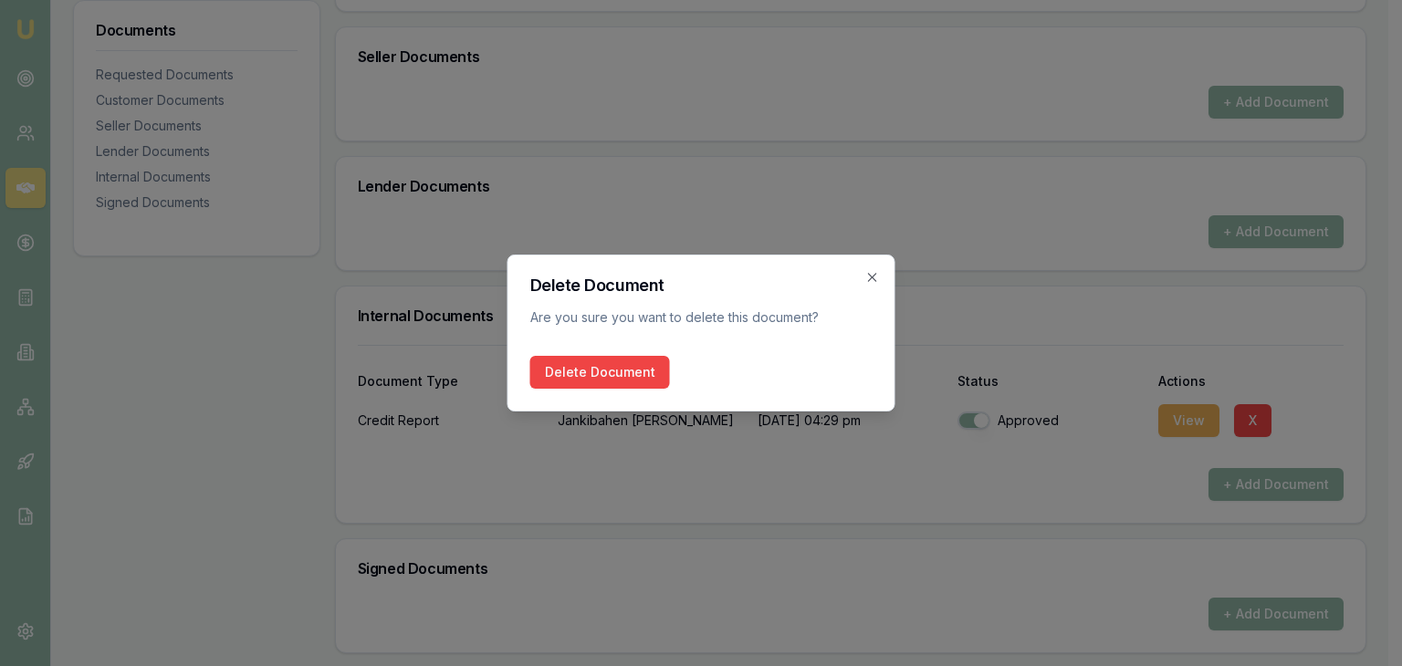
click at [872, 274] on icon "button" at bounding box center [872, 277] width 15 height 15
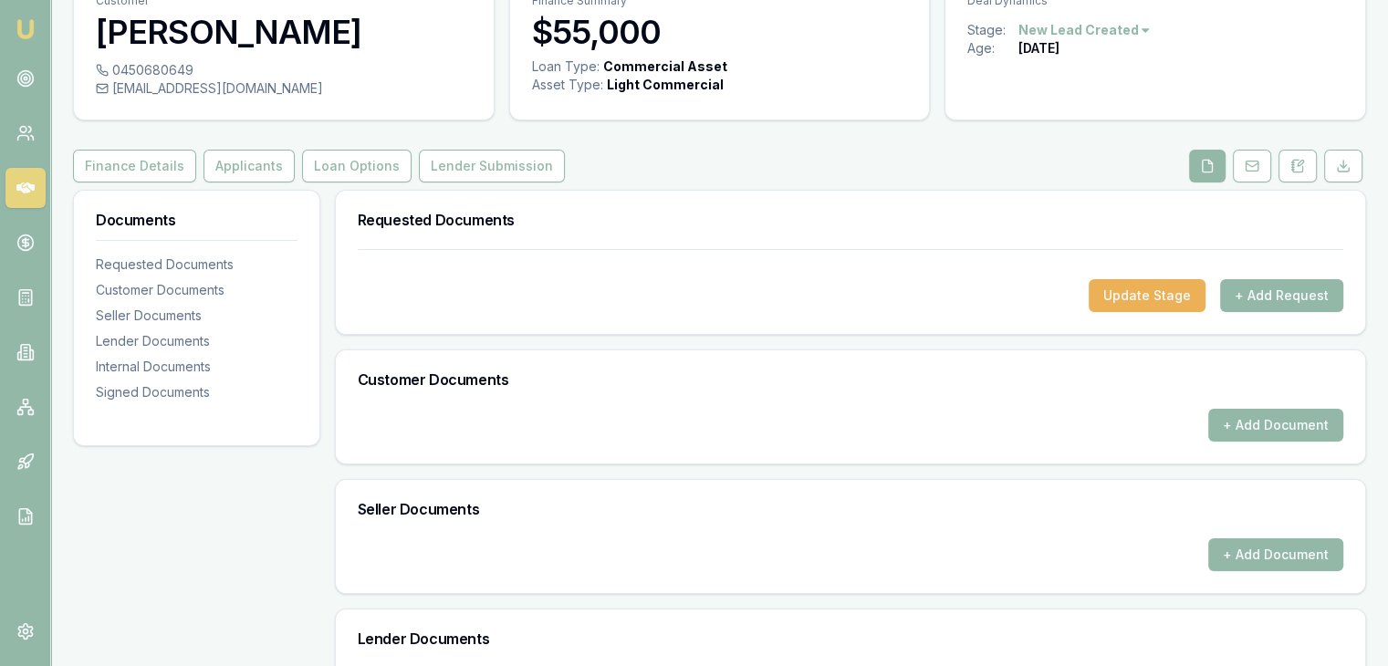
scroll to position [88, 0]
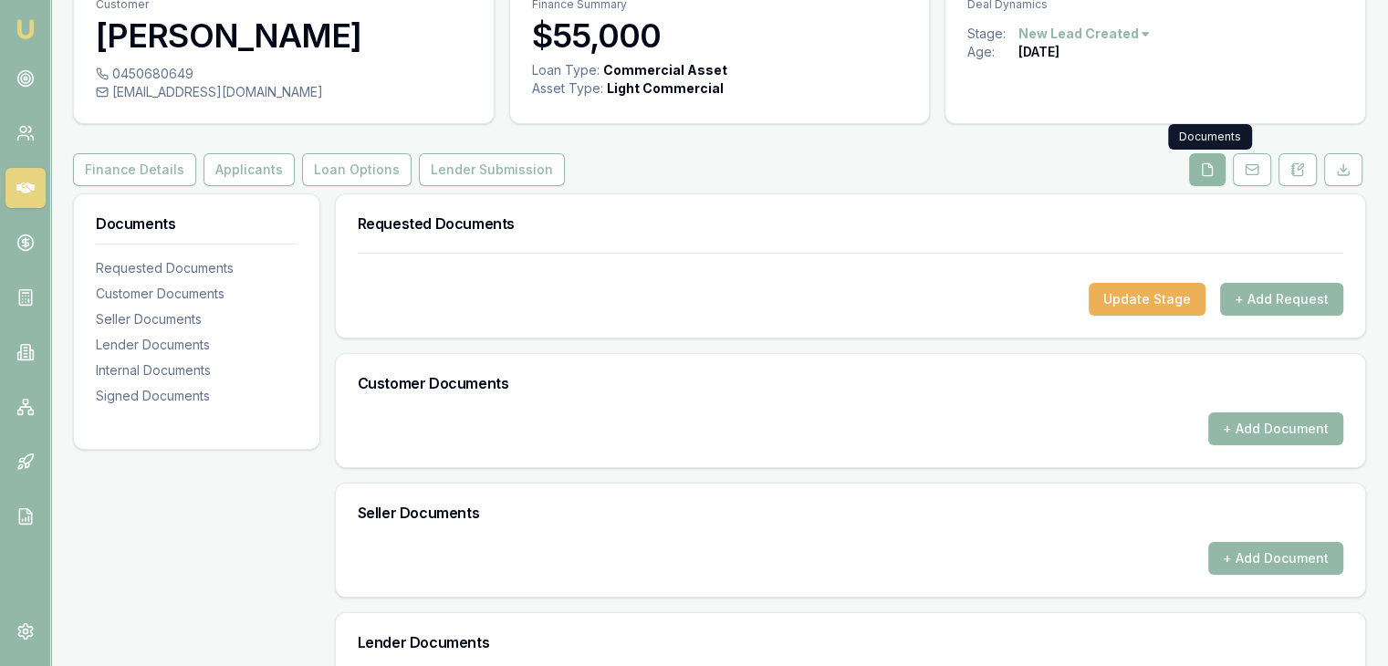
click at [1217, 168] on button at bounding box center [1207, 169] width 36 height 33
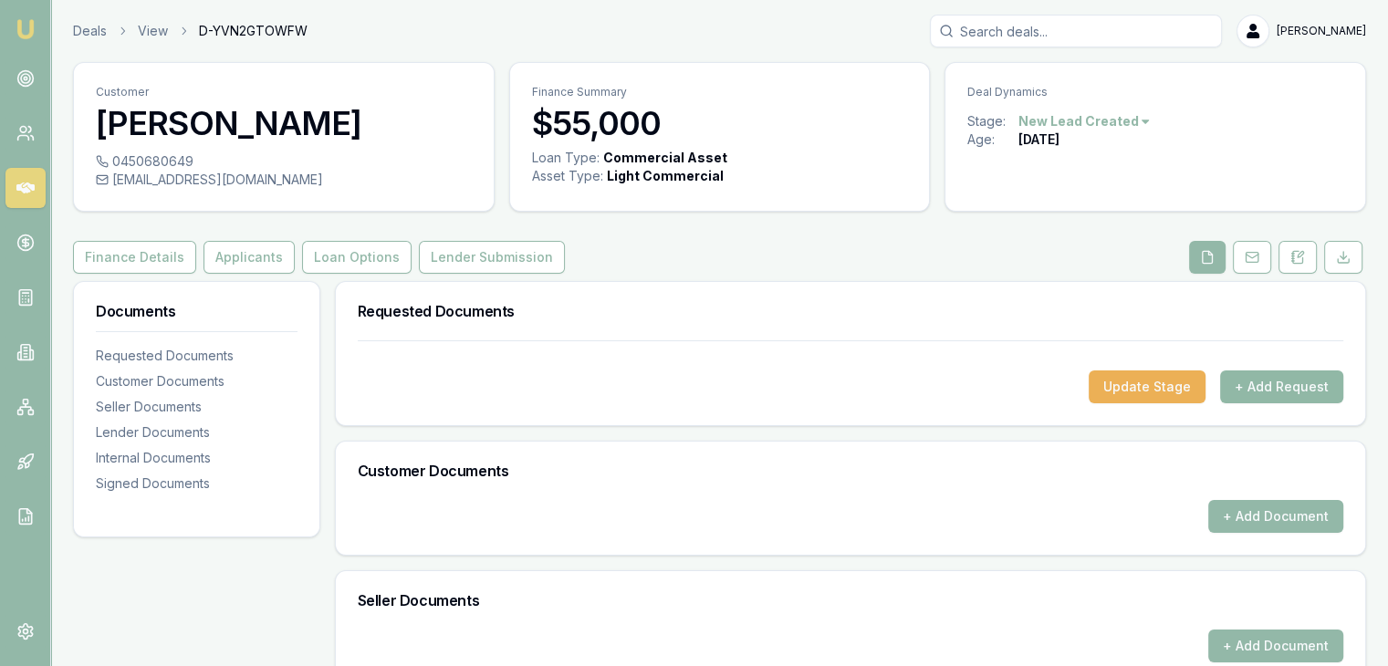
click at [1257, 384] on button "+ Add Request" at bounding box center [1281, 386] width 123 height 33
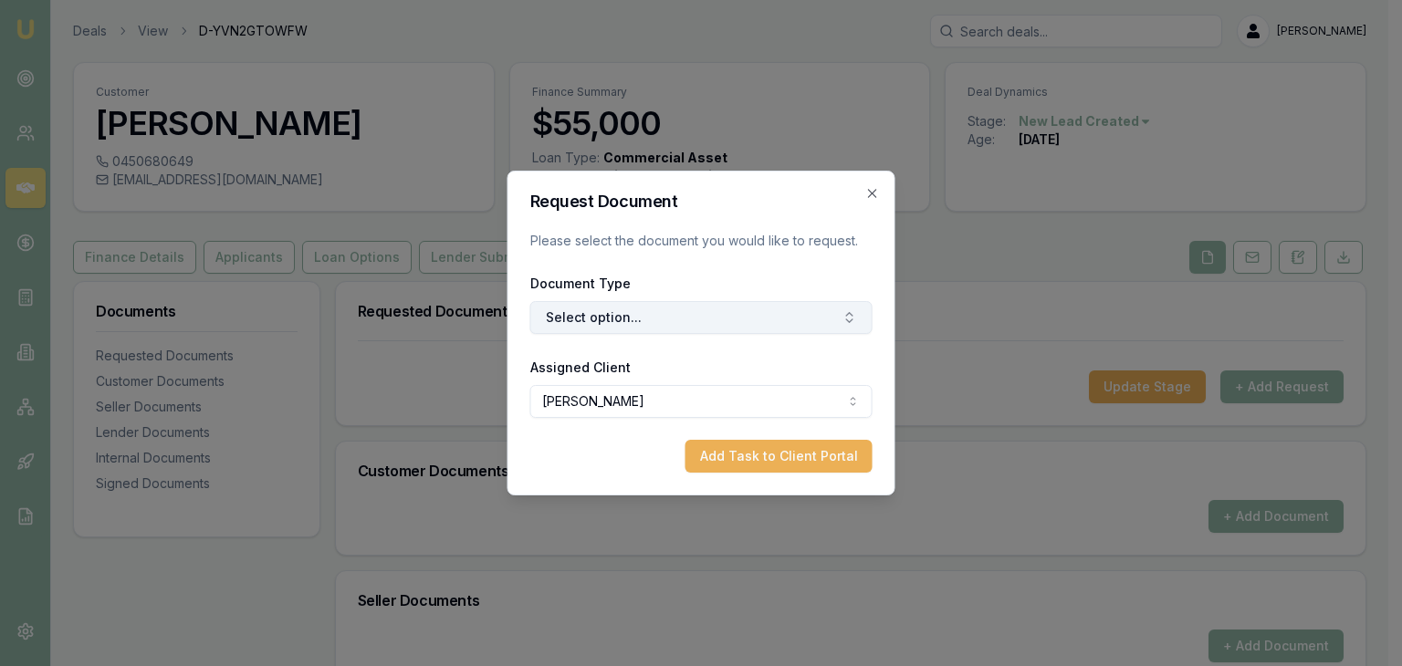
click at [807, 315] on button "Select option..." at bounding box center [701, 317] width 342 height 33
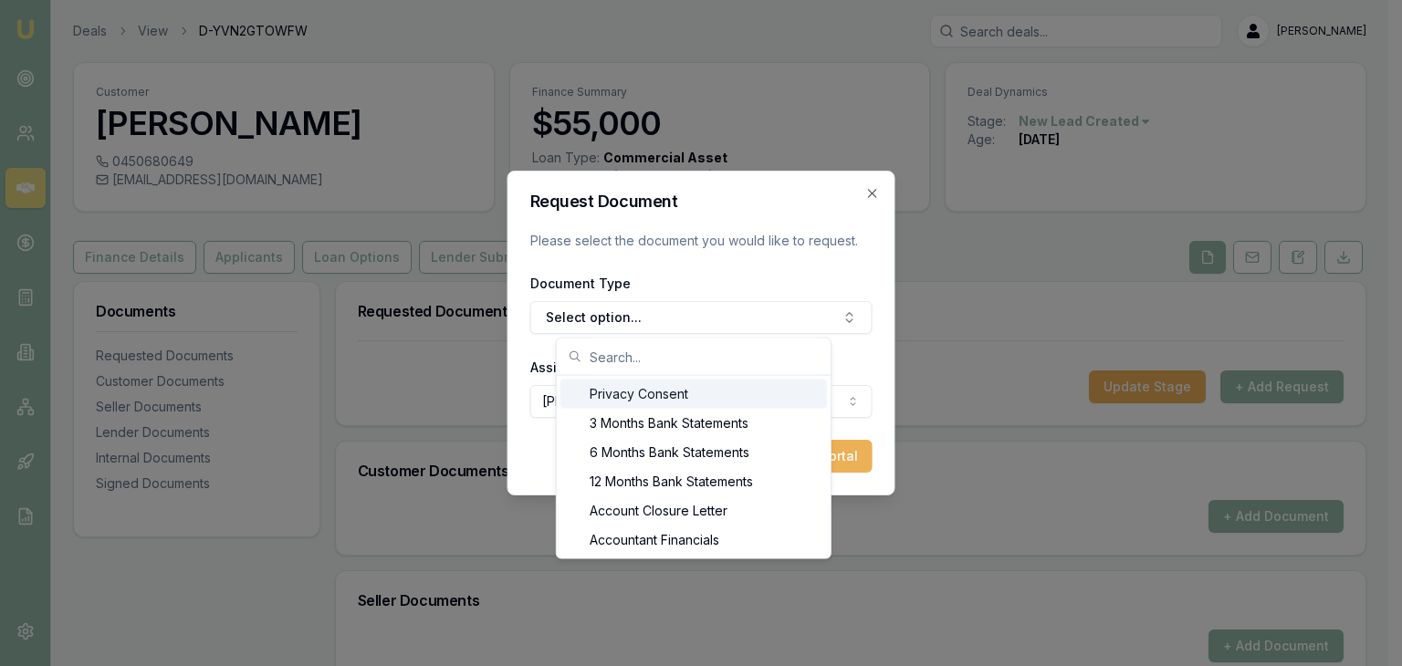
click at [703, 395] on div "Privacy Consent" at bounding box center [693, 394] width 266 height 29
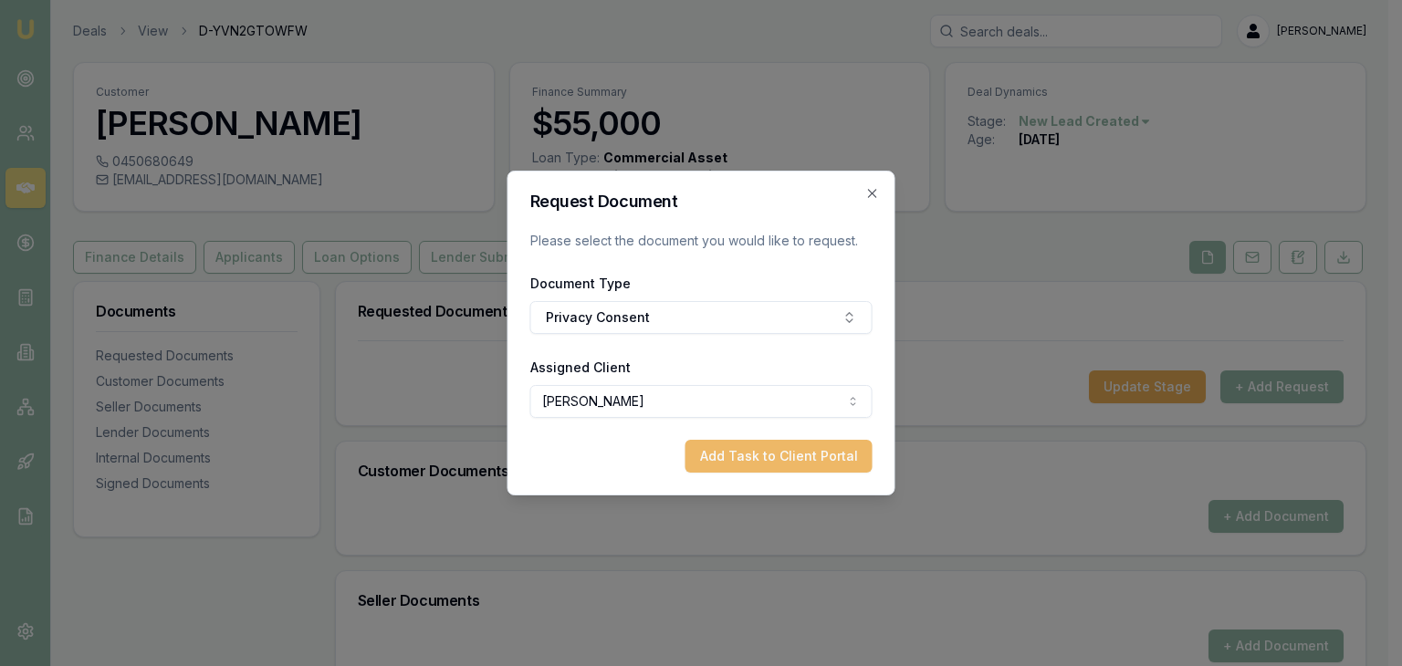
click at [758, 459] on button "Add Task to Client Portal" at bounding box center [778, 456] width 187 height 33
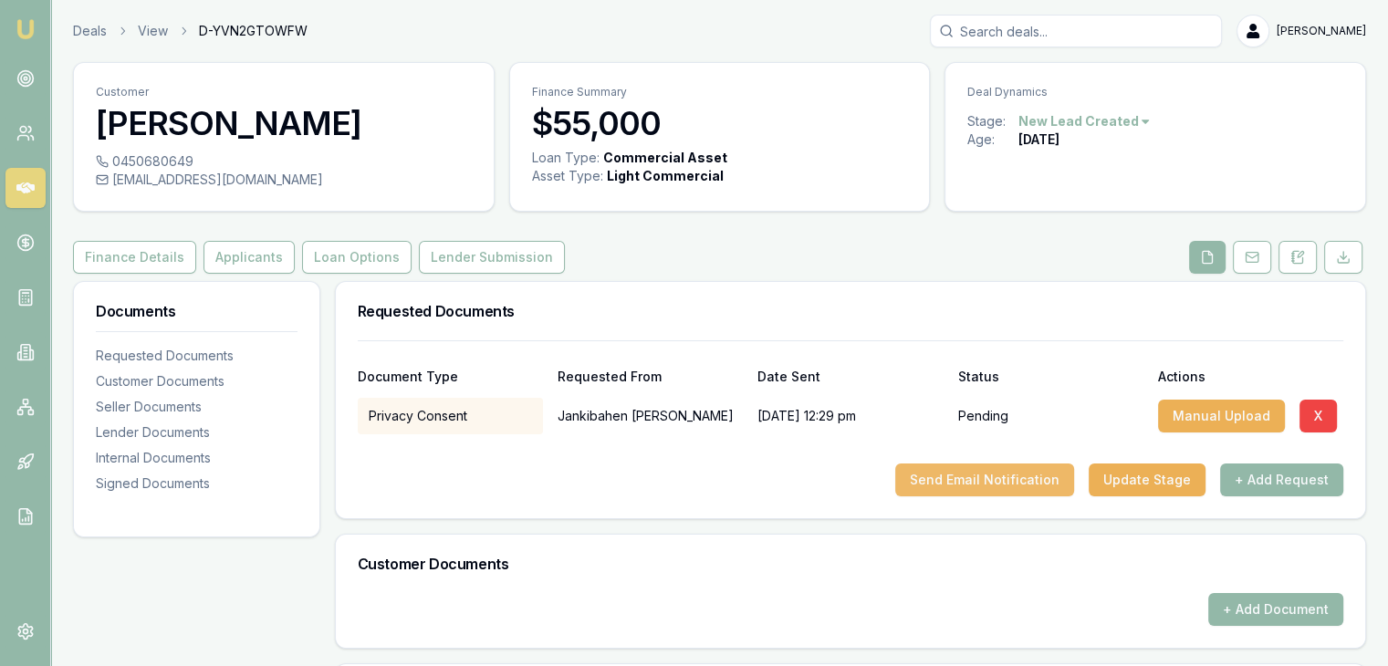
click at [976, 475] on button "Send Email Notification" at bounding box center [984, 480] width 179 height 33
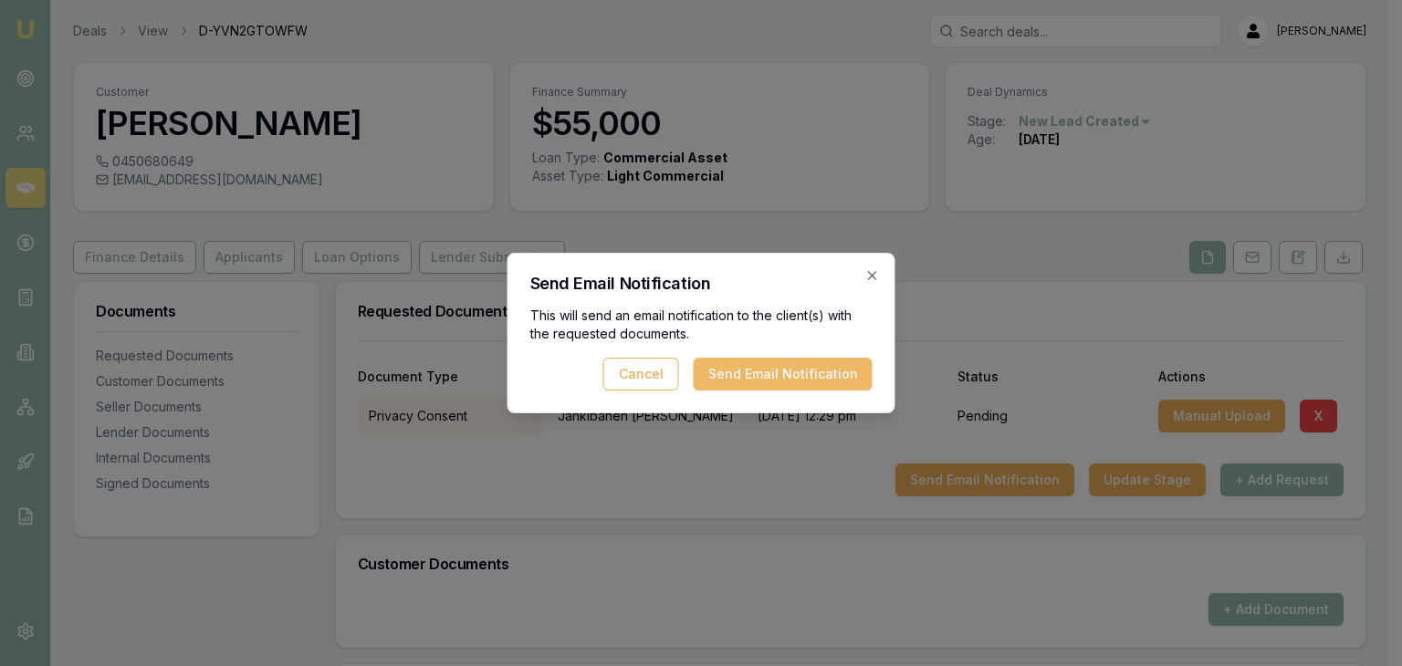
click at [774, 374] on button "Send Email Notification" at bounding box center [782, 374] width 179 height 33
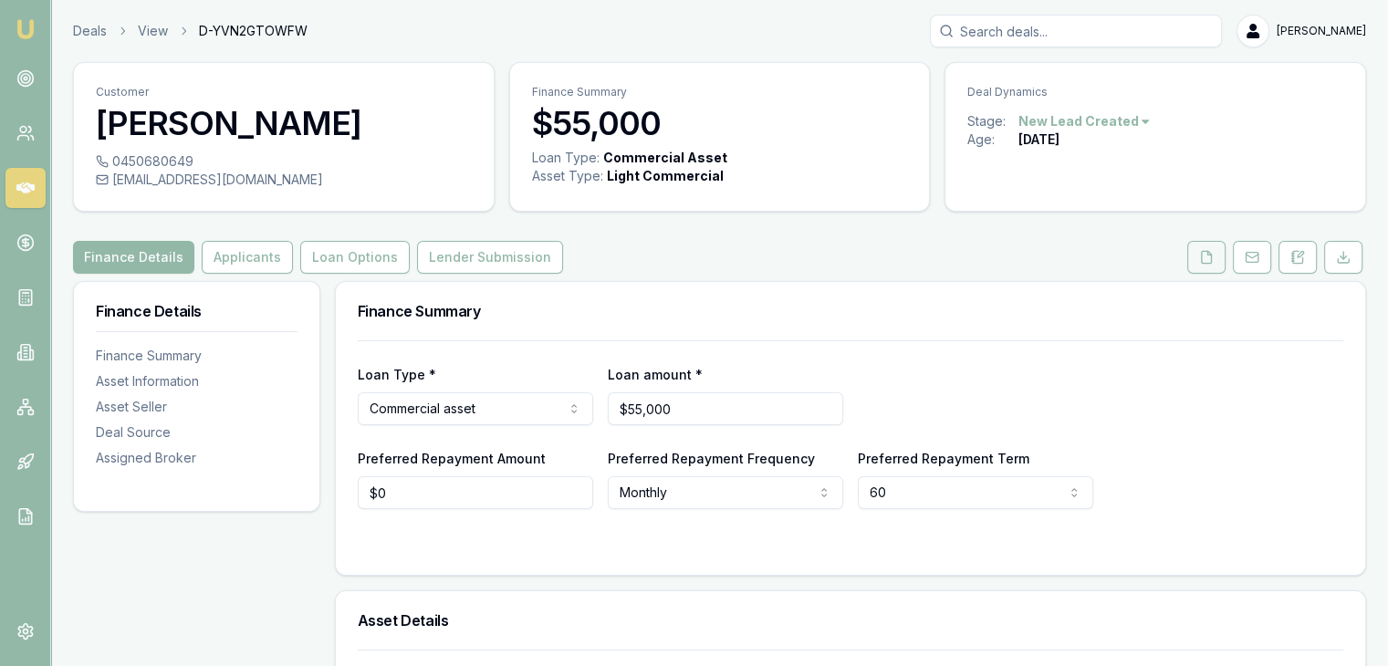
click at [1203, 266] on button at bounding box center [1206, 257] width 38 height 33
click at [1205, 255] on icon at bounding box center [1206, 257] width 15 height 15
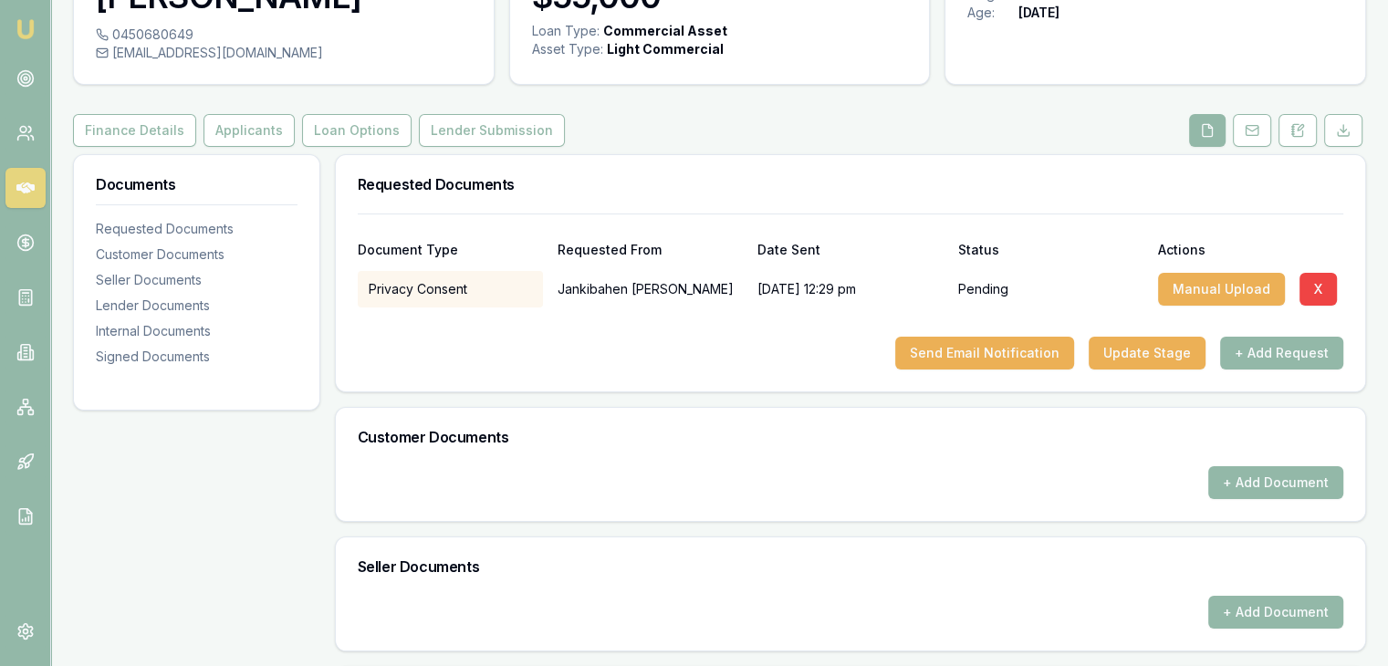
scroll to position [182, 0]
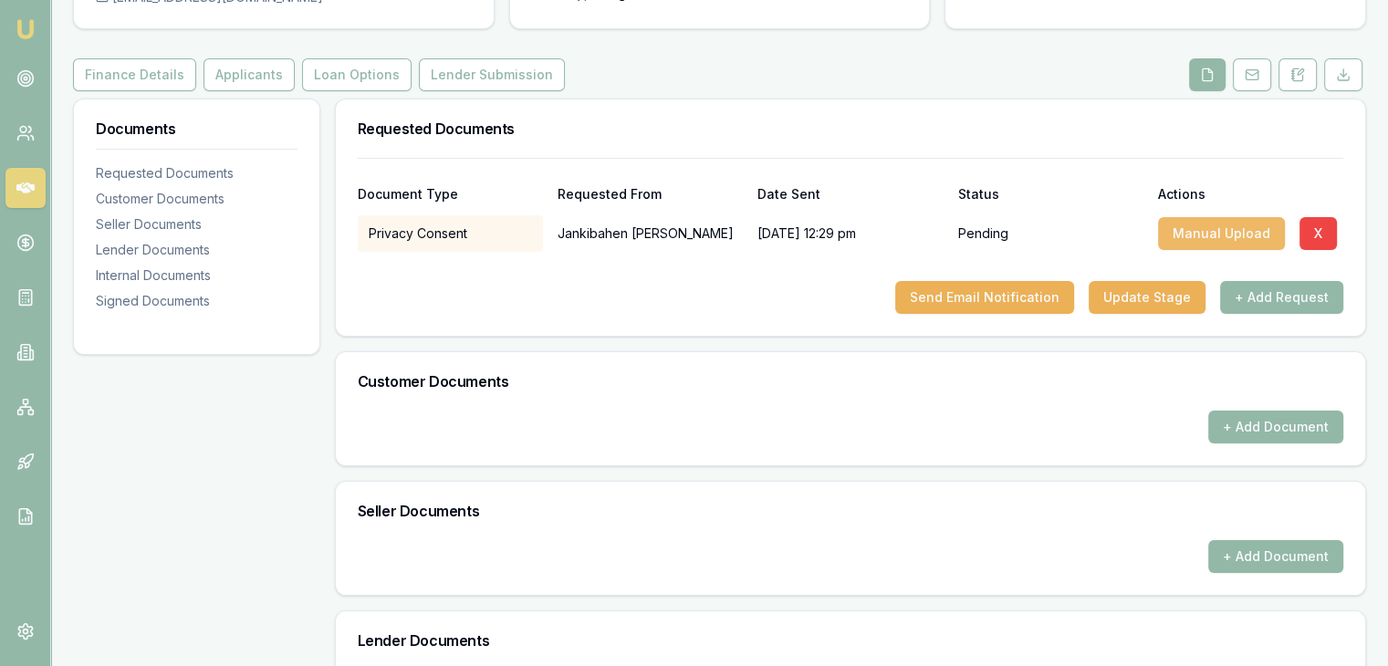
click at [1223, 233] on button "Manual Upload" at bounding box center [1221, 233] width 127 height 33
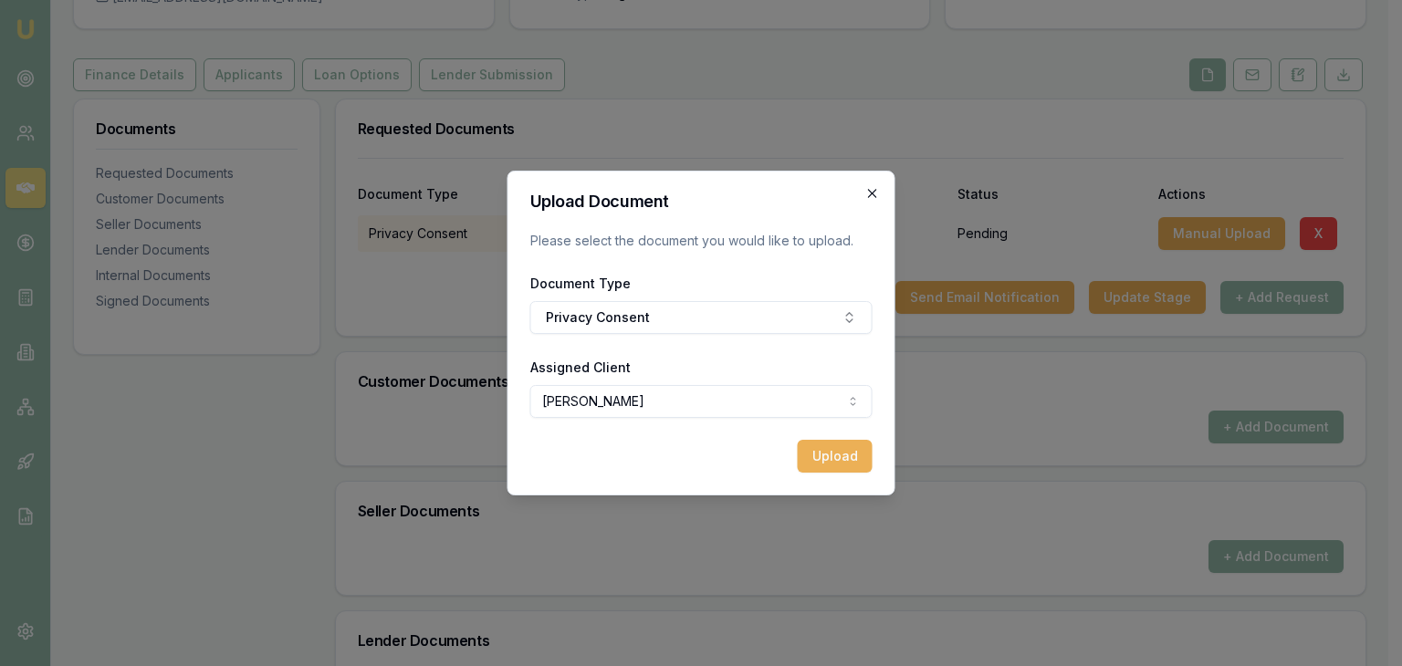
click at [869, 197] on icon "button" at bounding box center [872, 193] width 8 height 8
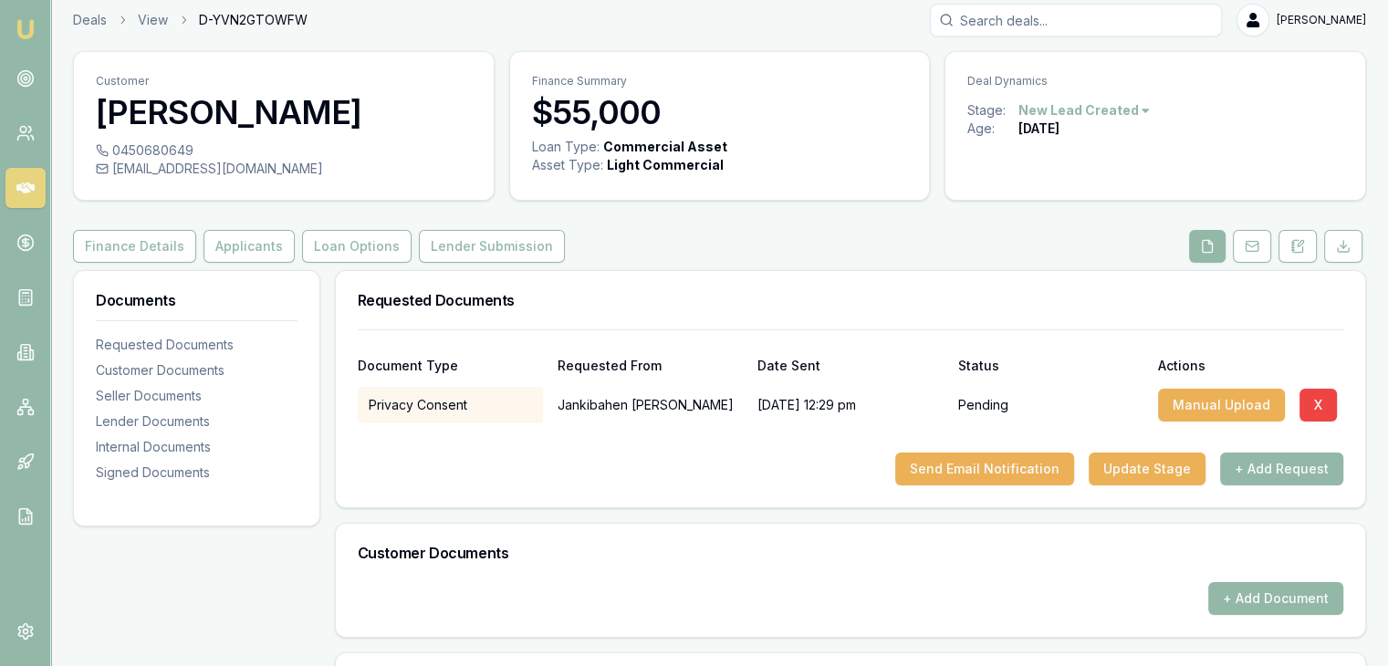
scroll to position [0, 0]
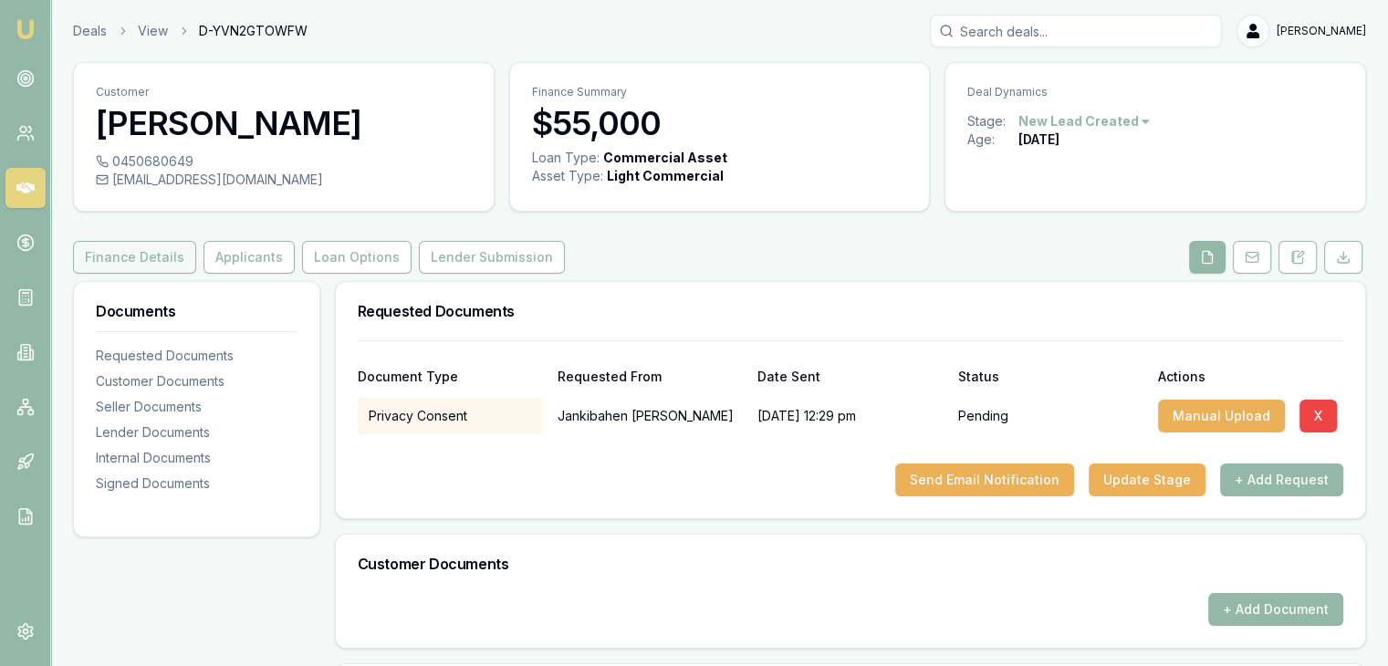
click at [109, 250] on button "Finance Details" at bounding box center [134, 257] width 123 height 33
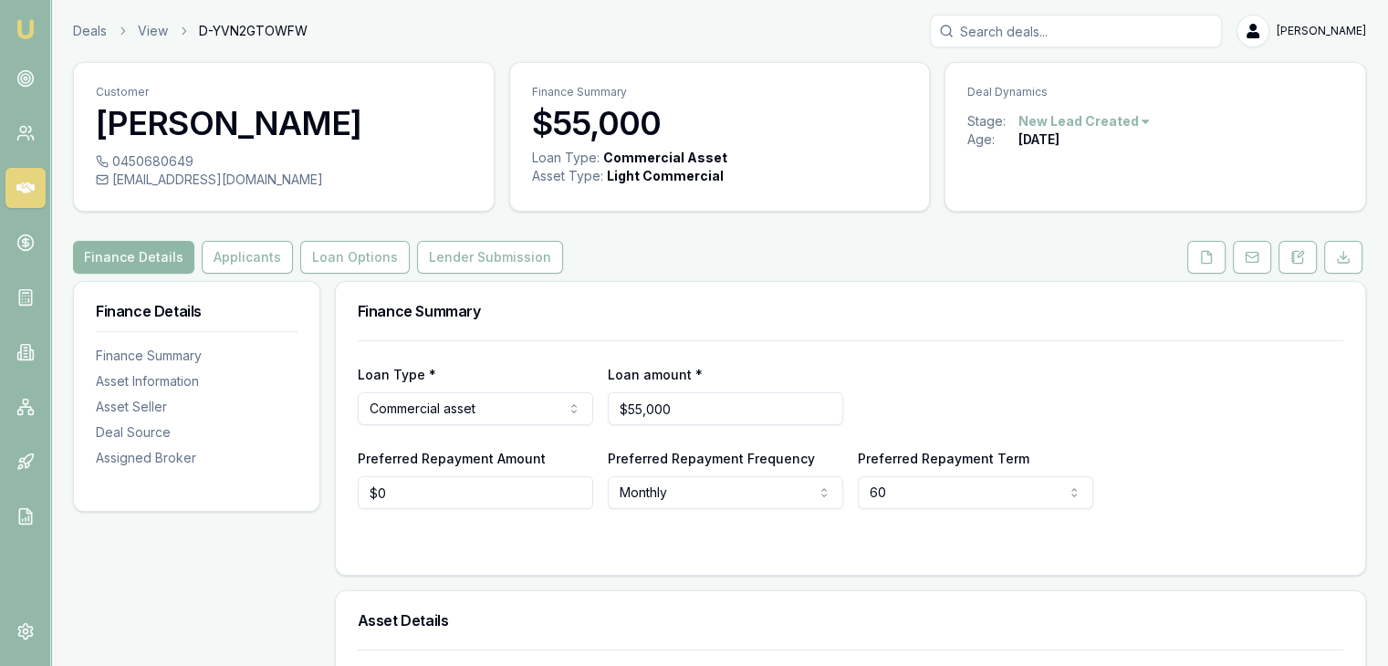
click at [128, 256] on button "Finance Details" at bounding box center [133, 257] width 121 height 33
click at [39, 37] on link "Emu Broker" at bounding box center [25, 29] width 29 height 29
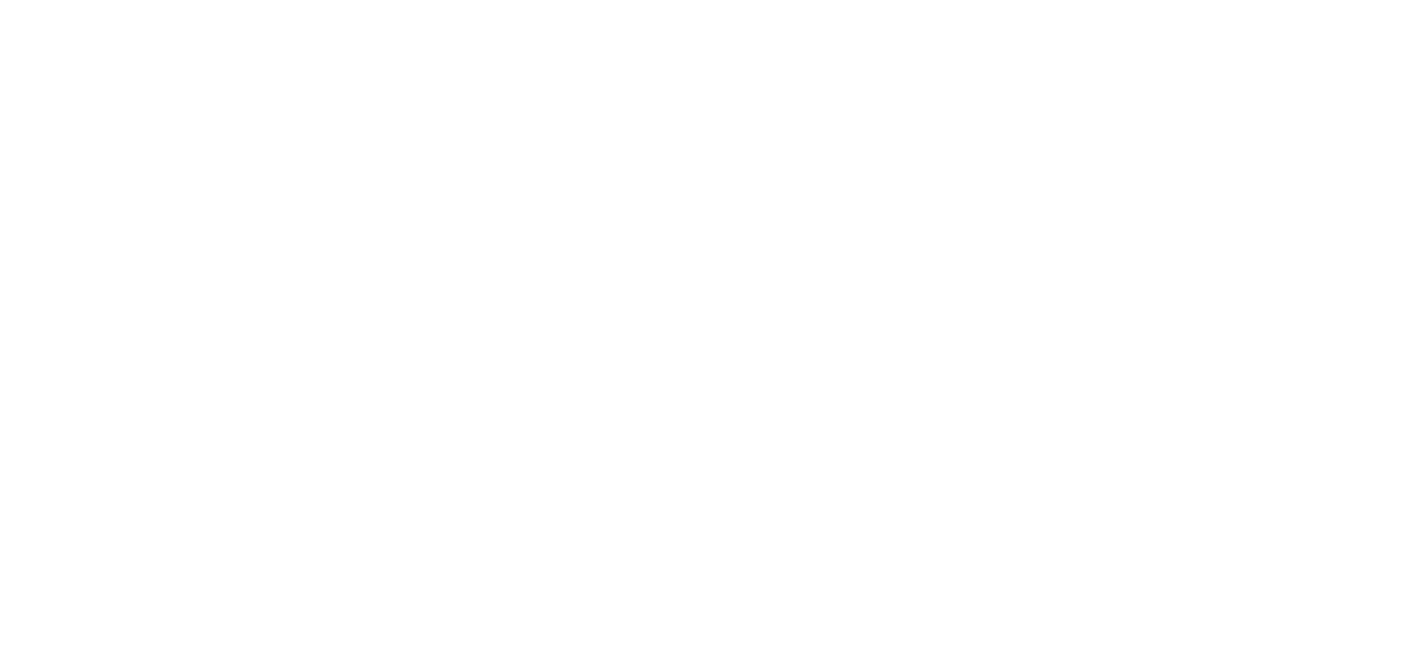
click at [33, 34] on body at bounding box center [701, 333] width 1402 height 666
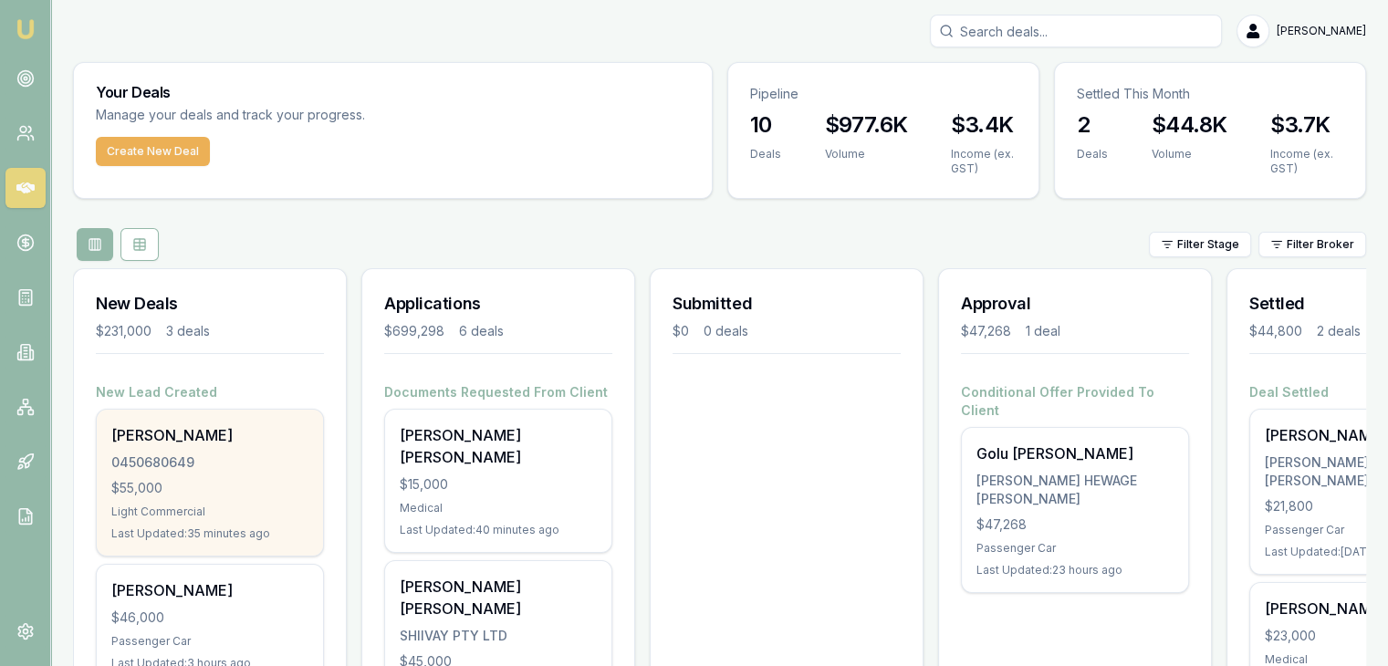
click at [150, 482] on div "$55,000" at bounding box center [209, 488] width 197 height 18
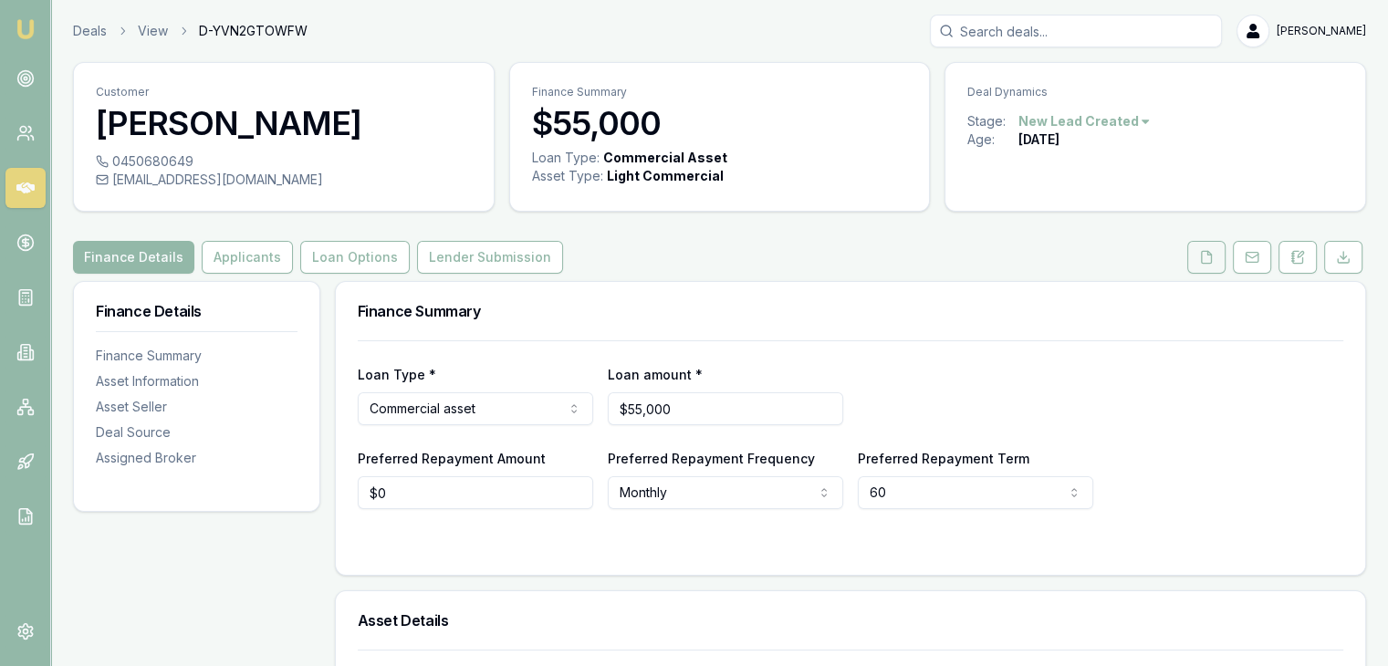
click at [1204, 258] on icon at bounding box center [1206, 257] width 15 height 15
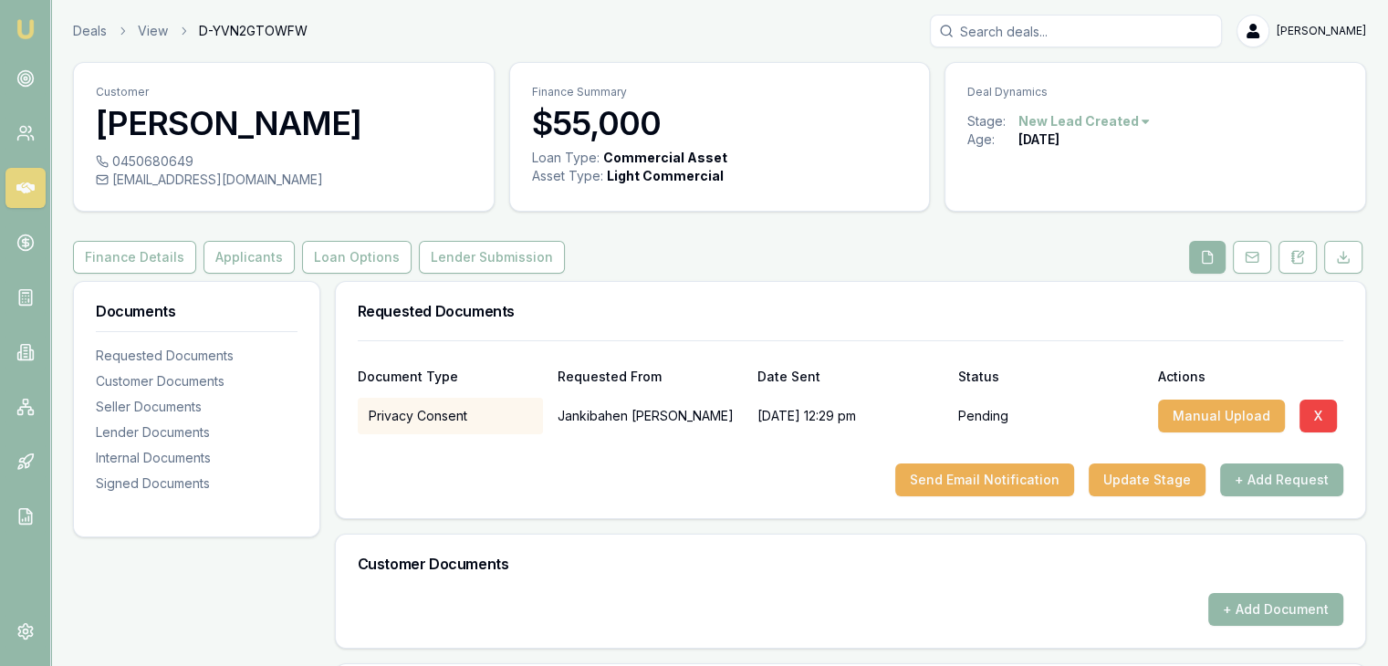
click at [927, 289] on div "Requested Documents" at bounding box center [850, 311] width 1029 height 58
click at [34, 78] on link at bounding box center [25, 78] width 40 height 40
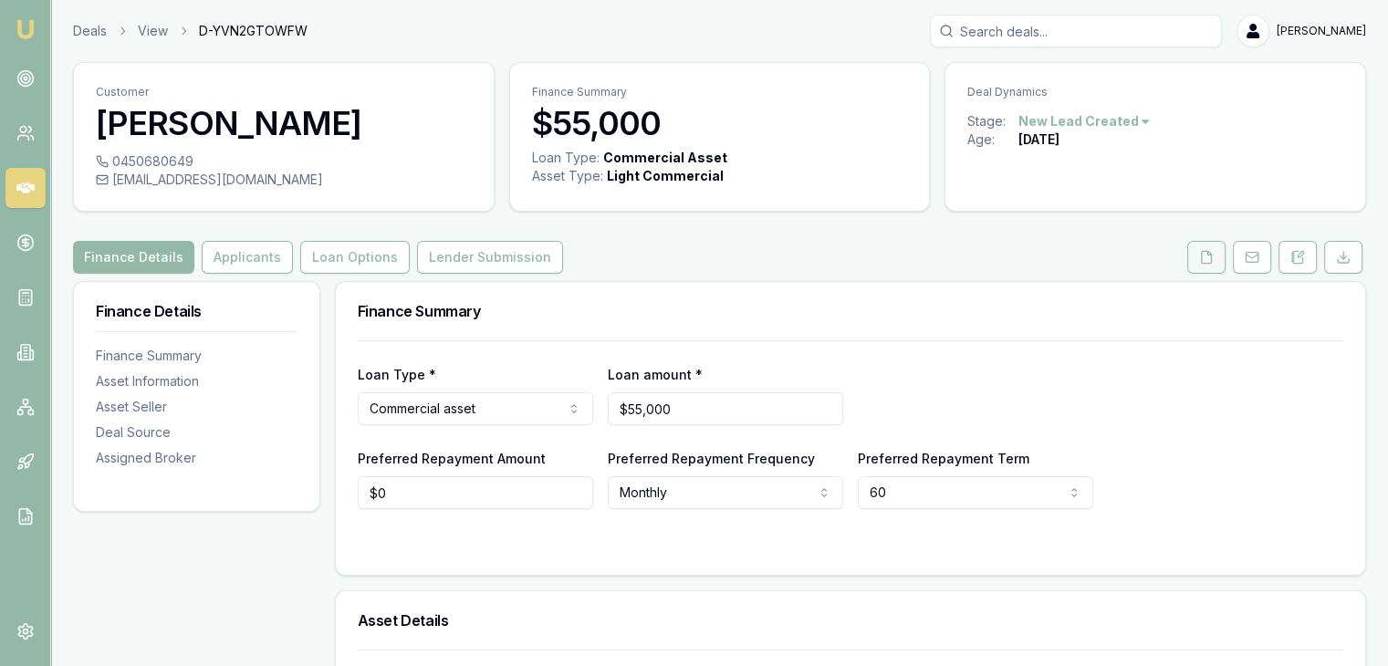
click at [1204, 262] on icon at bounding box center [1206, 257] width 15 height 15
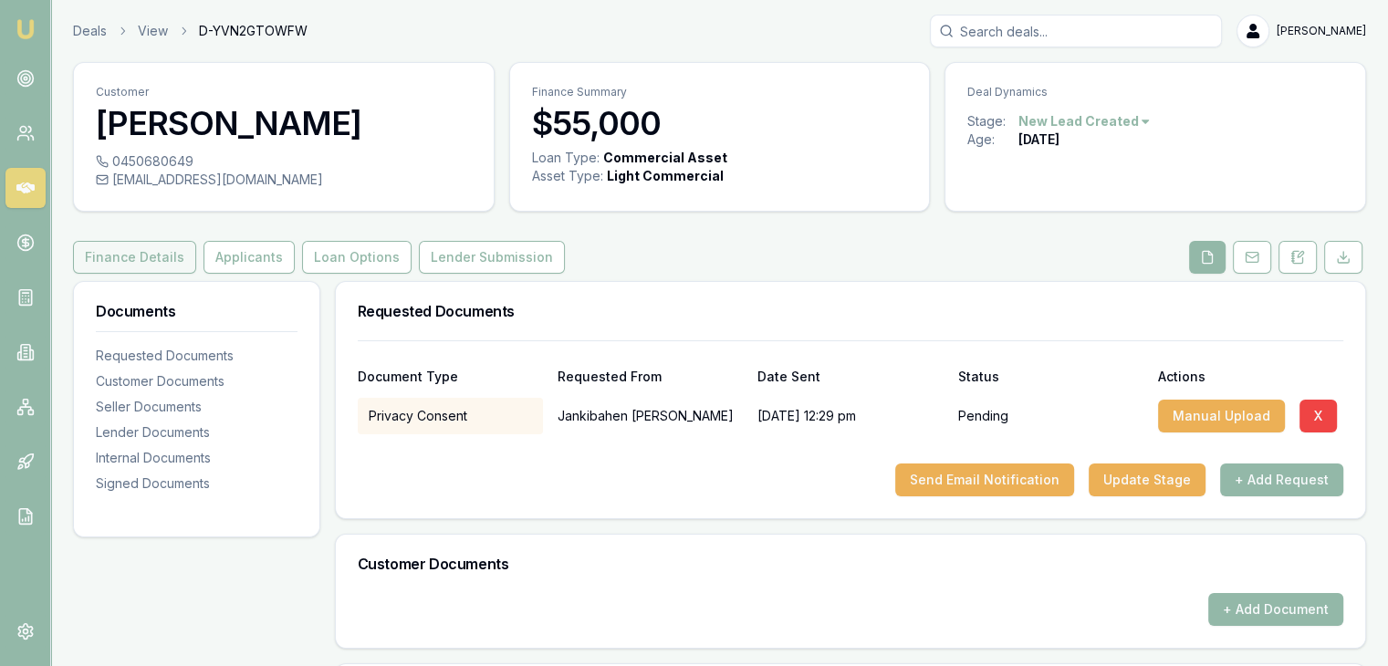
click at [118, 257] on button "Finance Details" at bounding box center [134, 257] width 123 height 33
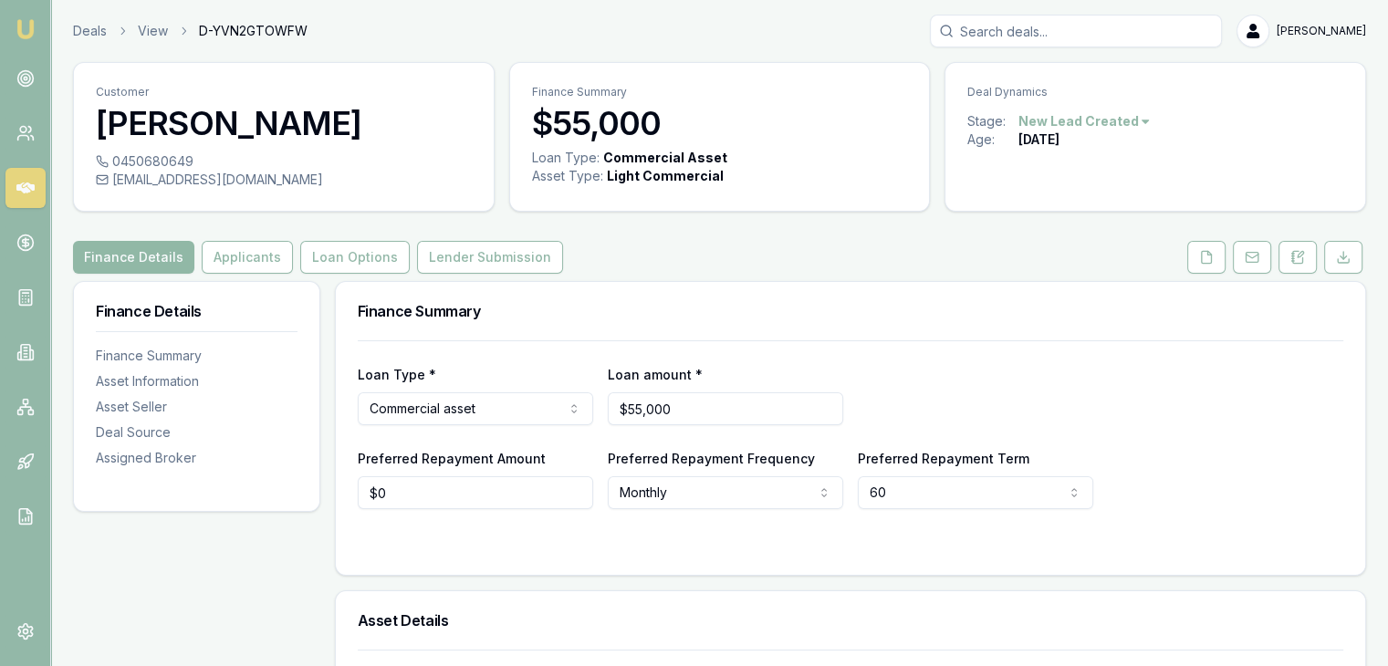
click at [120, 262] on button "Finance Details" at bounding box center [133, 257] width 121 height 33
click at [22, 29] on img at bounding box center [26, 29] width 22 height 22
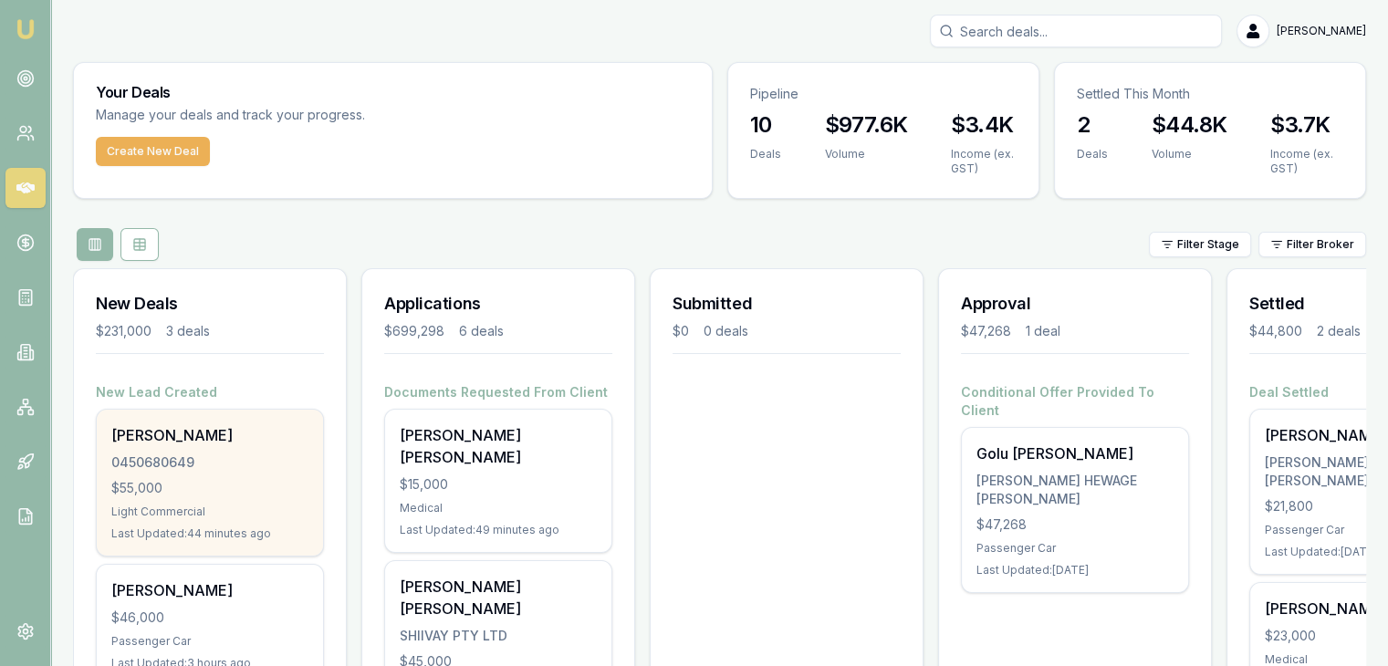
click at [189, 453] on div "0450680649" at bounding box center [209, 462] width 197 height 18
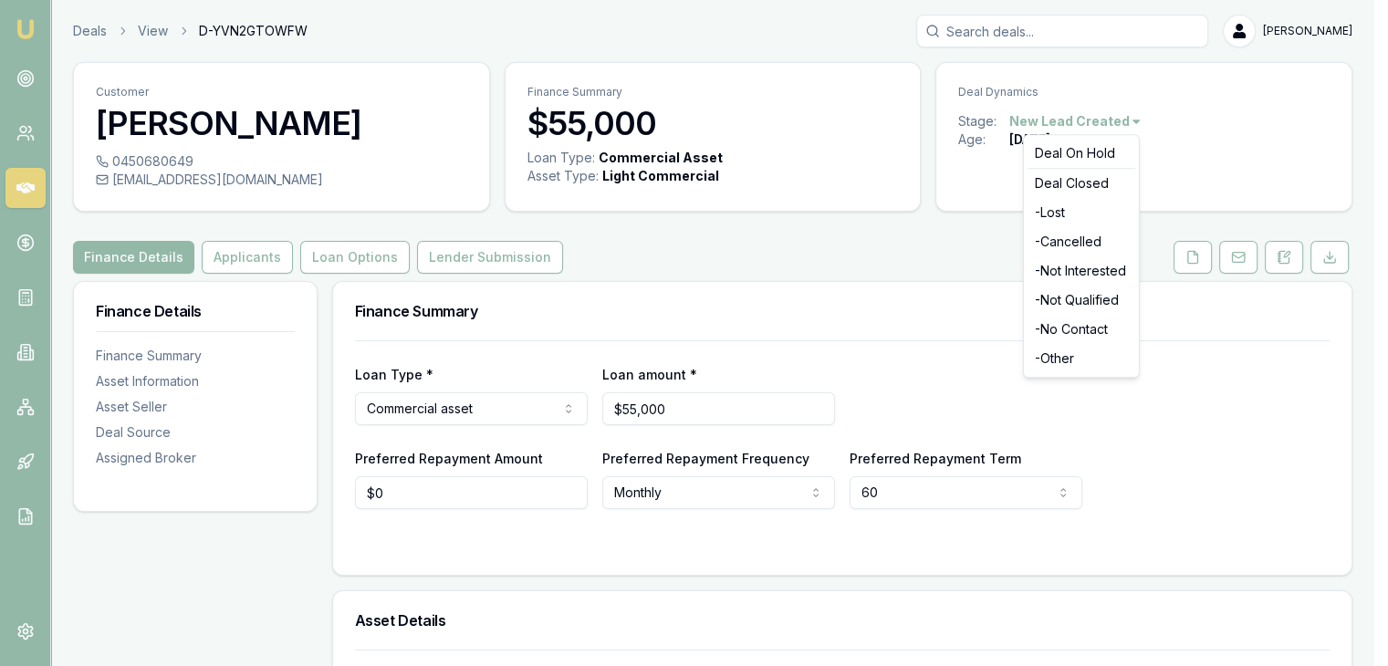
click at [1141, 119] on html "Emu Broker Deals View D-YVN2GTOWFW [PERSON_NAME] Toggle Menu Customer [PERSON_N…" at bounding box center [694, 333] width 1388 height 666
click at [1048, 356] on div "- Other" at bounding box center [1081, 358] width 108 height 29
click at [1075, 120] on html "Emu Broker Deals View D-YVN2GTOWFW [PERSON_NAME] Toggle Menu Customer [PERSON_N…" at bounding box center [701, 333] width 1402 height 666
click at [1080, 151] on div "Deal On Hold" at bounding box center [1096, 153] width 108 height 29
